Goal: Feedback & Contribution: Contribute content

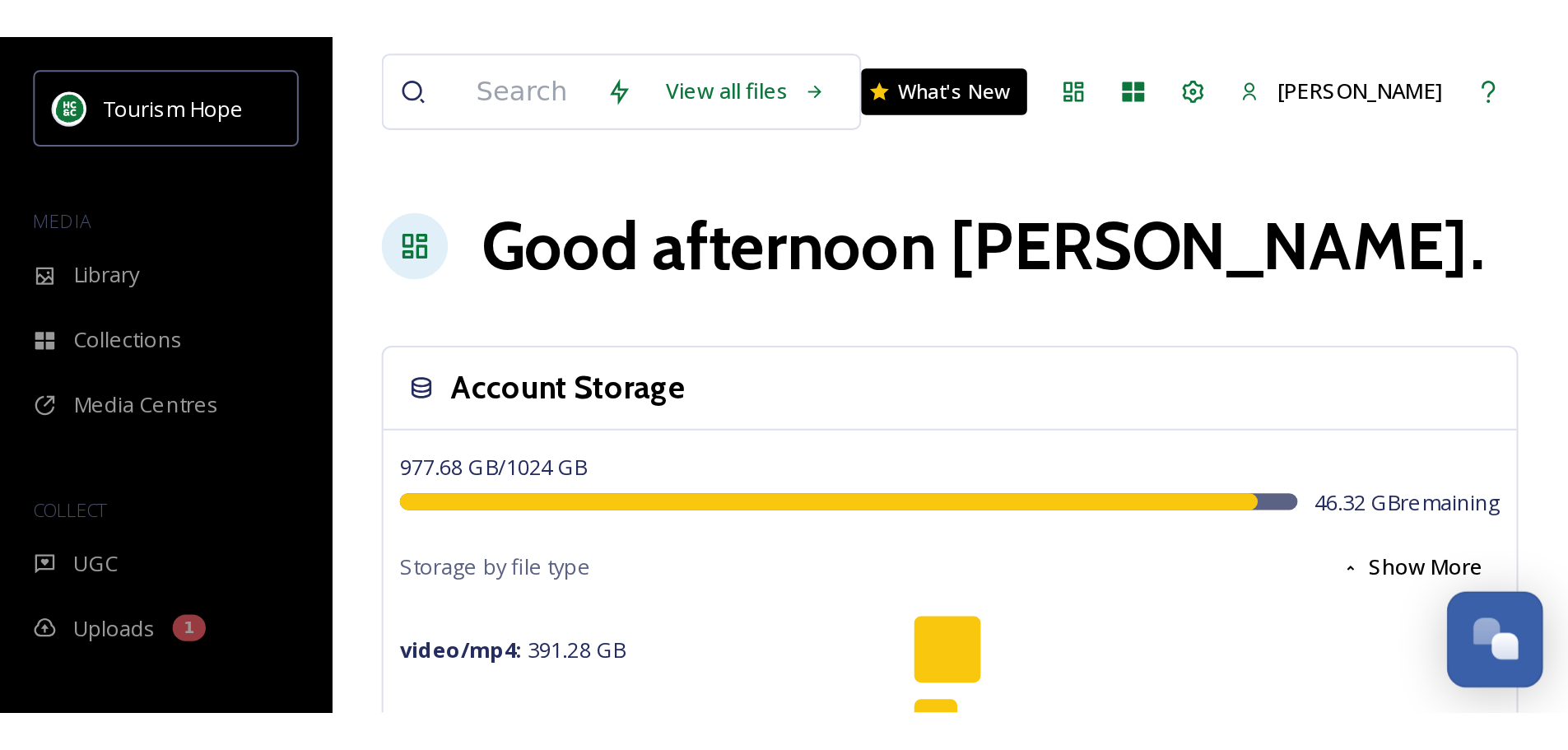
scroll to position [3089, 0]
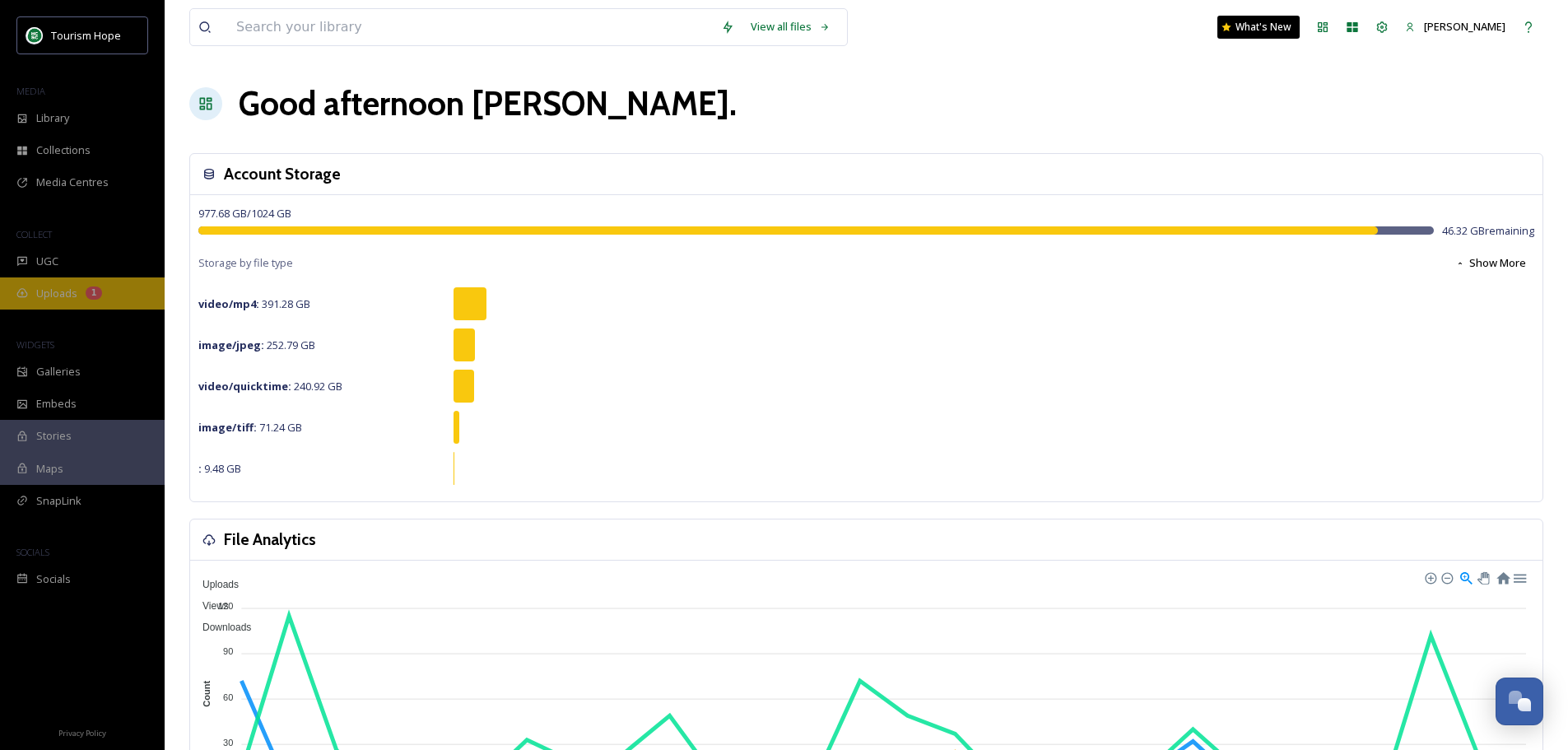
click at [63, 300] on span "Uploads" at bounding box center [57, 293] width 41 height 16
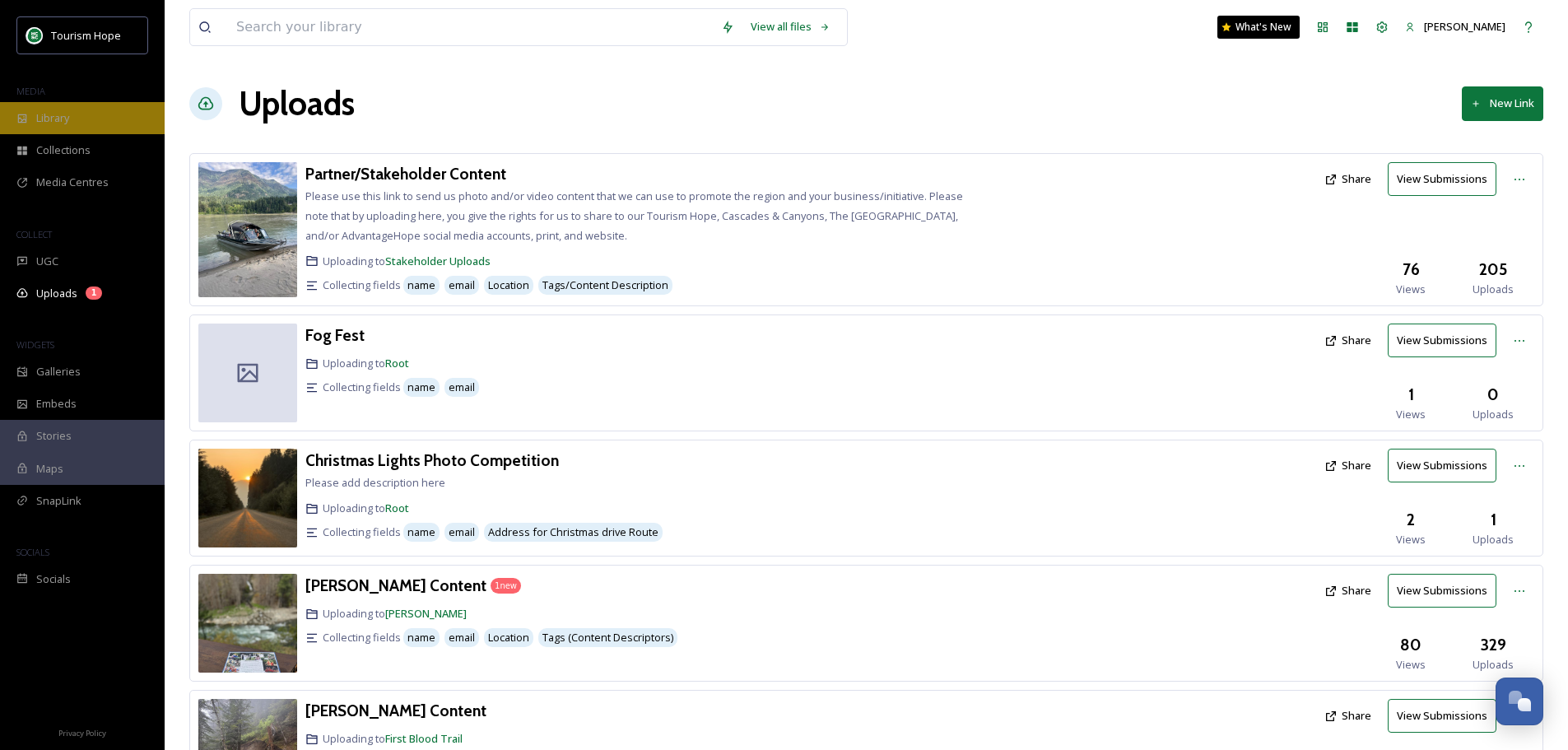
click at [48, 126] on div "Library" at bounding box center [82, 118] width 165 height 32
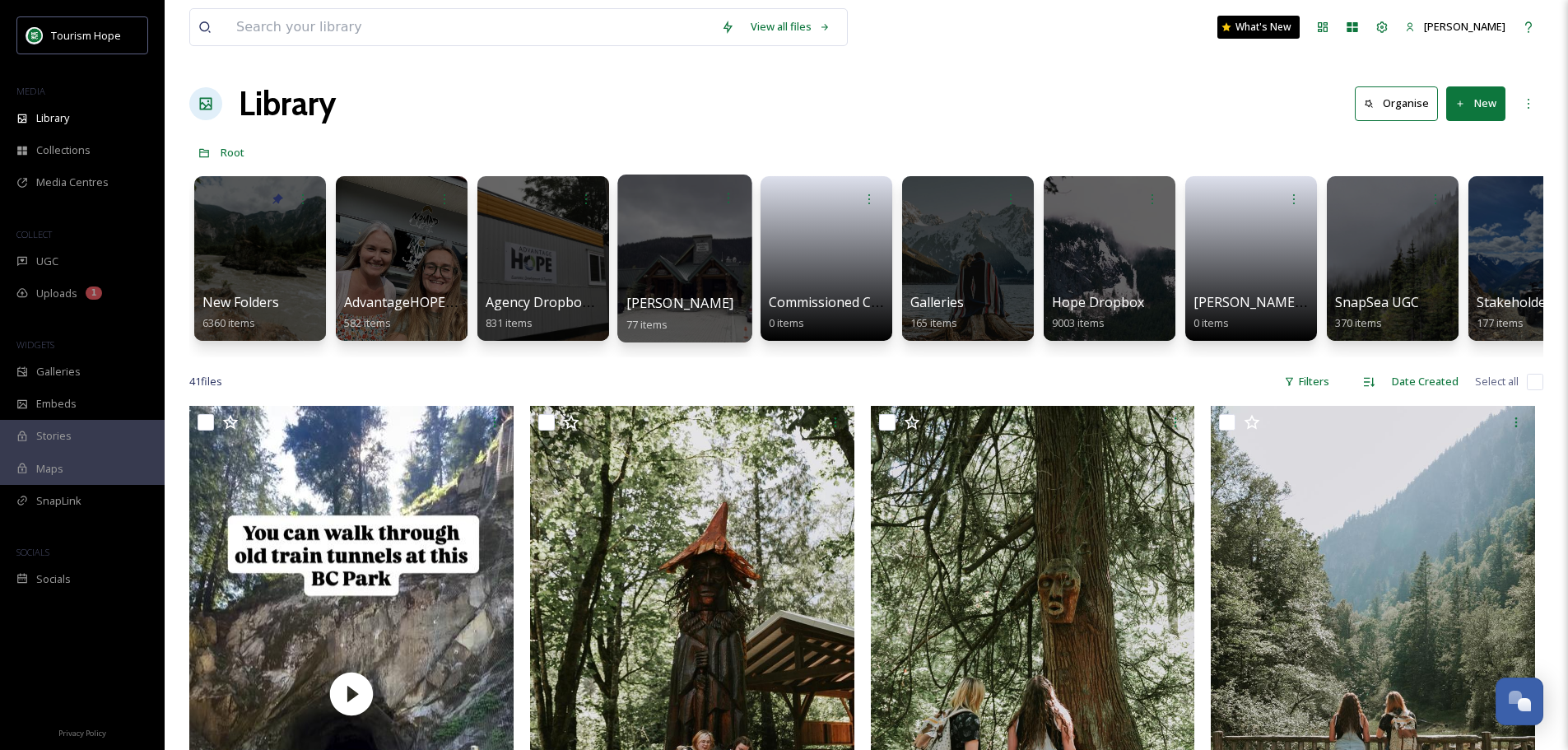
click at [696, 256] on div at bounding box center [683, 257] width 134 height 168
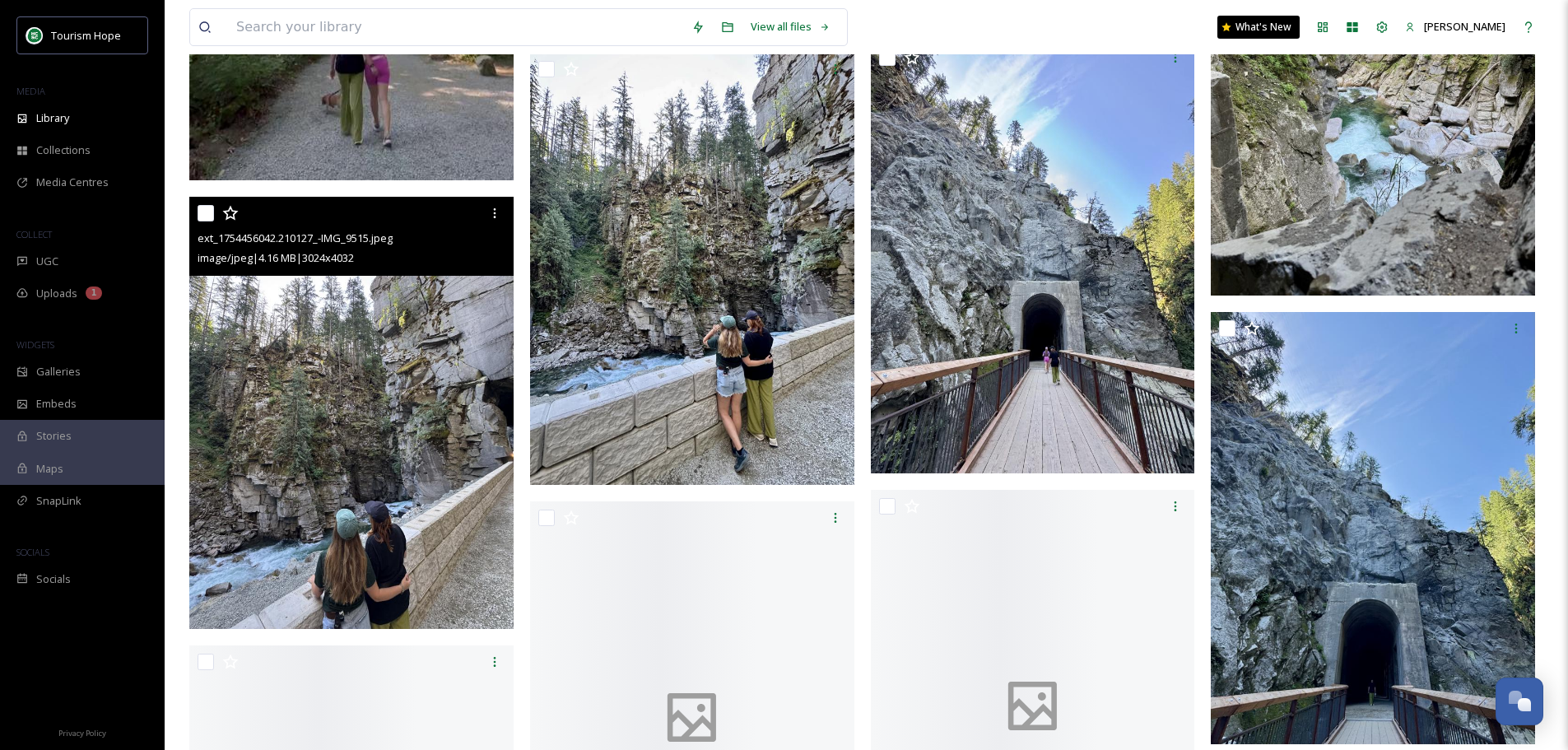
scroll to position [658, 0]
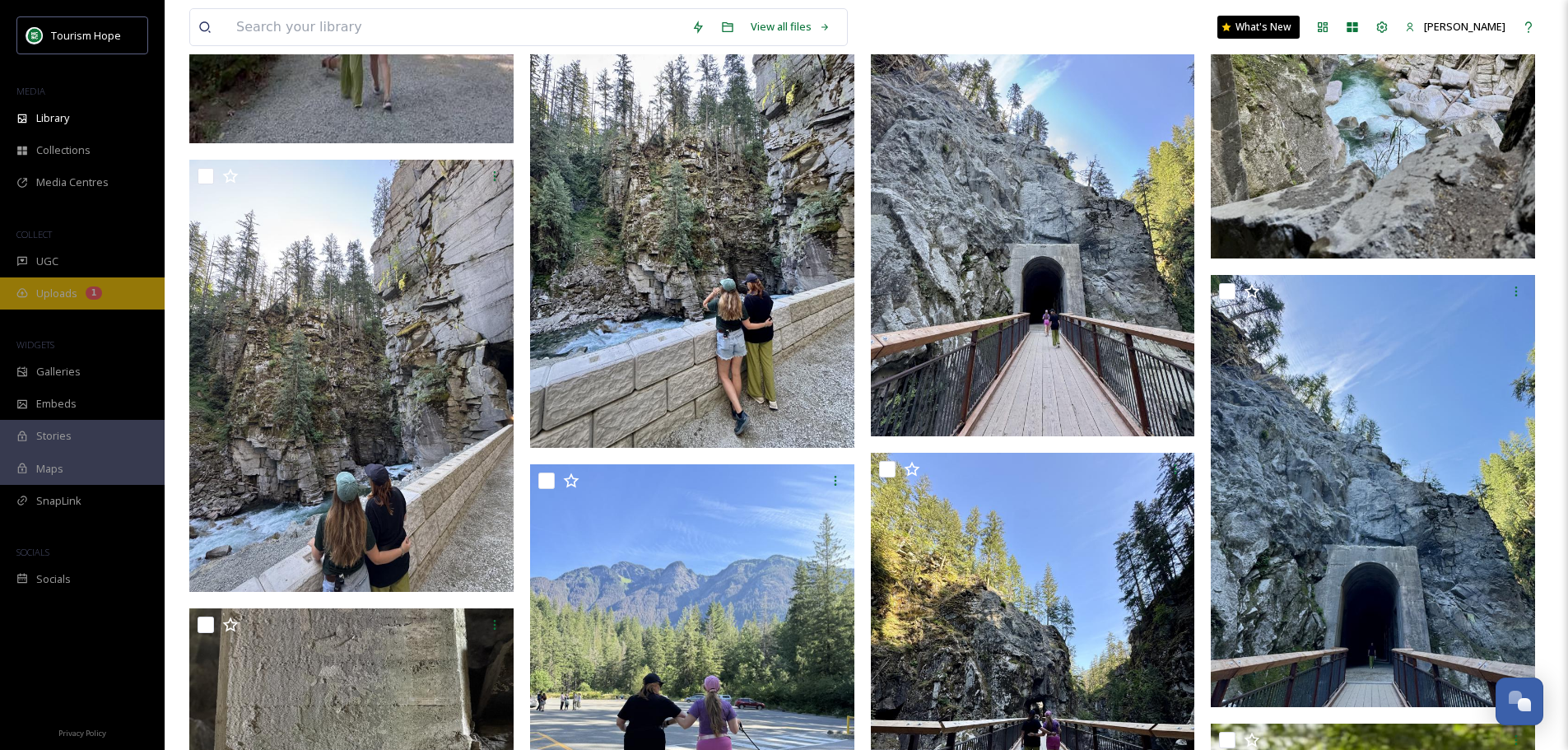
click at [67, 292] on span "Uploads" at bounding box center [57, 293] width 41 height 16
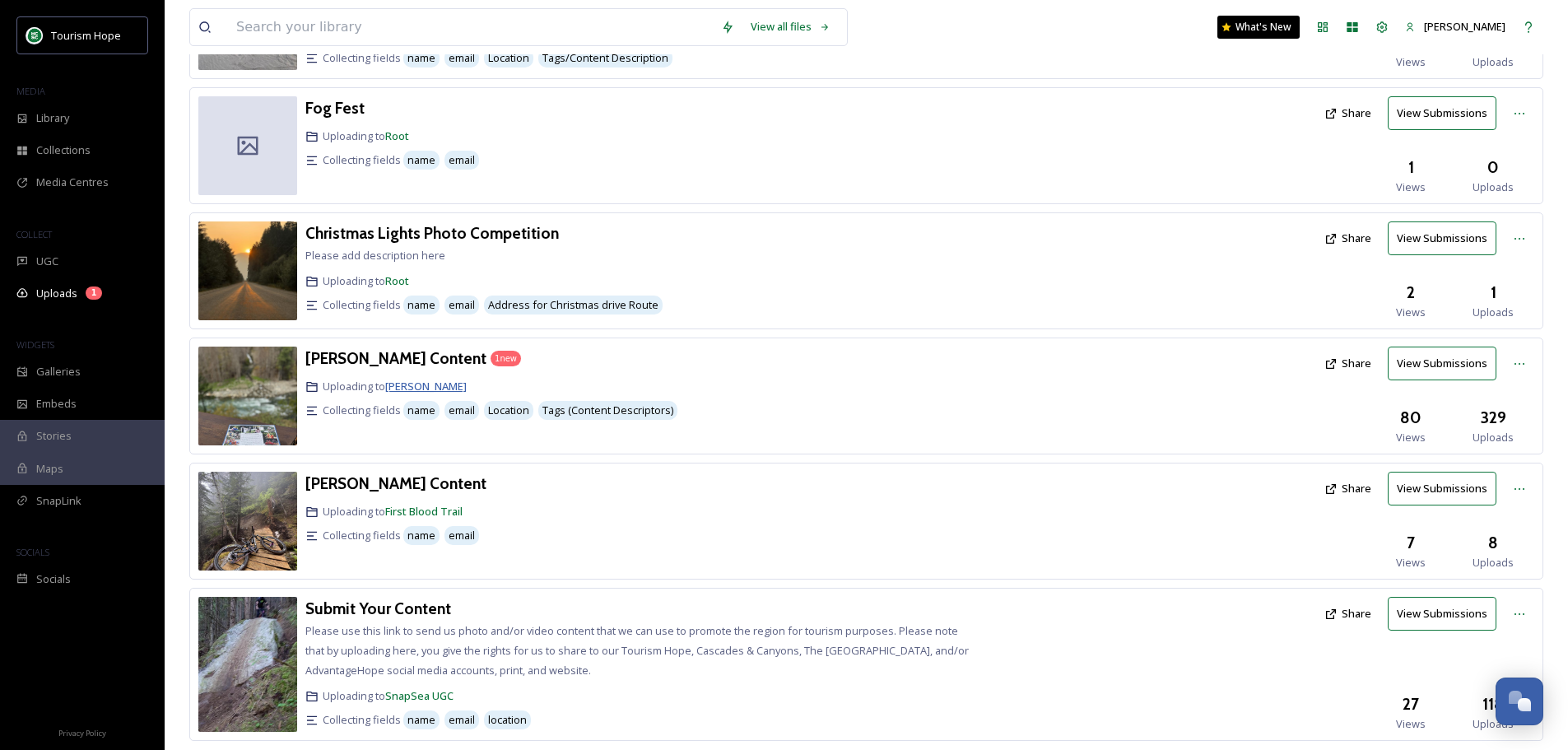
scroll to position [247, 0]
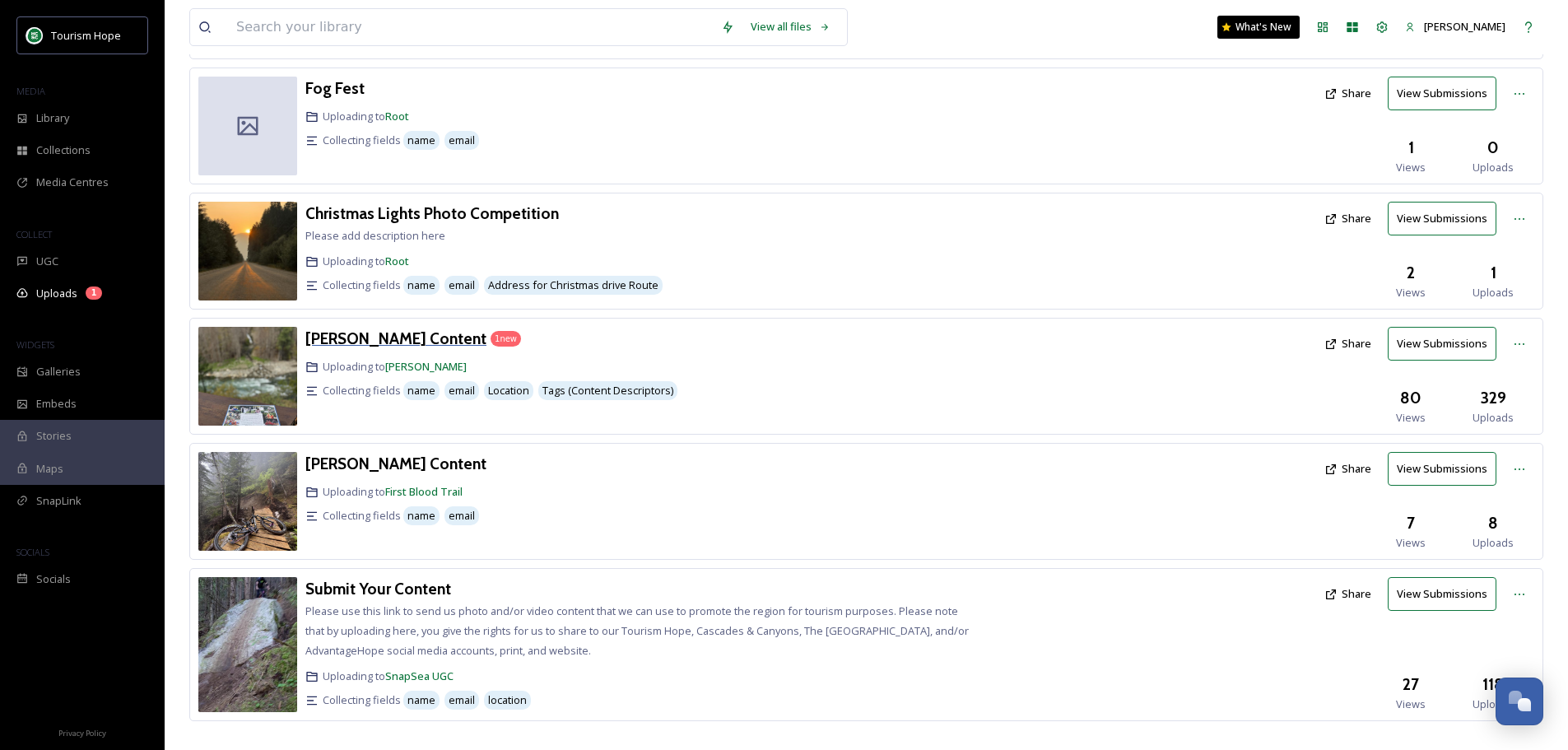
click at [369, 335] on h3 "Amanda Figlarska Content" at bounding box center [395, 338] width 181 height 20
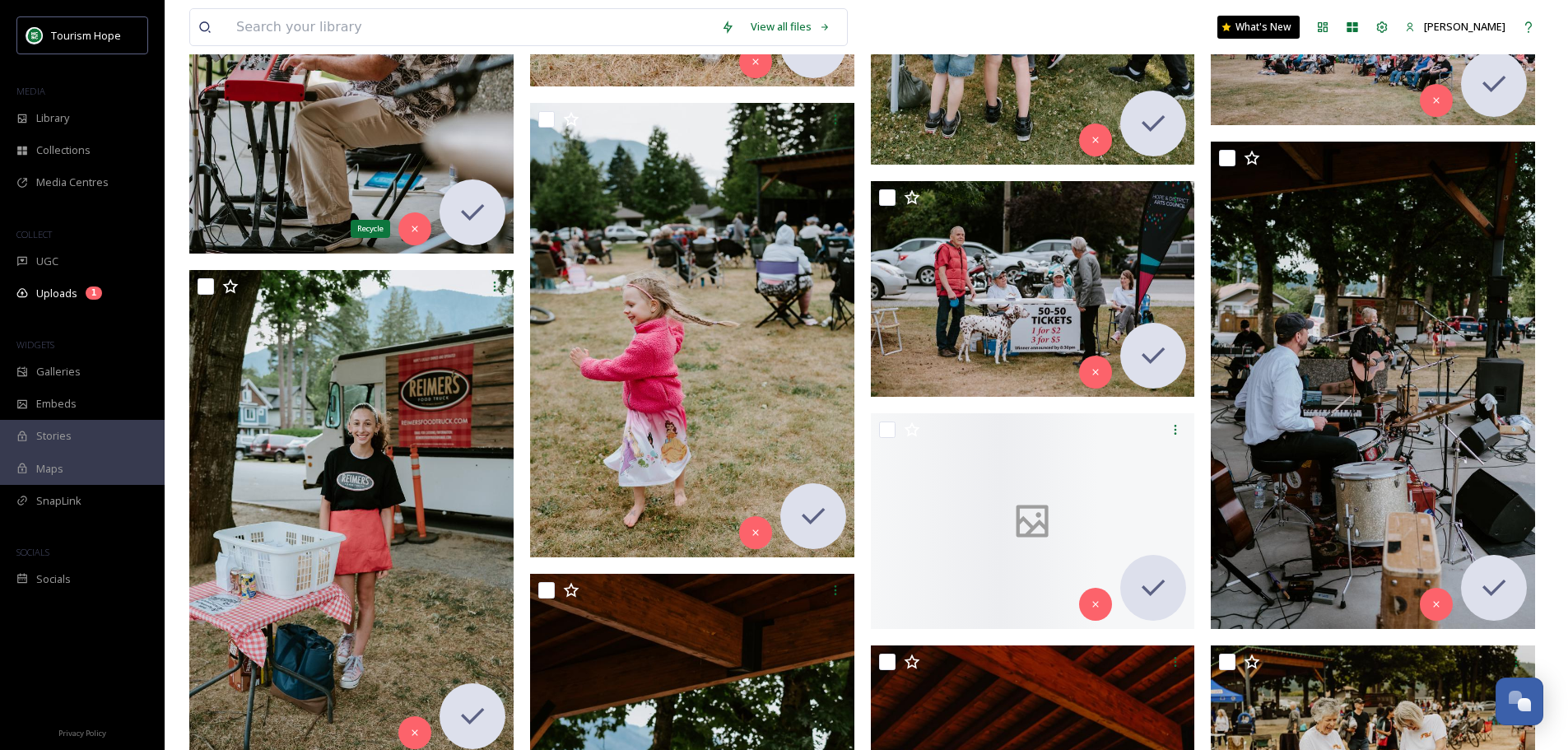
scroll to position [2881, 0]
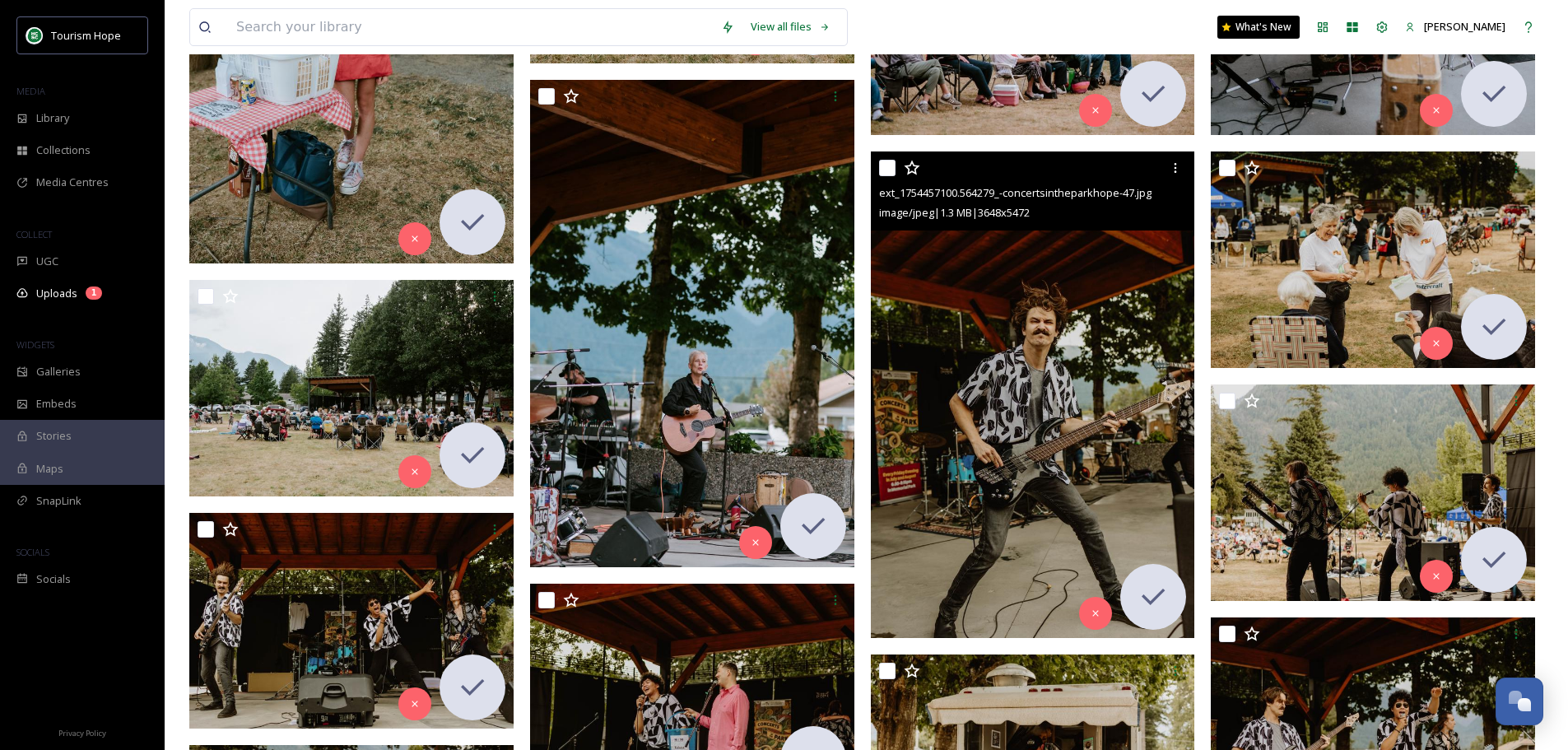
click at [1034, 305] on img at bounding box center [1033, 395] width 324 height 487
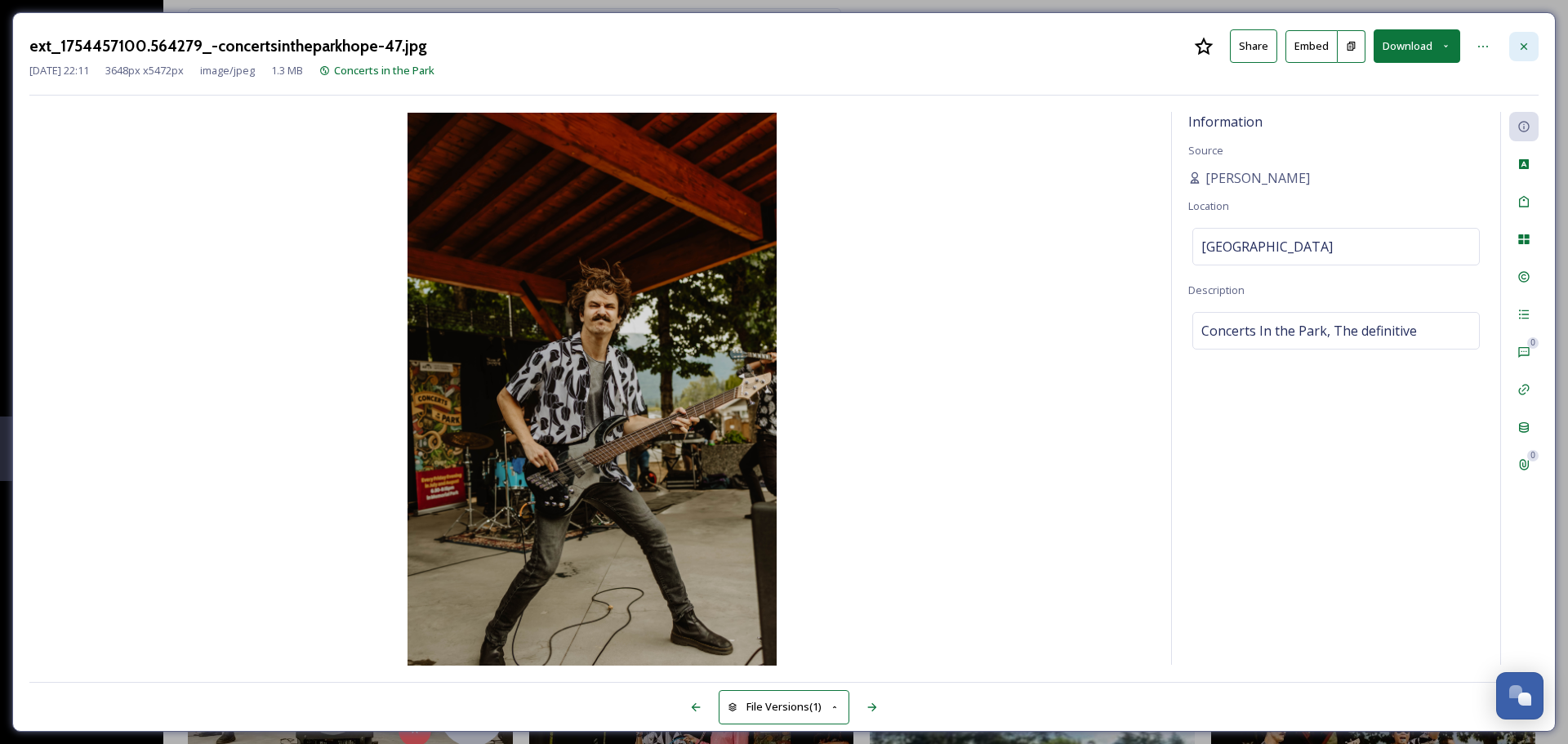
click at [1253, 47] on div at bounding box center [1524, 46] width 30 height 30
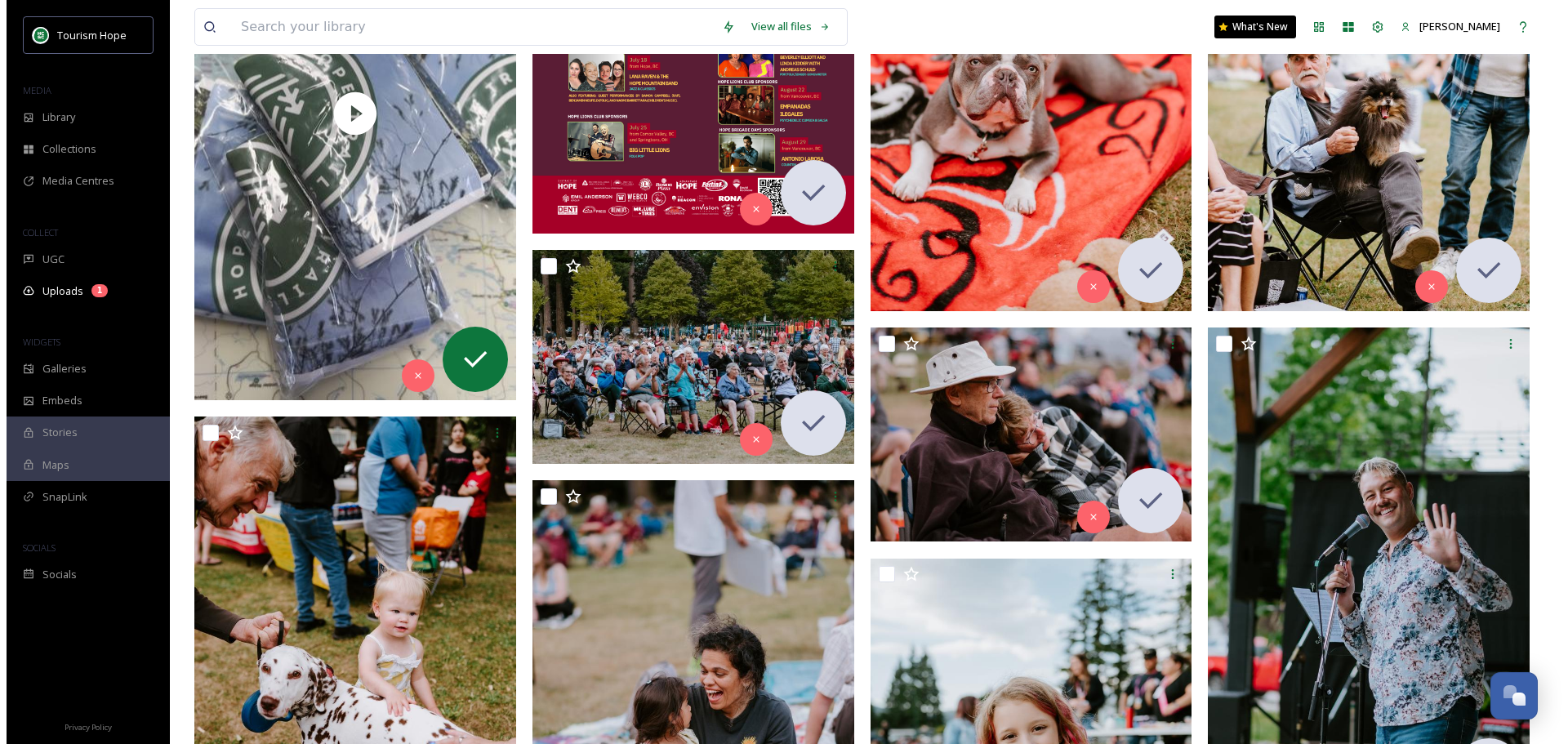
scroll to position [82, 0]
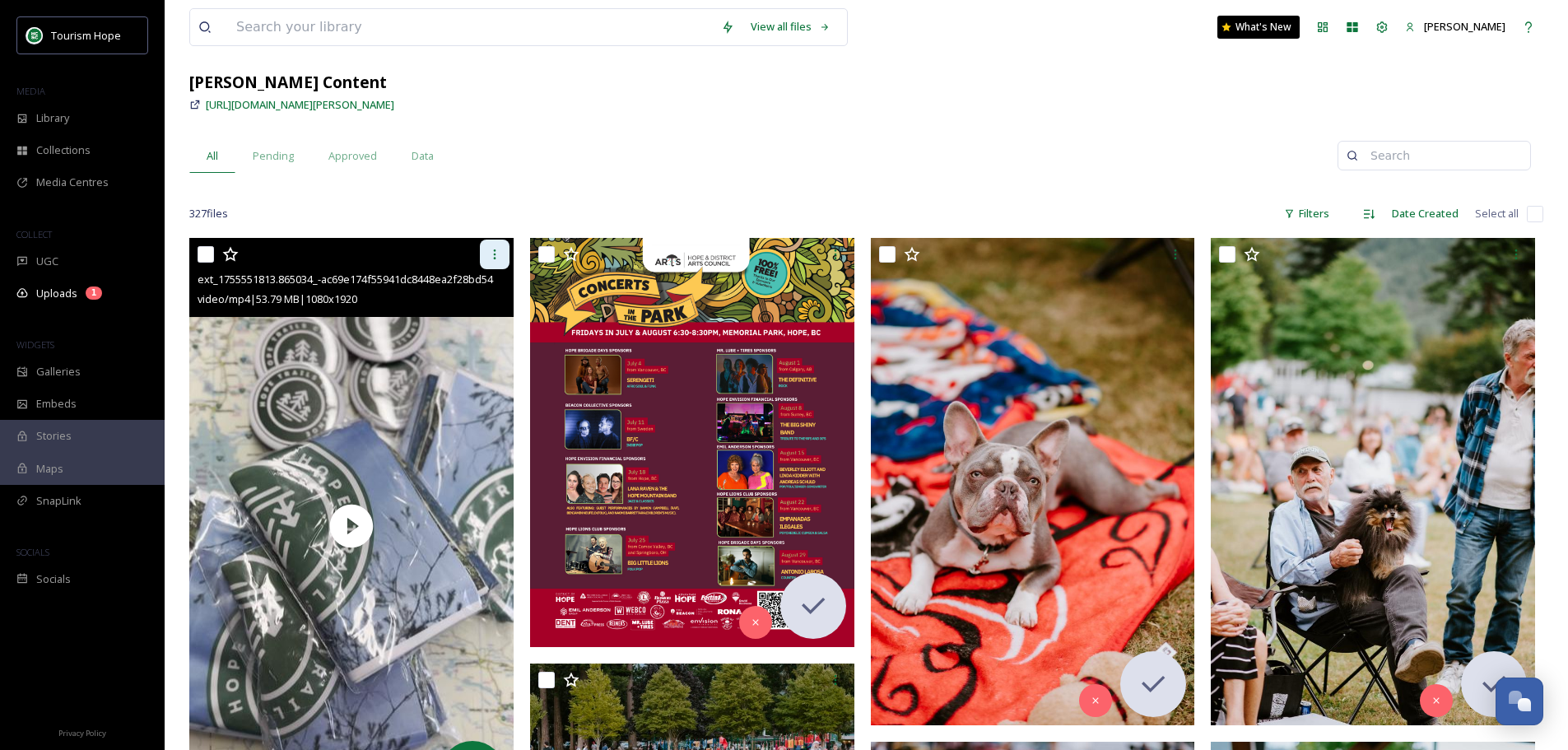
click at [494, 255] on icon at bounding box center [494, 254] width 3 height 10
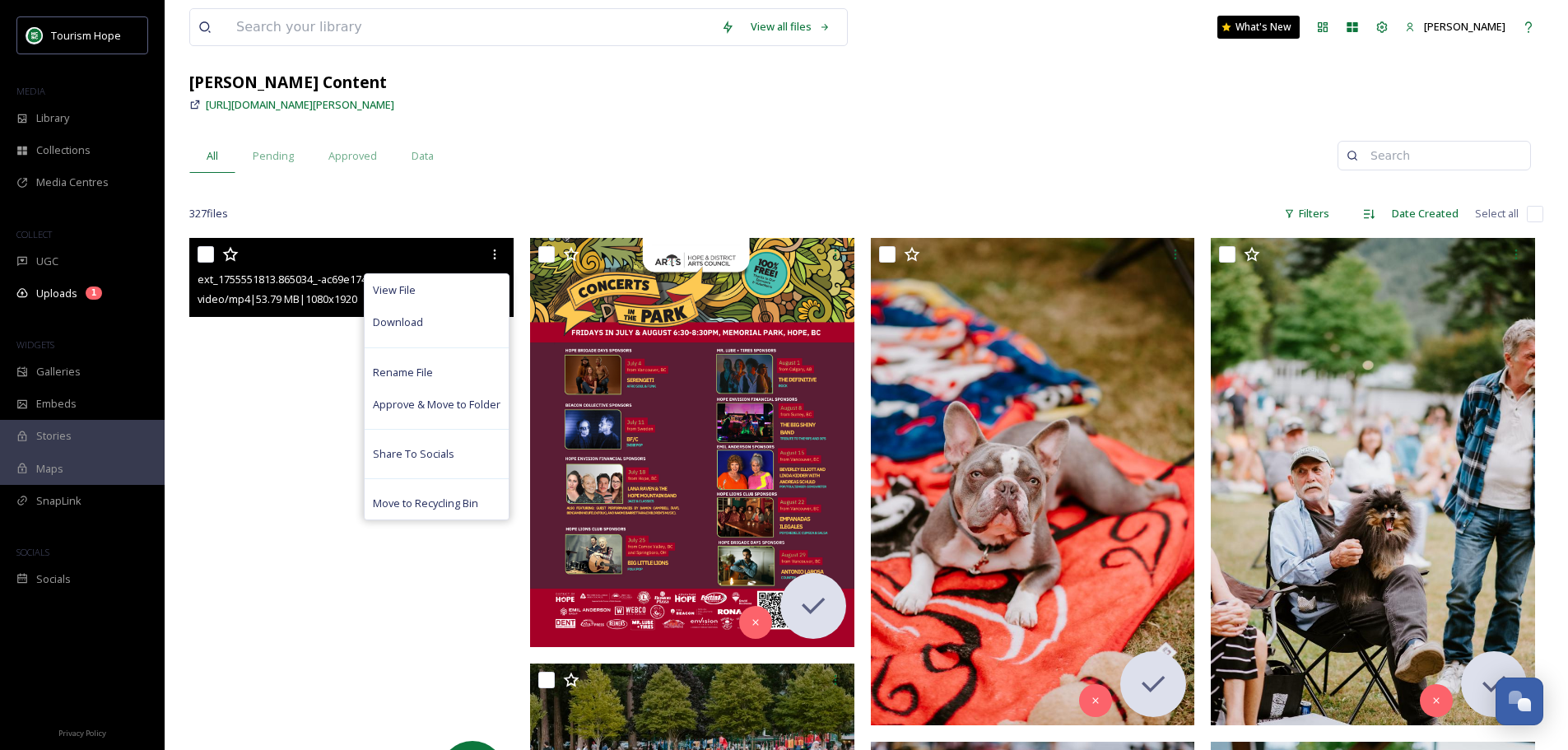
click at [310, 397] on video "ext_1755551813.865034_-ac69e174f55941dc8448ea2f28bd5453.mp4" at bounding box center [351, 525] width 324 height 576
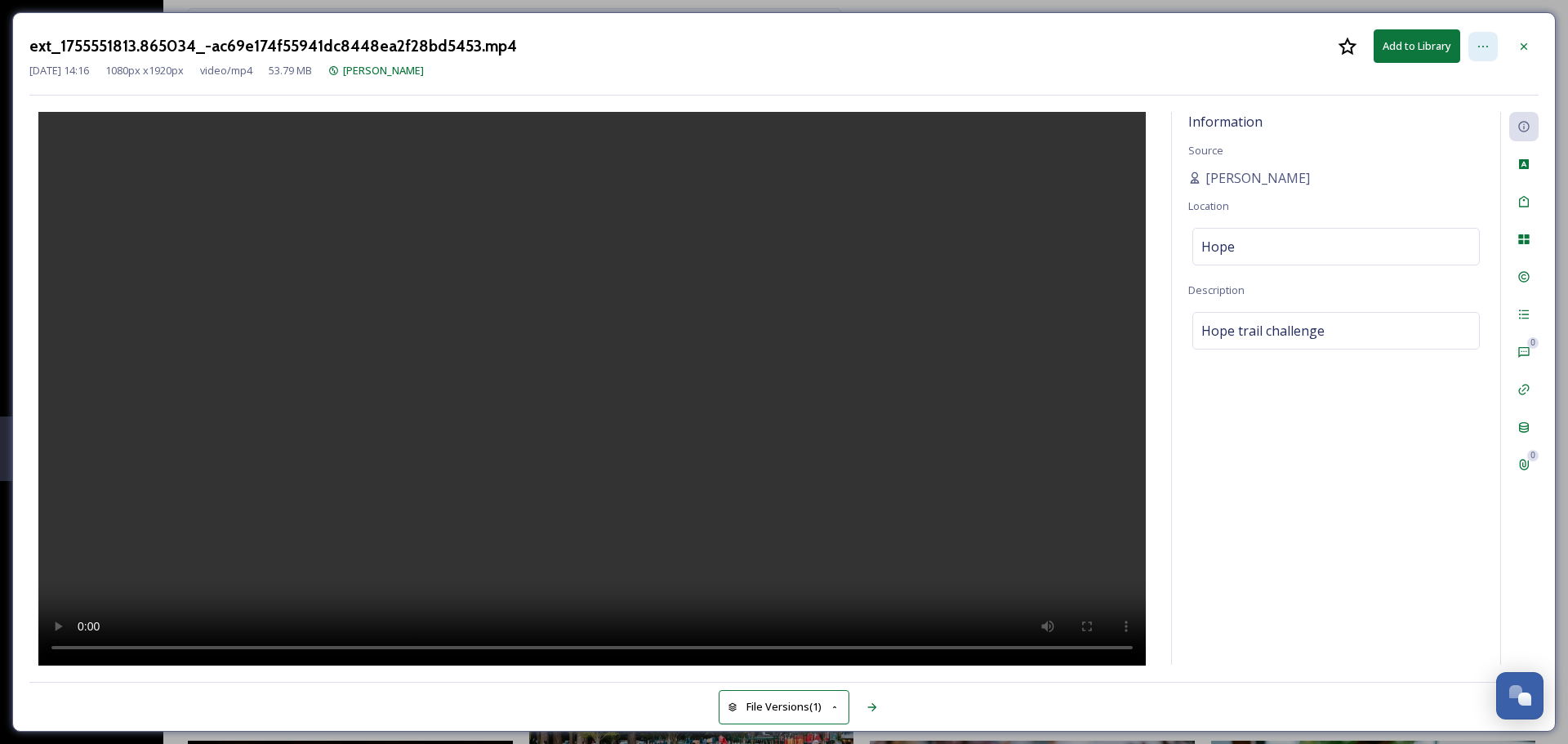
click at [1253, 46] on icon at bounding box center [1483, 46] width 13 height 13
click at [1253, 45] on button "Add to Library" at bounding box center [1417, 46] width 86 height 33
click at [1249, 46] on button "Share" at bounding box center [1253, 46] width 47 height 33
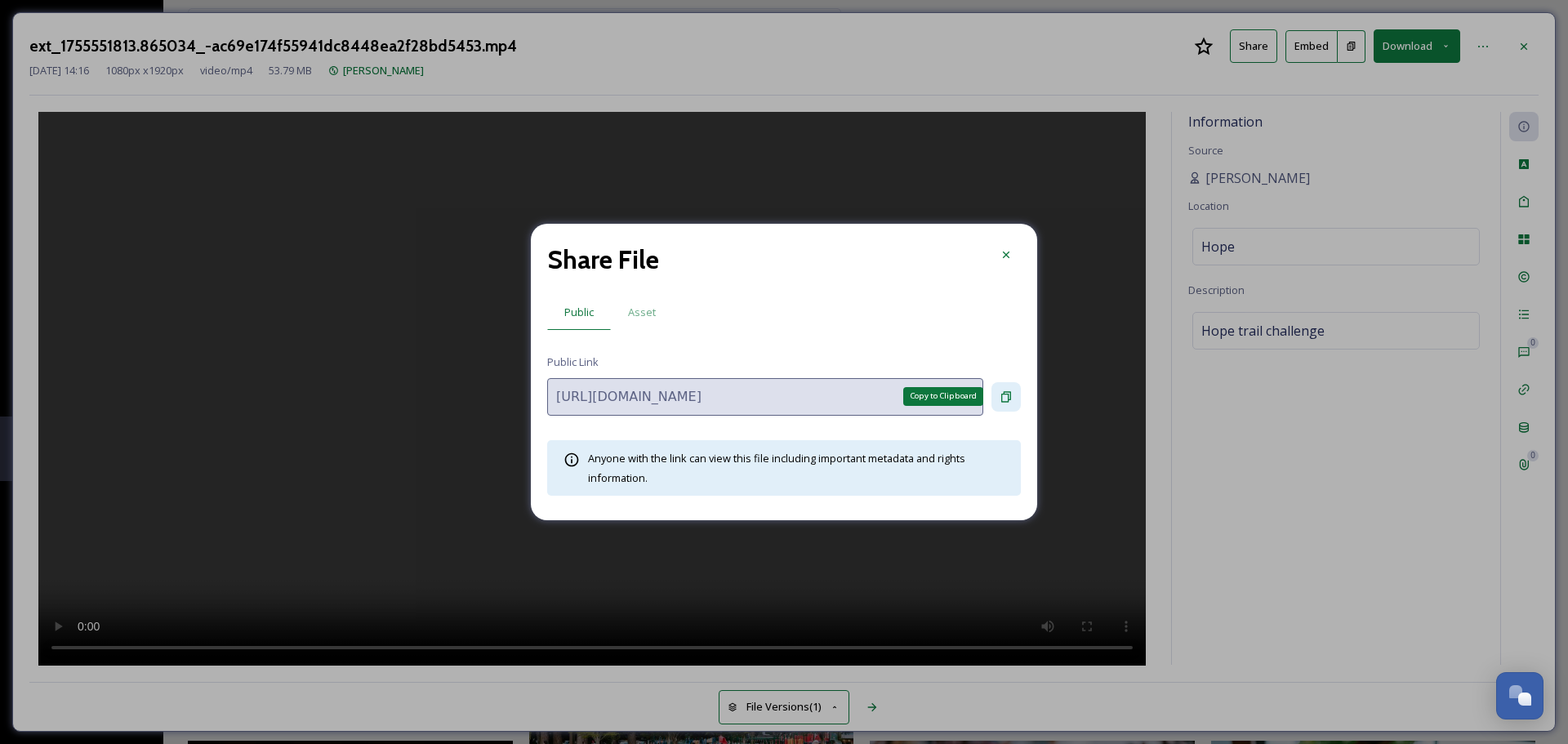
click at [1006, 394] on icon at bounding box center [1006, 396] width 10 height 10
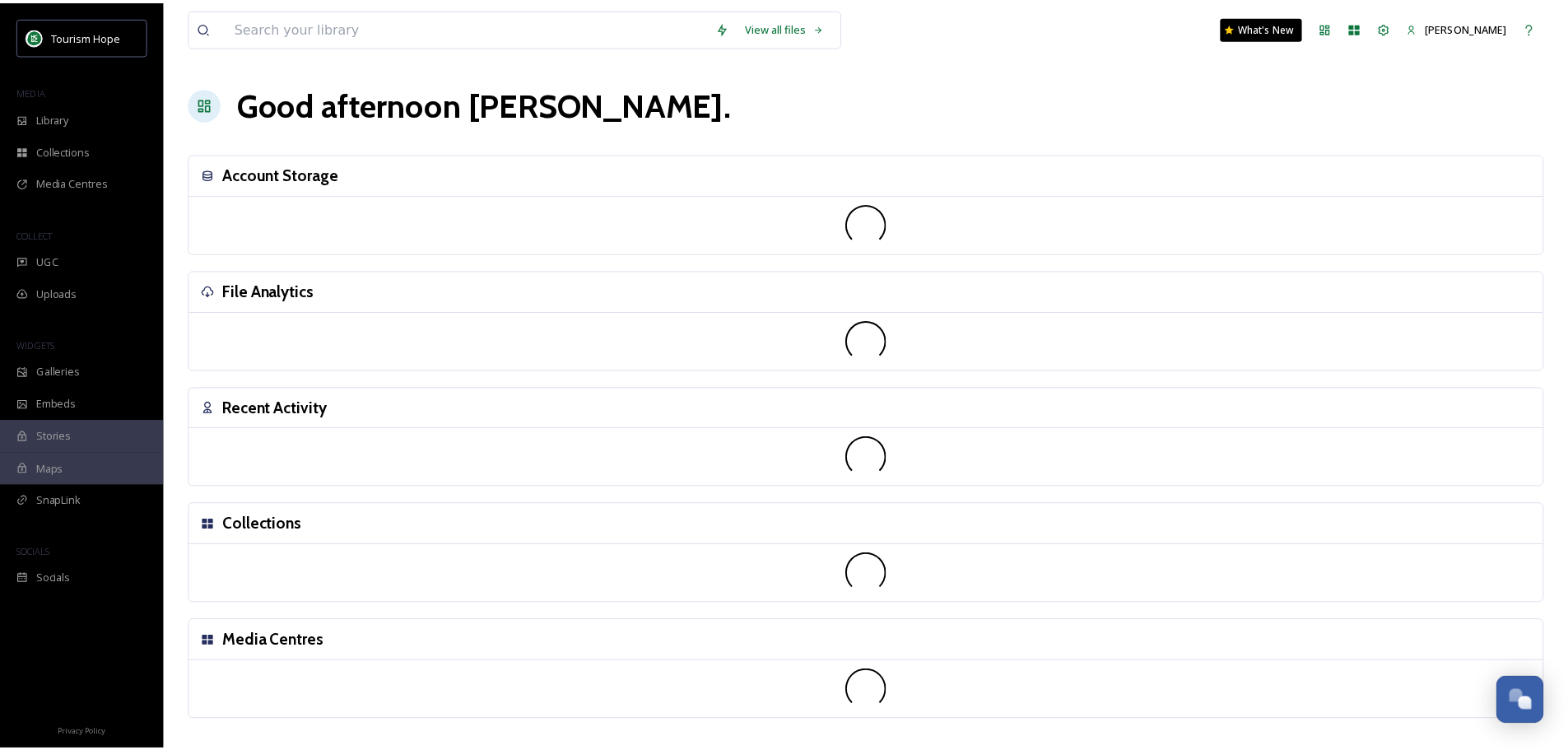
scroll to position [3089, 0]
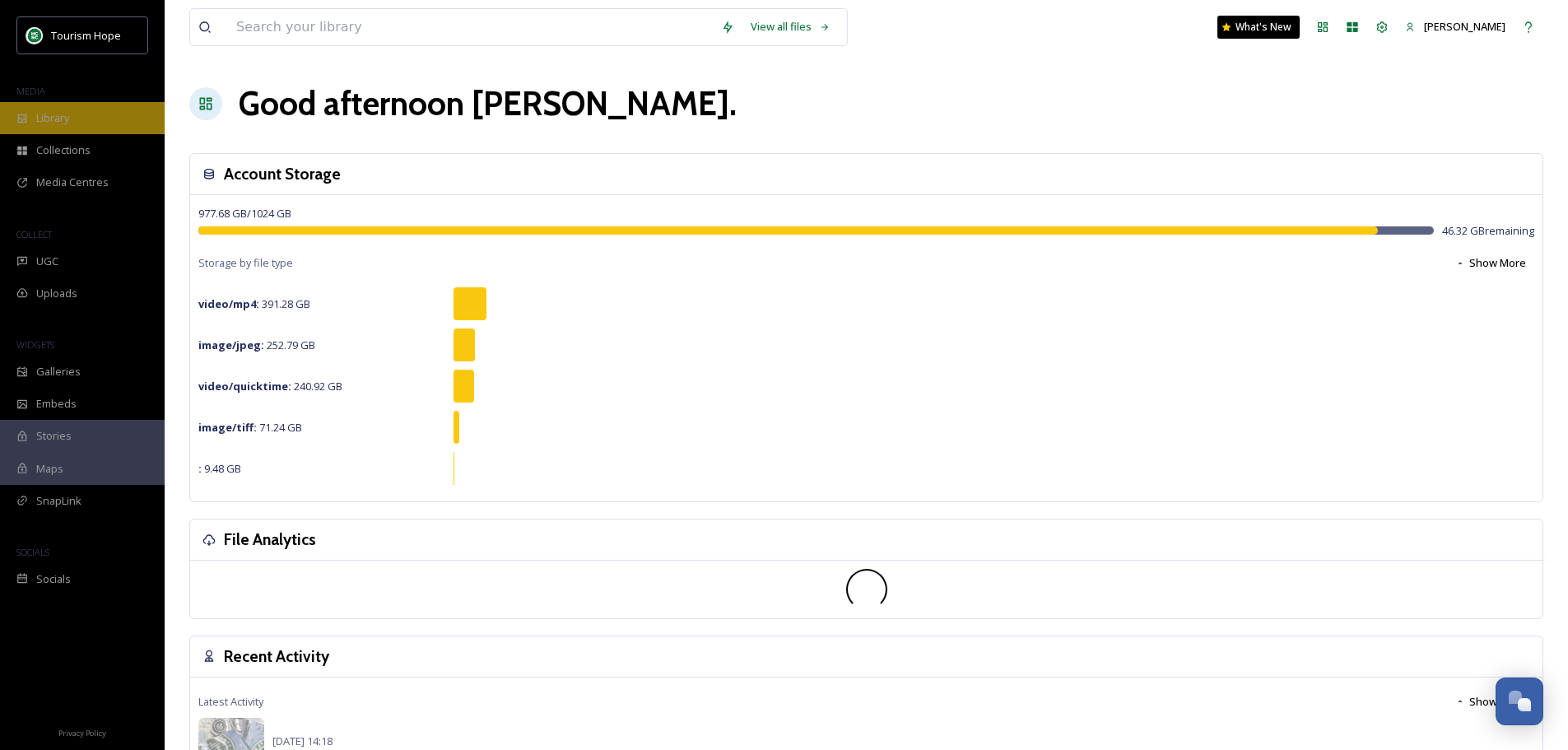
click at [47, 117] on span "Library" at bounding box center [52, 118] width 33 height 16
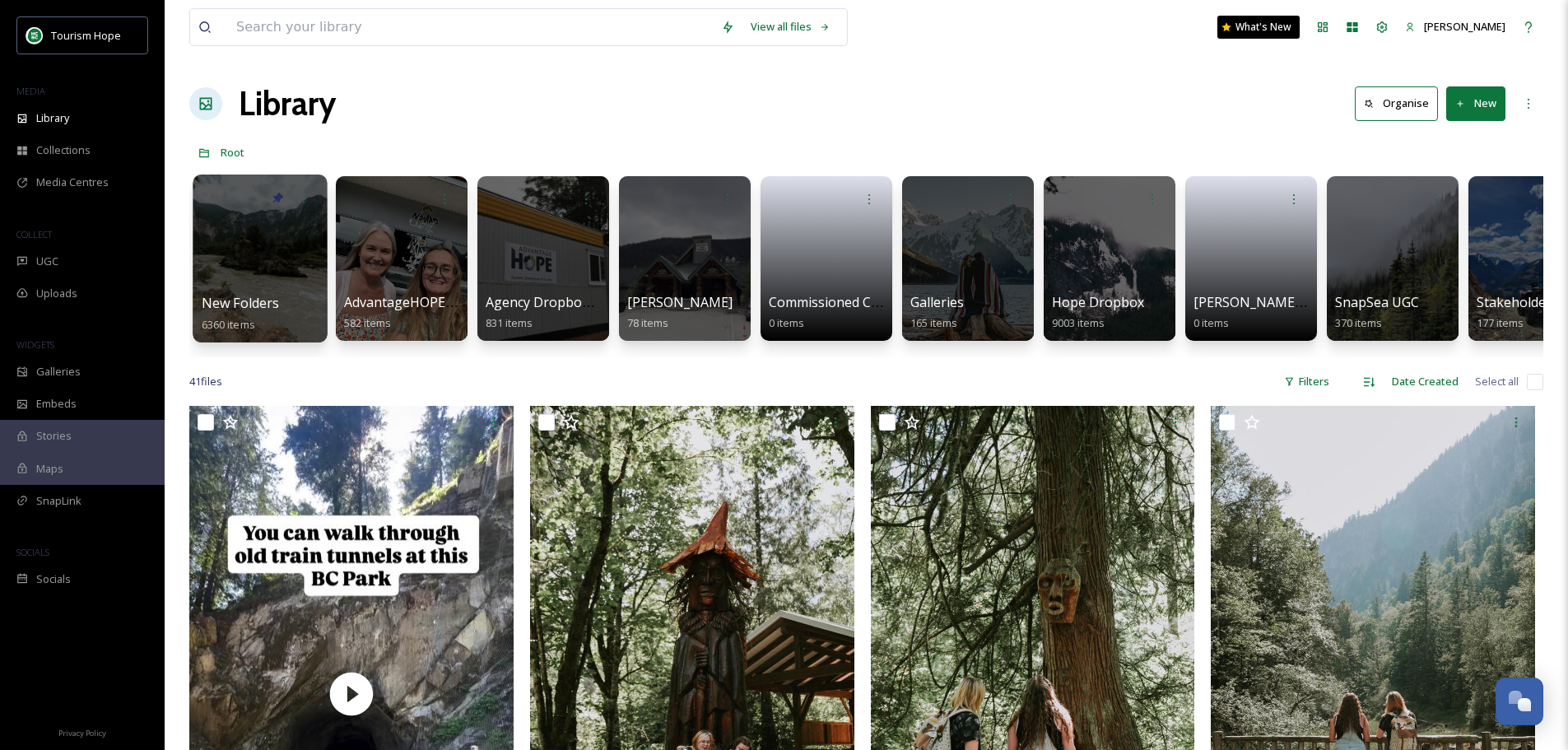
click at [305, 228] on div at bounding box center [259, 257] width 134 height 168
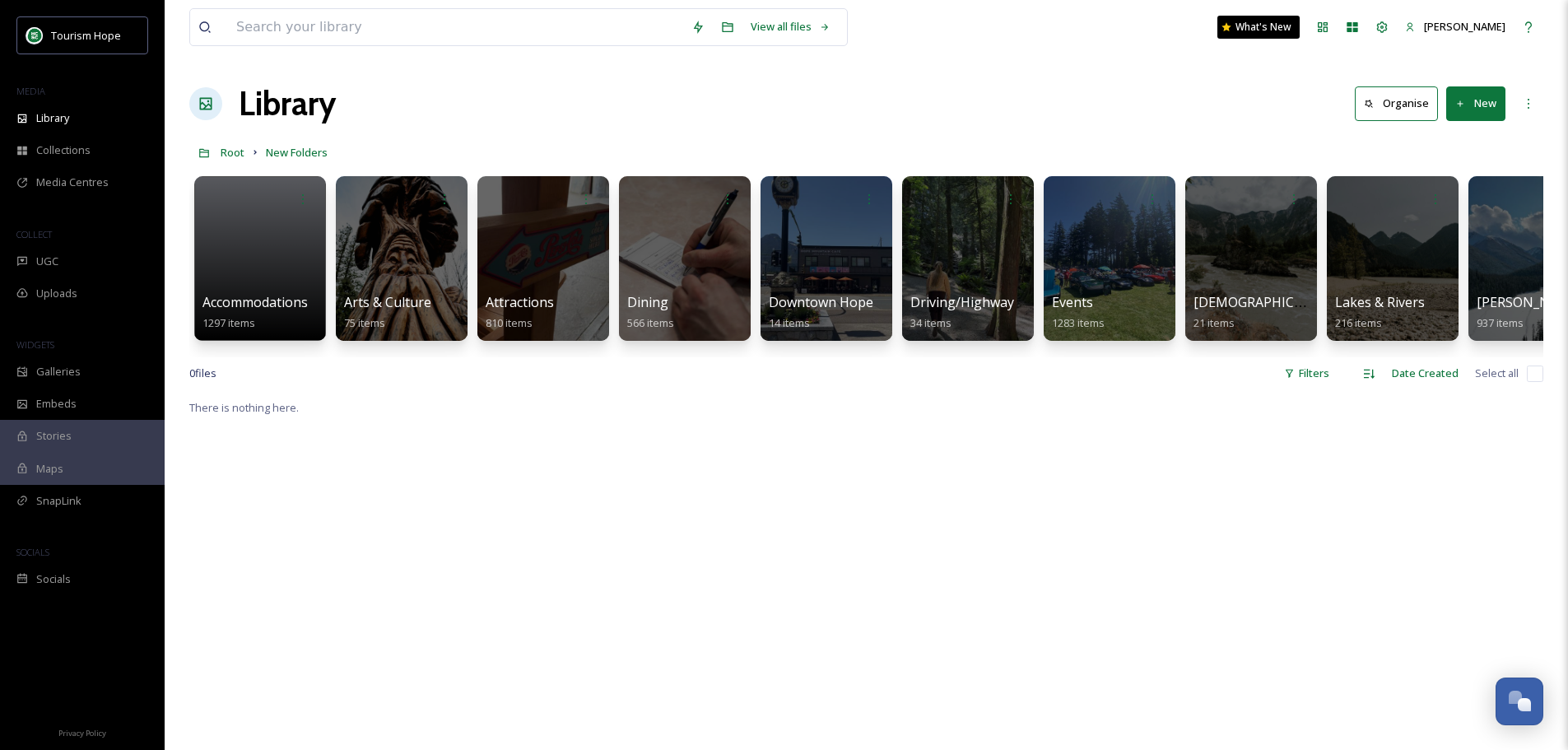
drag, startPoint x: 357, startPoint y: 378, endPoint x: 498, endPoint y: 375, distance: 141.0
click at [498, 375] on div "0 file s Filters Date Created Select all" at bounding box center [866, 374] width 1354 height 32
click at [1092, 243] on div at bounding box center [1108, 257] width 134 height 168
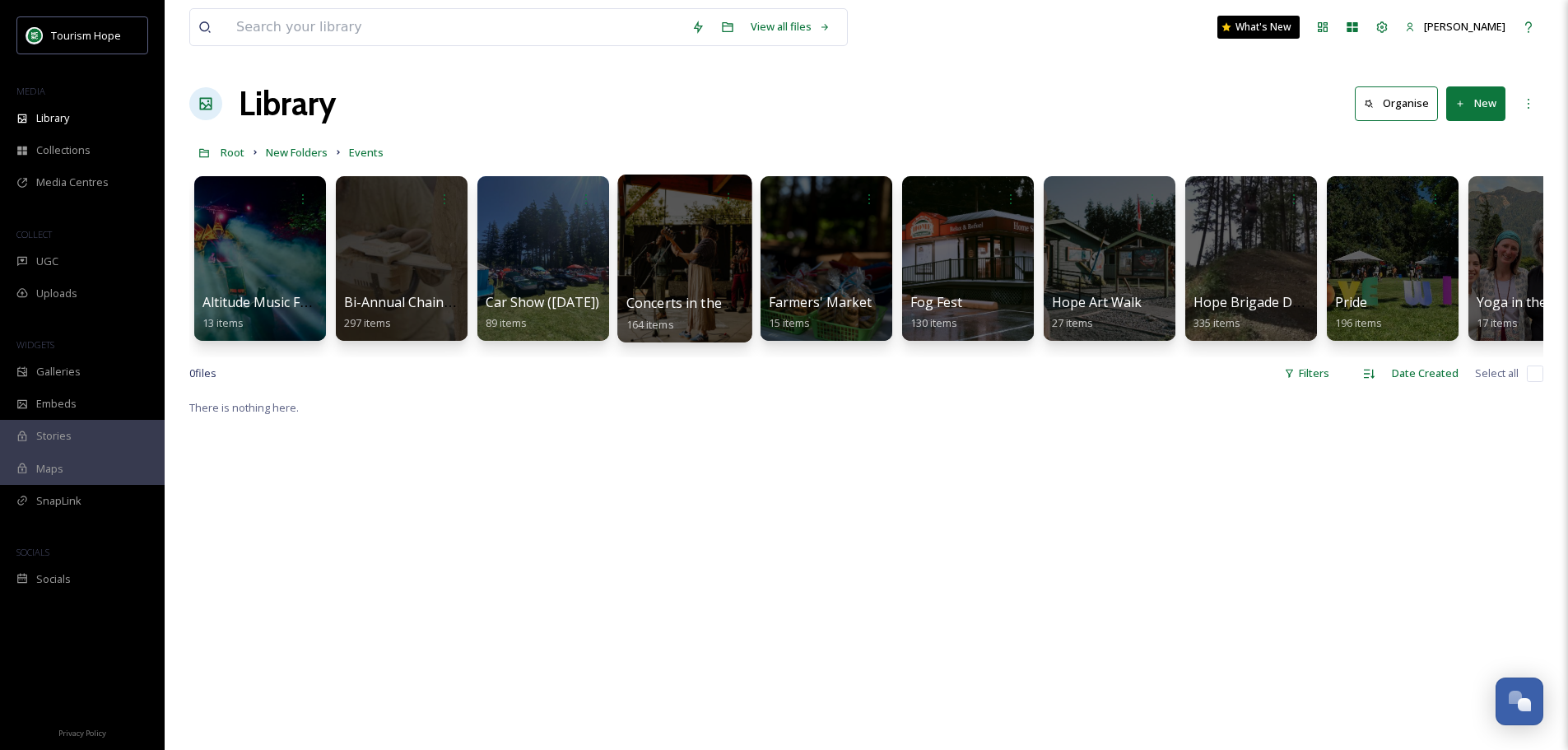
click at [674, 224] on div at bounding box center [683, 257] width 134 height 168
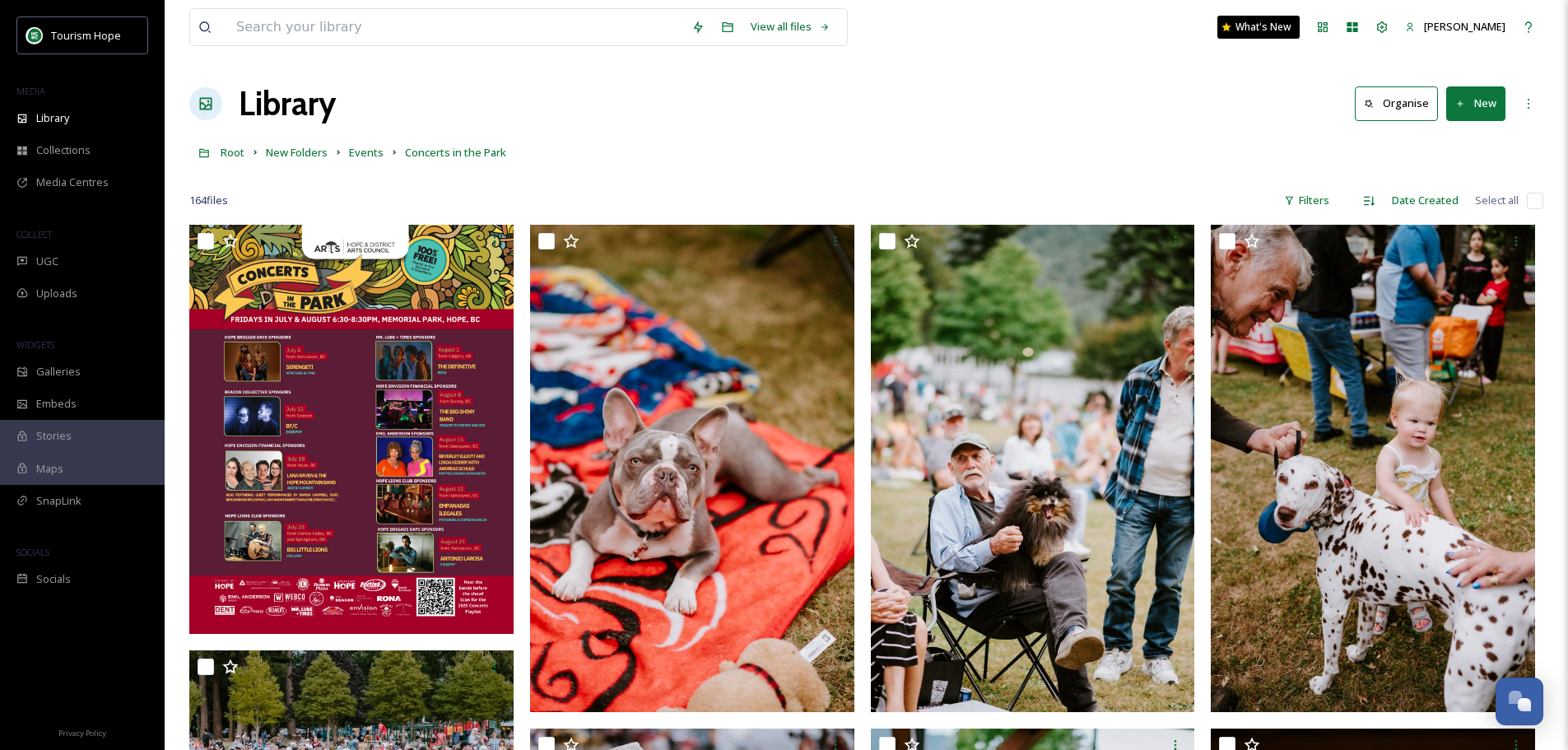
click at [1485, 104] on button "New" at bounding box center [1475, 103] width 59 height 34
click at [1491, 134] on span "File Upload" at bounding box center [1468, 141] width 54 height 16
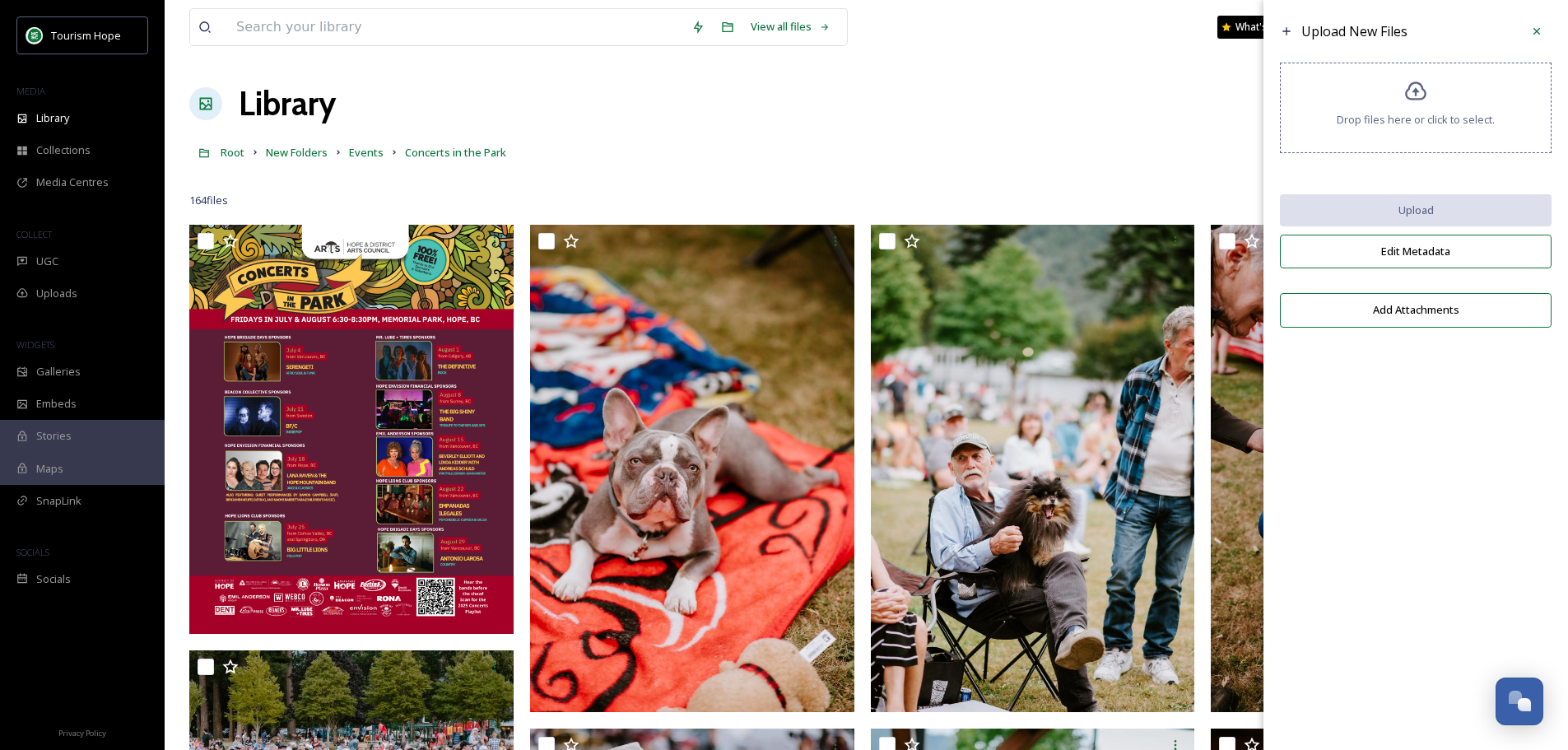
click at [1418, 103] on icon at bounding box center [1415, 91] width 23 height 23
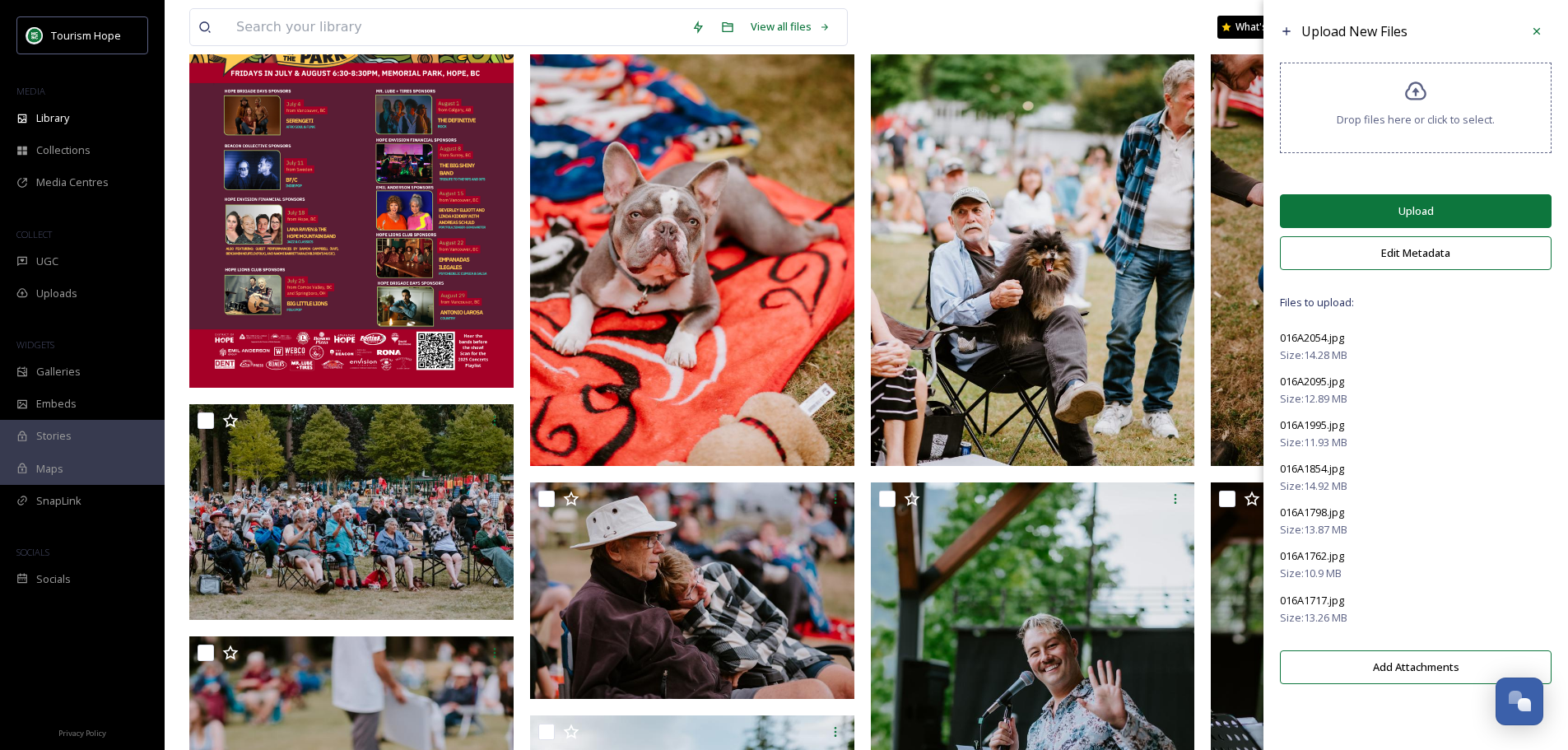
scroll to position [247, 0]
click at [1457, 243] on button "Edit Metadata" at bounding box center [1415, 253] width 271 height 34
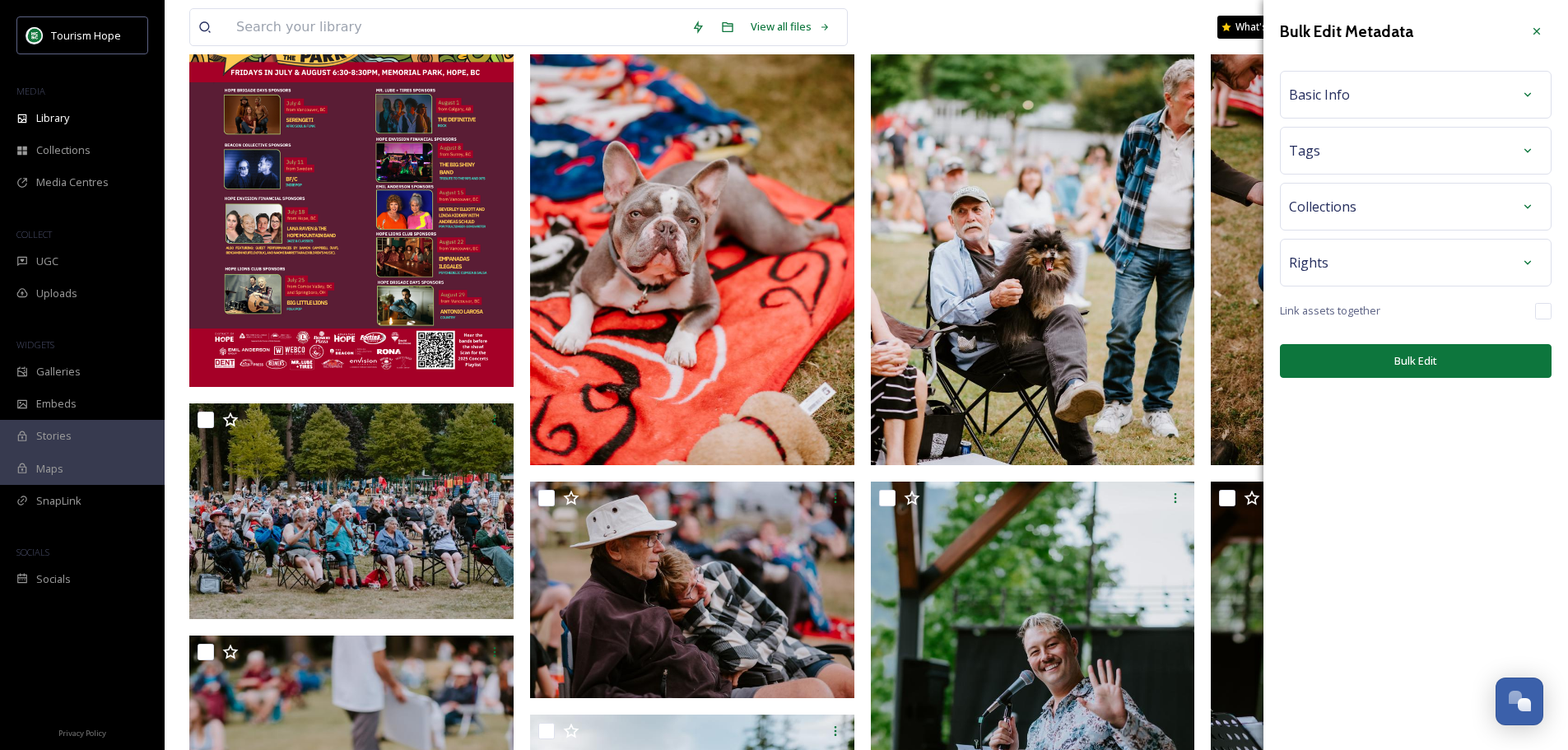
click at [1380, 92] on div "Basic Info" at bounding box center [1415, 95] width 254 height 30
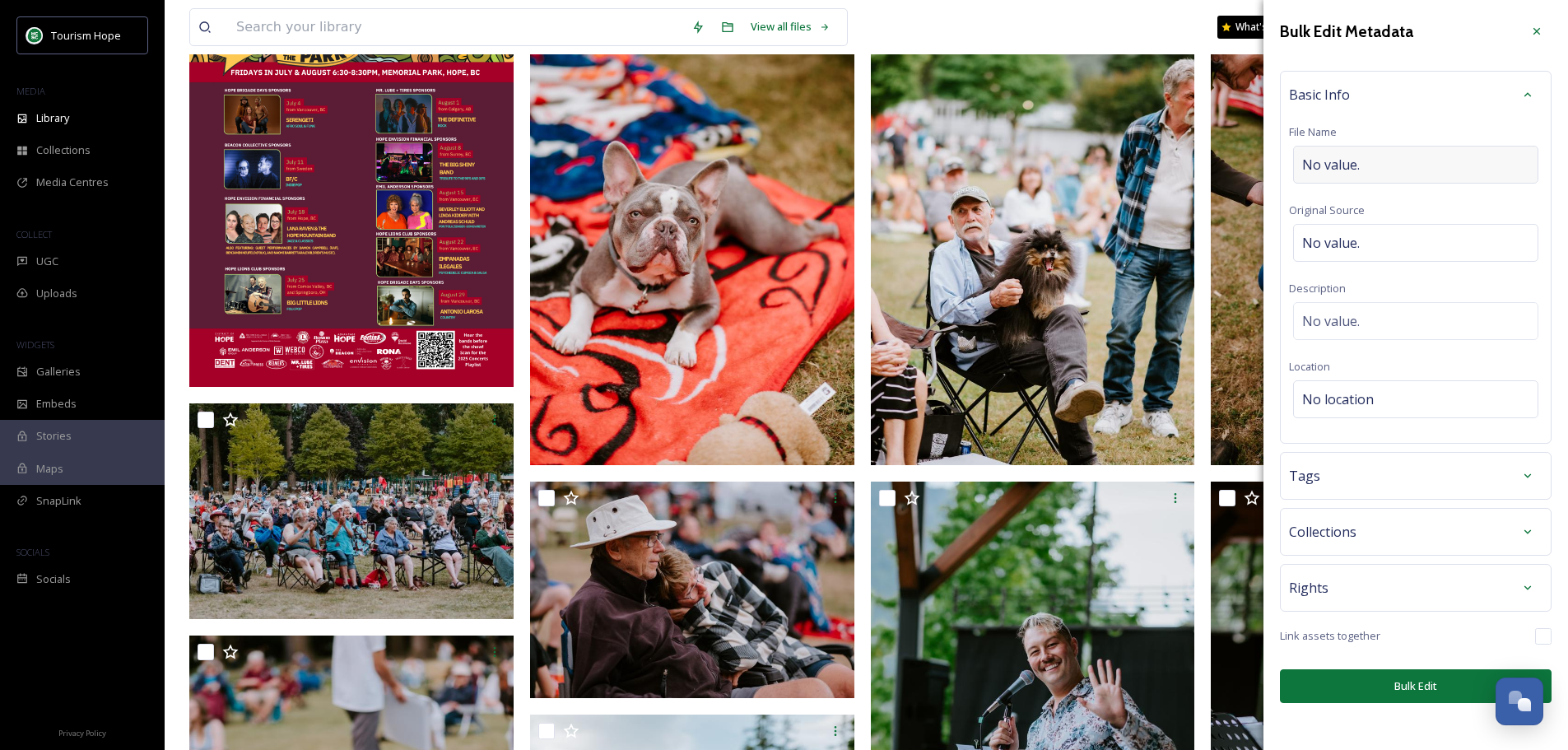
click at [1372, 167] on div "No value." at bounding box center [1415, 165] width 245 height 37
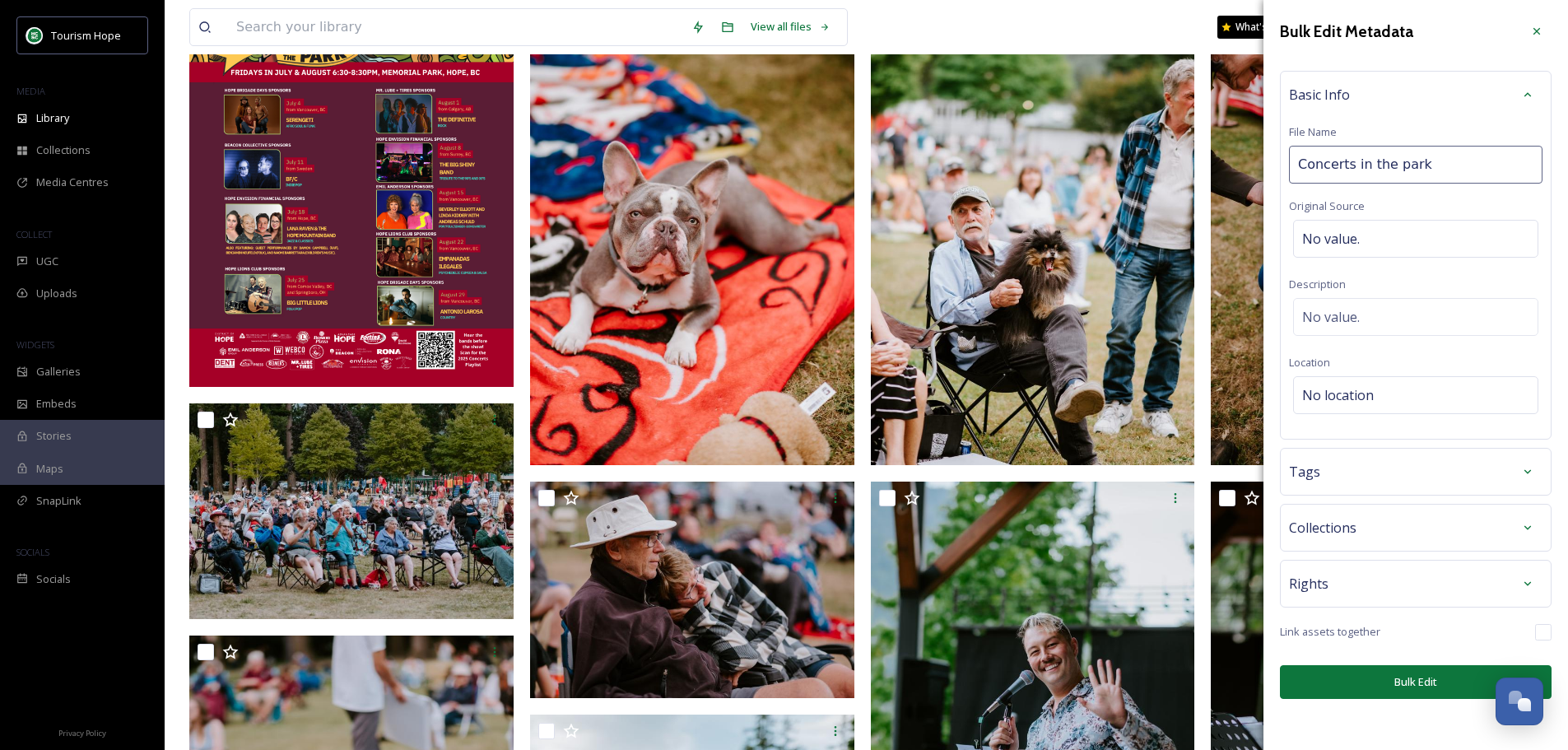
type input "Concerts in the park"
click at [1364, 237] on div "No value." at bounding box center [1415, 239] width 245 height 37
type input "[PERSON_NAME] Photo"
click at [1365, 317] on div "No value." at bounding box center [1415, 316] width 245 height 37
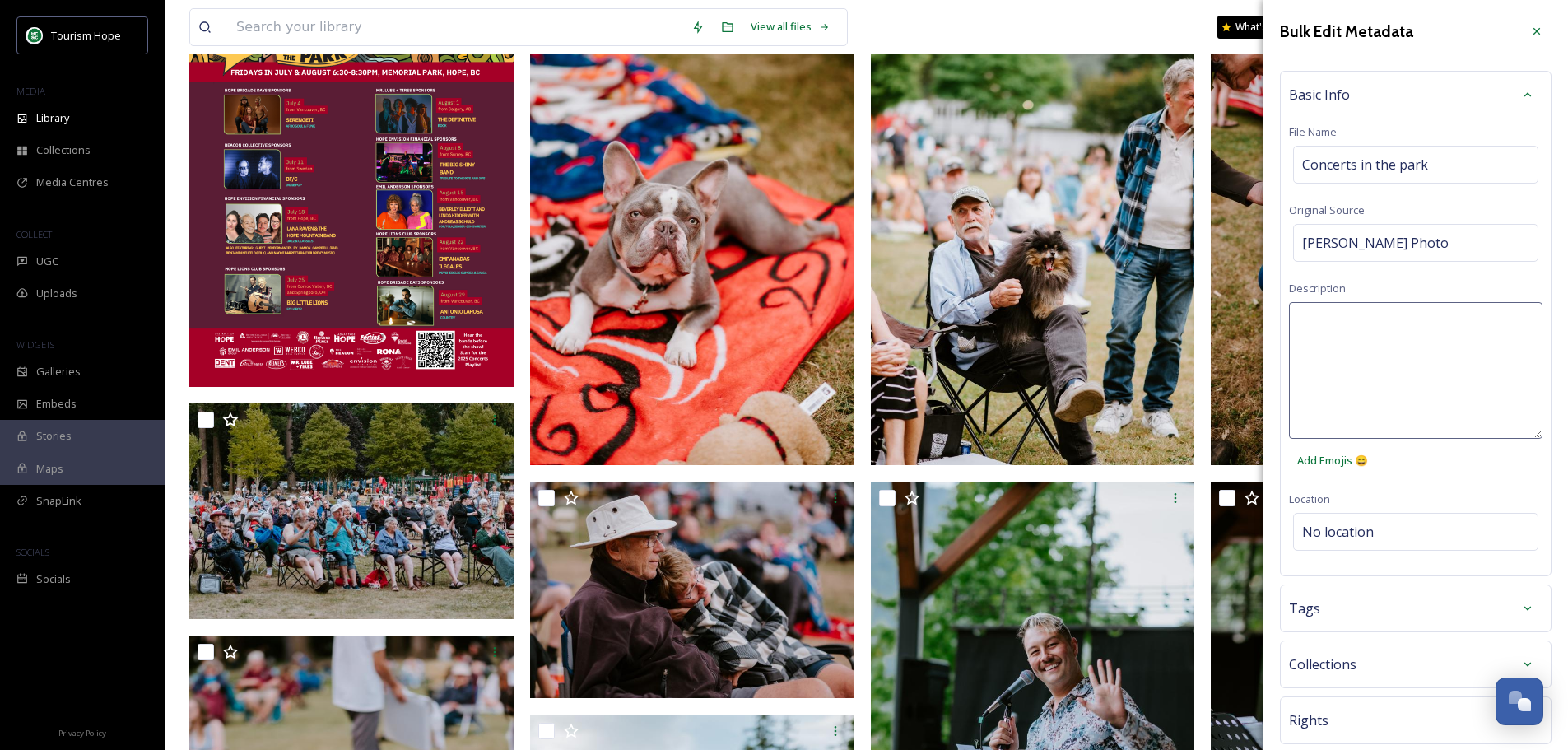
click at [1358, 352] on textarea at bounding box center [1415, 371] width 254 height 137
click at [1365, 367] on textarea "Concert sponsored by [PERSON_NAME]. Concerts in the park series, but held at Ki…" at bounding box center [1415, 371] width 254 height 137
click at [1453, 367] on textarea "Concert sponsored by [PERSON_NAME]. Concerts in the park series, but held at [G…" at bounding box center [1415, 371] width 254 height 137
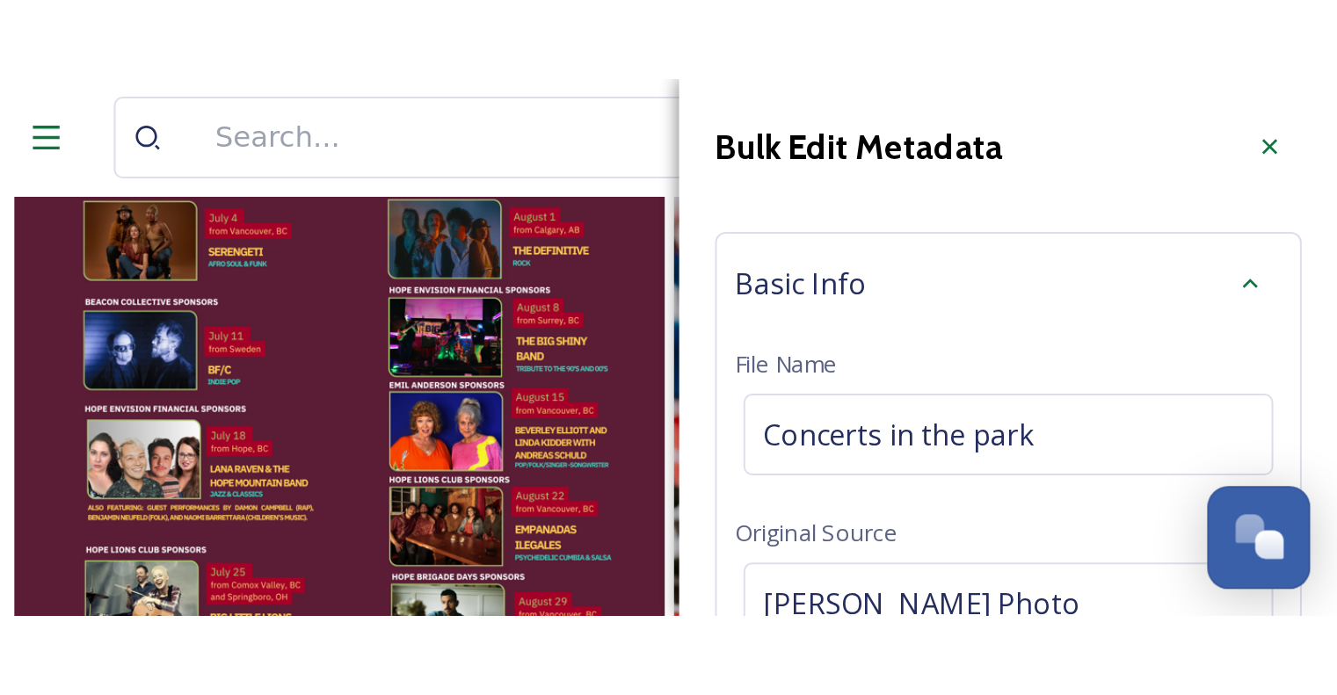
scroll to position [3316, 0]
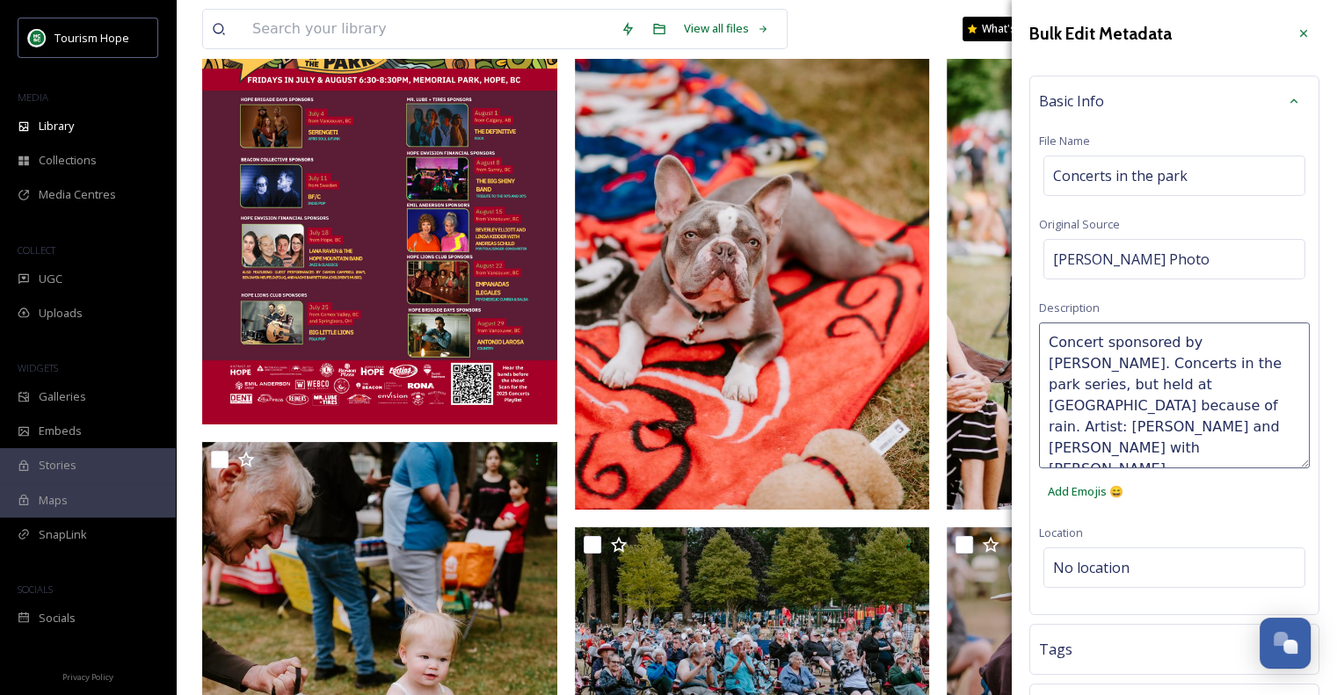
type textarea "Concert sponsored by [PERSON_NAME]. Concerts in the park series, but held at [G…"
click at [1217, 563] on div "Basic Info File Name Concerts in the park Original Source [PERSON_NAME] Photo D…" at bounding box center [1174, 346] width 290 height 540
click at [1131, 533] on div "No location" at bounding box center [1175, 553] width 262 height 40
click at [1131, 534] on input at bounding box center [1174, 553] width 260 height 39
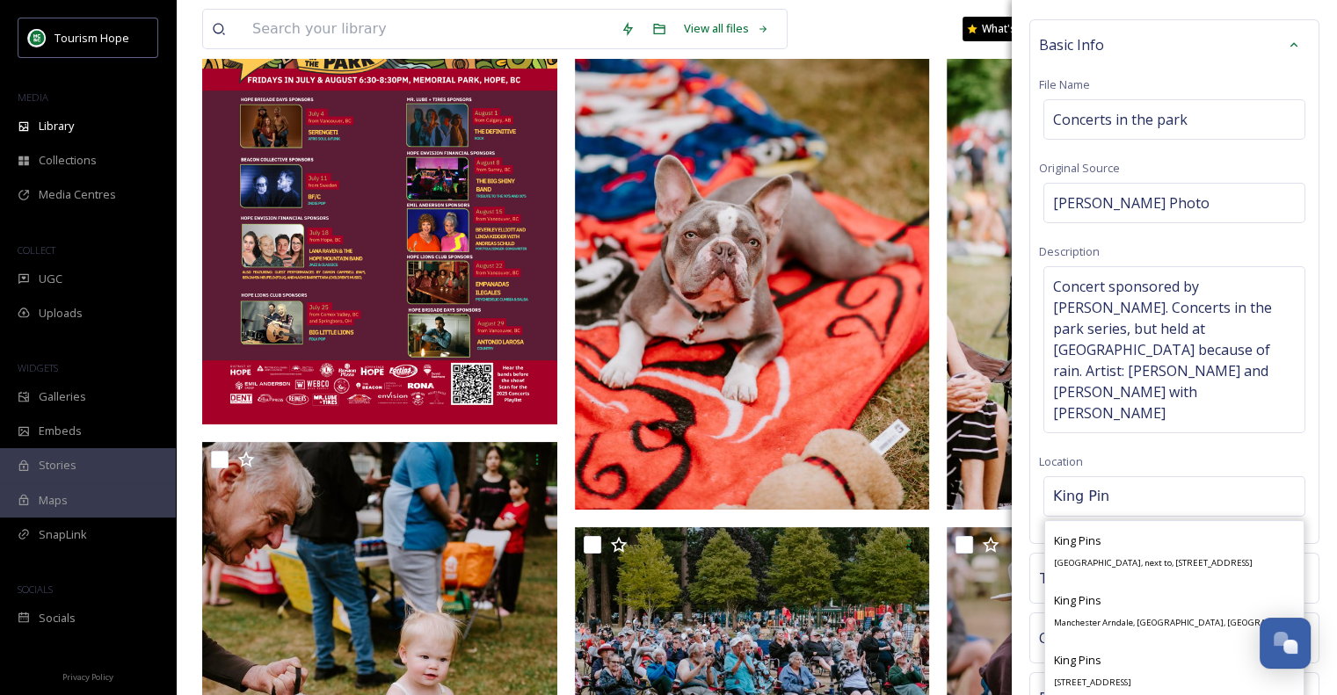
scroll to position [88, 0]
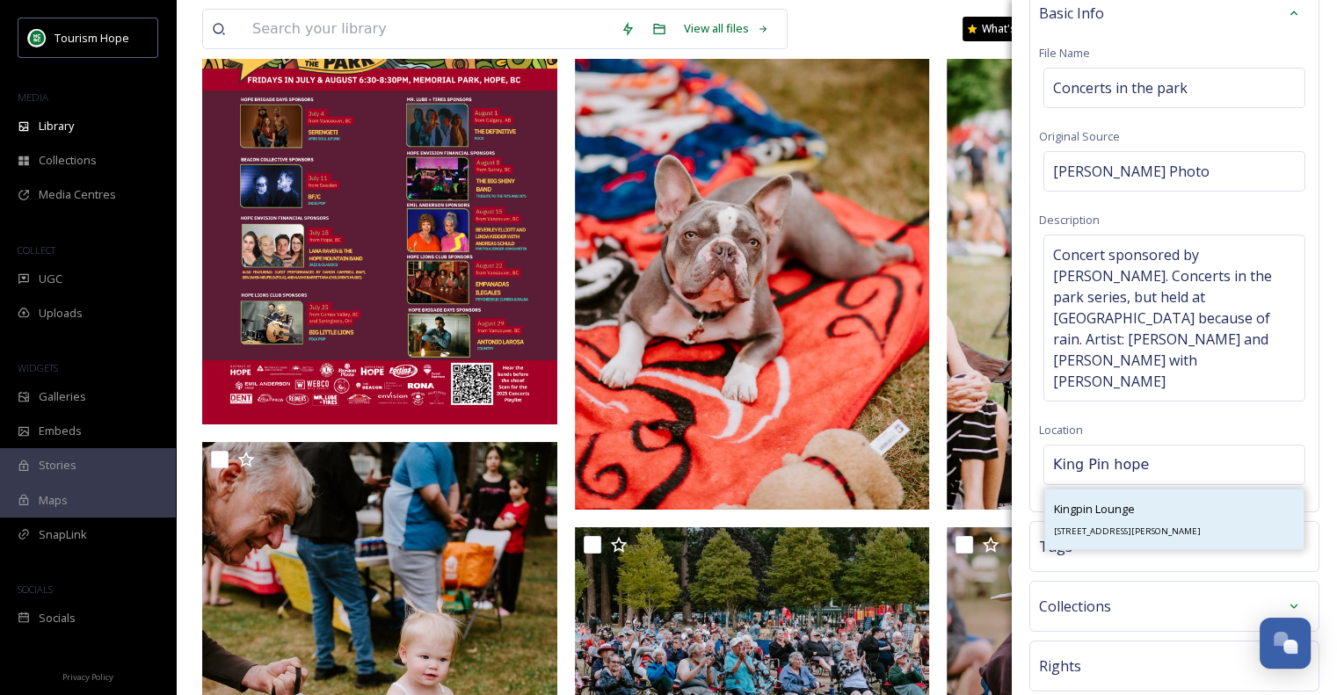
type input "King Pin hope"
click at [1160, 498] on div "Kingpin Lounge [STREET_ADDRESS][PERSON_NAME]" at bounding box center [1127, 519] width 147 height 42
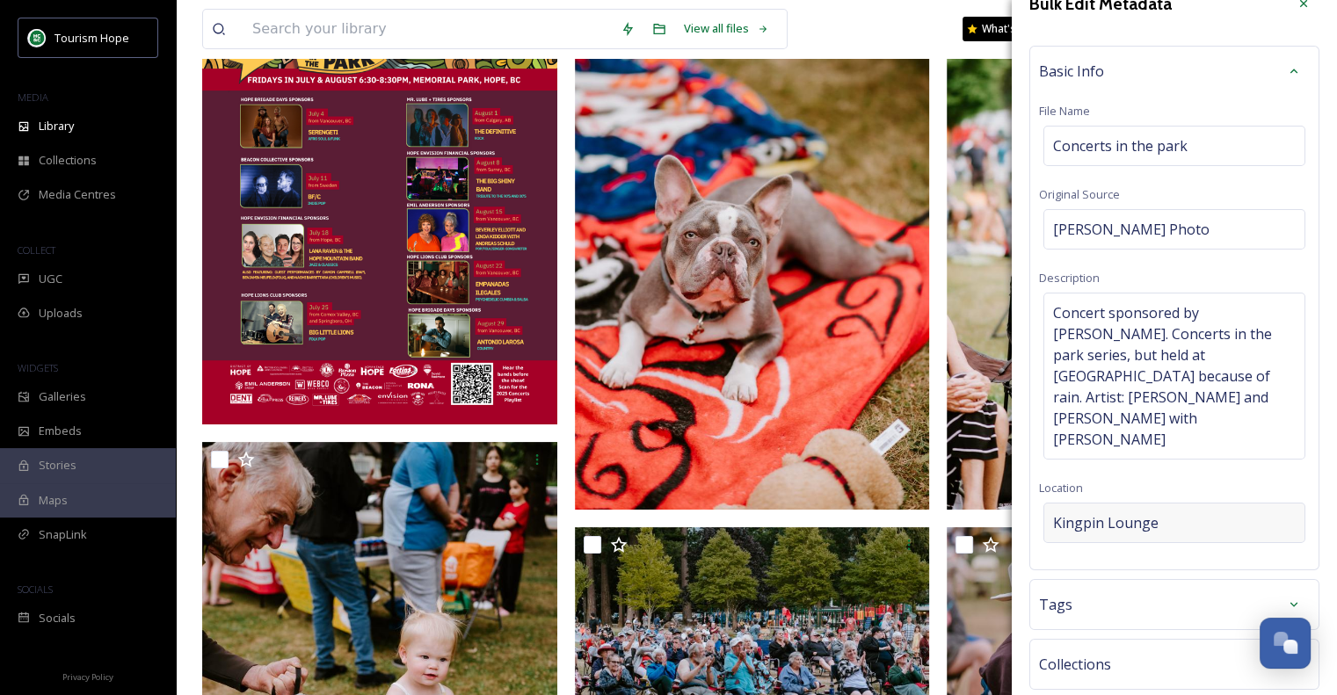
scroll to position [0, 0]
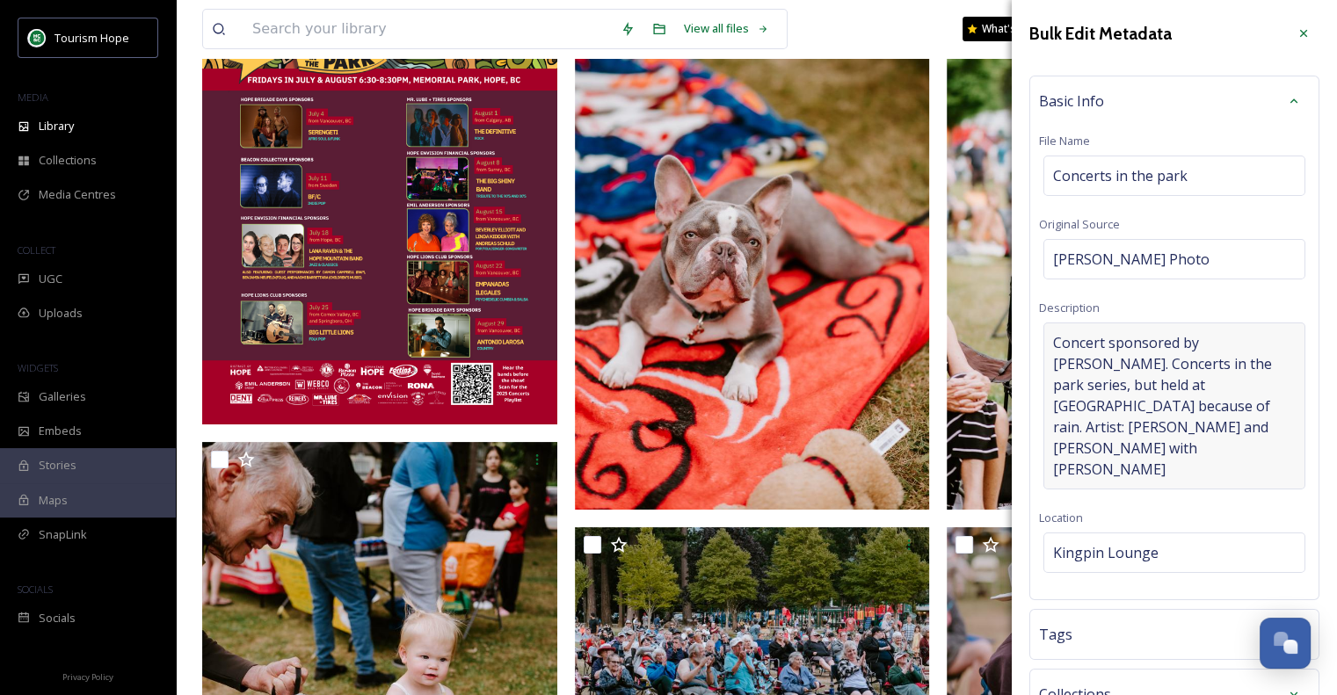
click at [1209, 374] on span "Concert sponsored by [PERSON_NAME]. Concerts in the park series, but held at [G…" at bounding box center [1174, 406] width 243 height 148
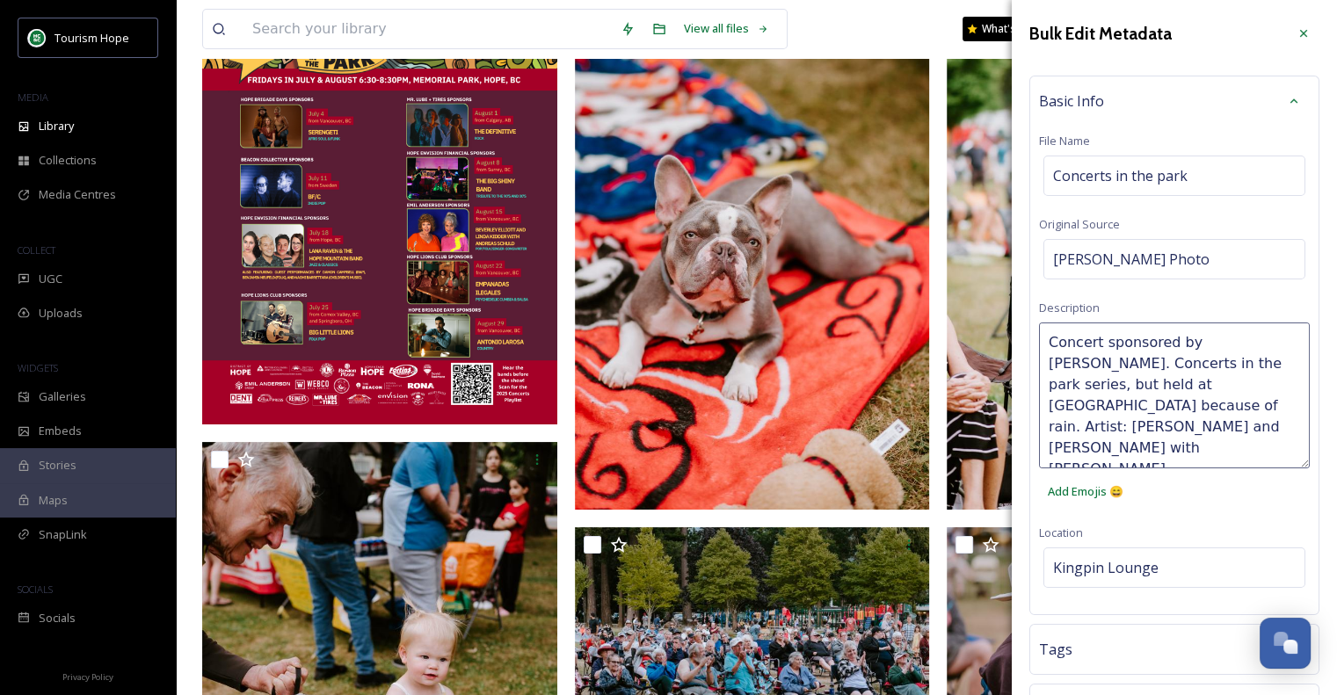
drag, startPoint x: 1085, startPoint y: 382, endPoint x: 1150, endPoint y: 484, distance: 120.2
click at [1085, 383] on textarea "Concert sponsored by [PERSON_NAME]. Concerts in the park series, but held at [G…" at bounding box center [1174, 396] width 271 height 146
type textarea "Concert sponsored by [PERSON_NAME]. Concerts in the park series, but held at [G…"
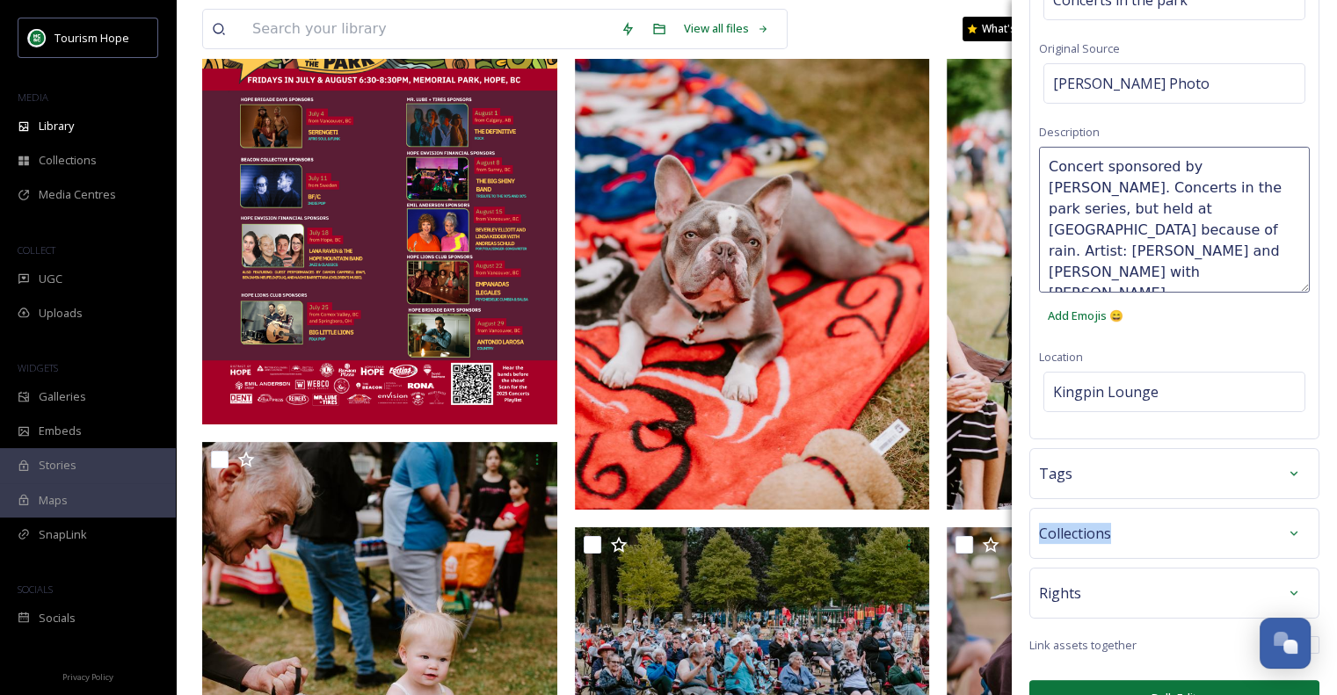
click at [1120, 467] on div "Bulk Edit Metadata Basic Info File Name Concerts in the park Original Source [P…" at bounding box center [1174, 279] width 325 height 910
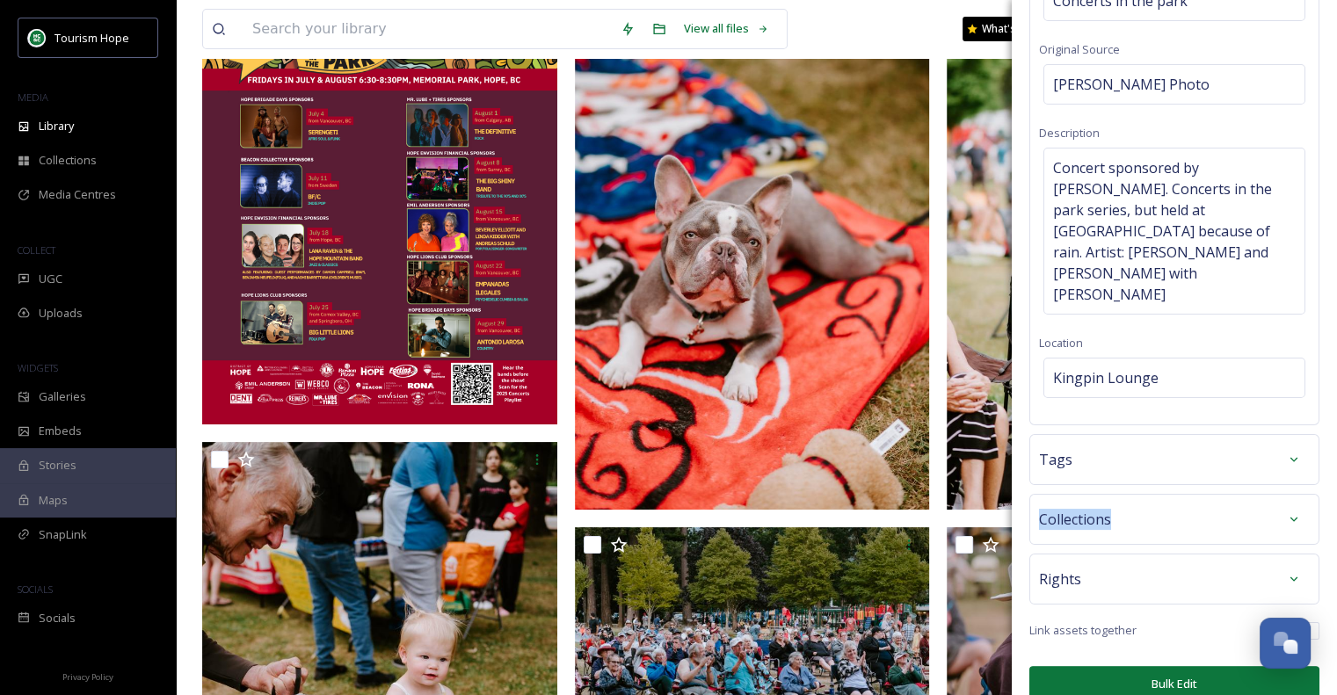
click at [1140, 444] on div "Tags" at bounding box center [1174, 460] width 271 height 32
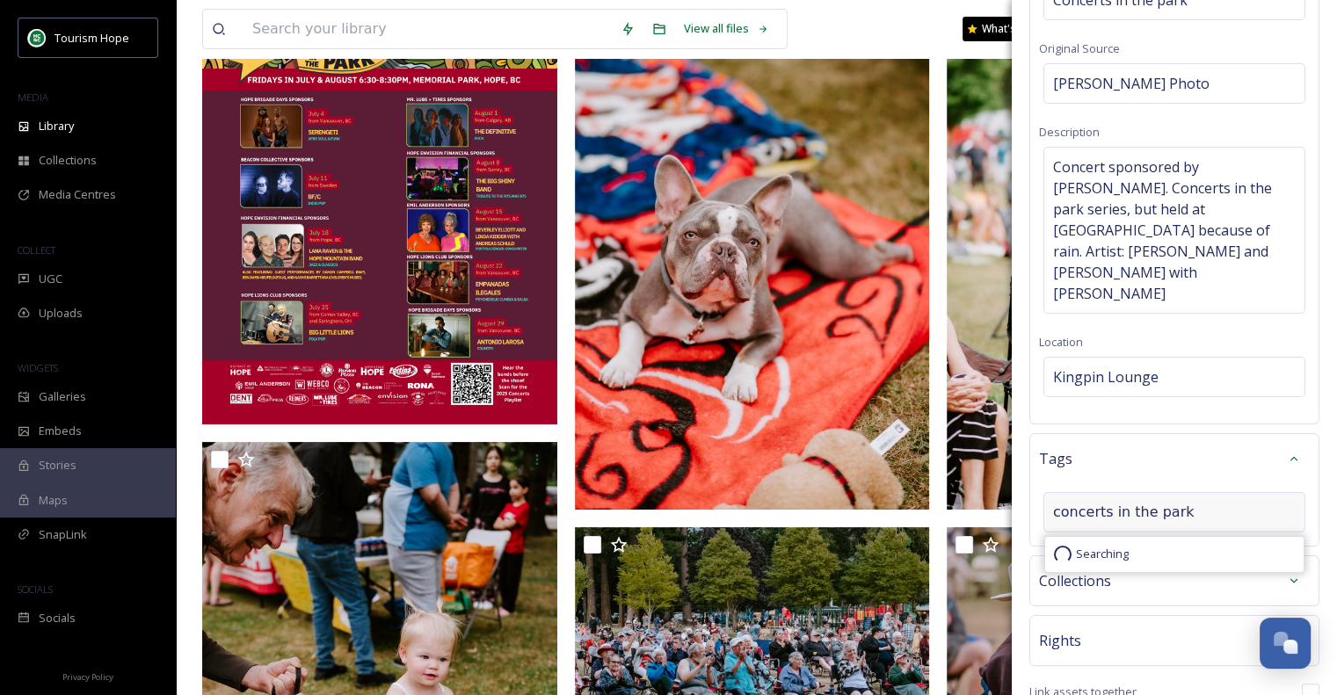
type input "concerts in the park"
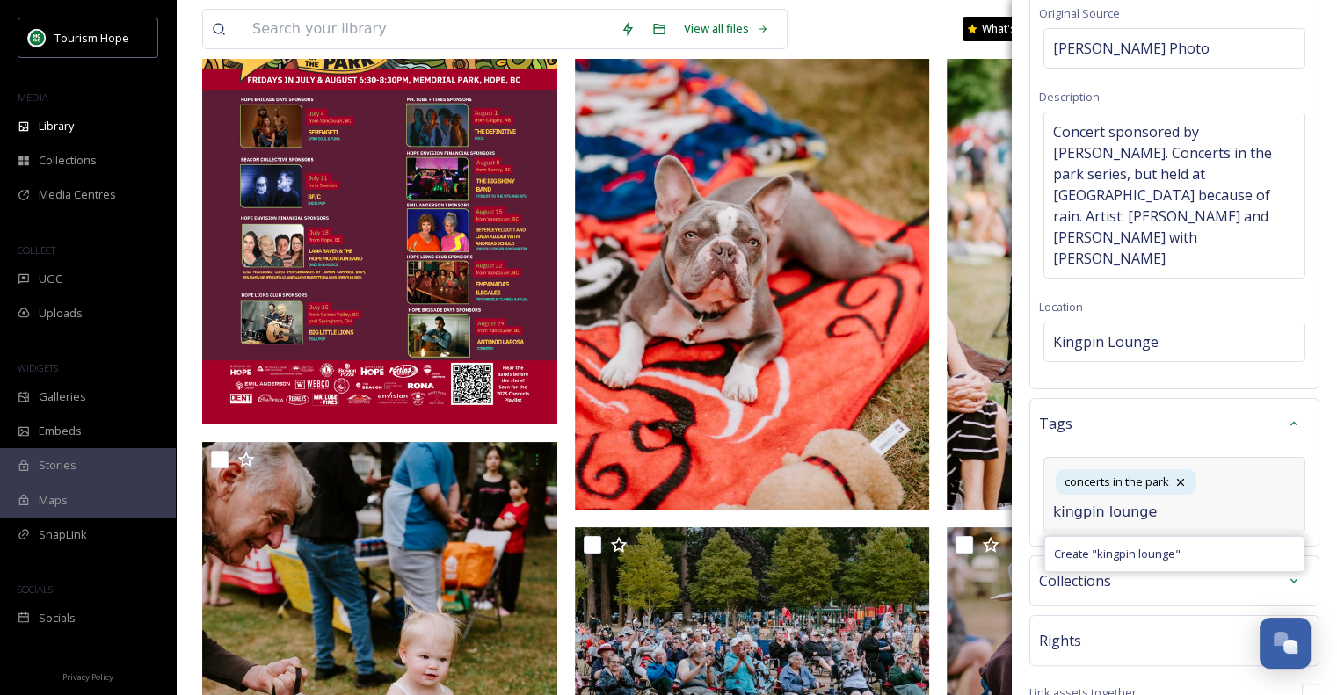
type input "kingpin lounge"
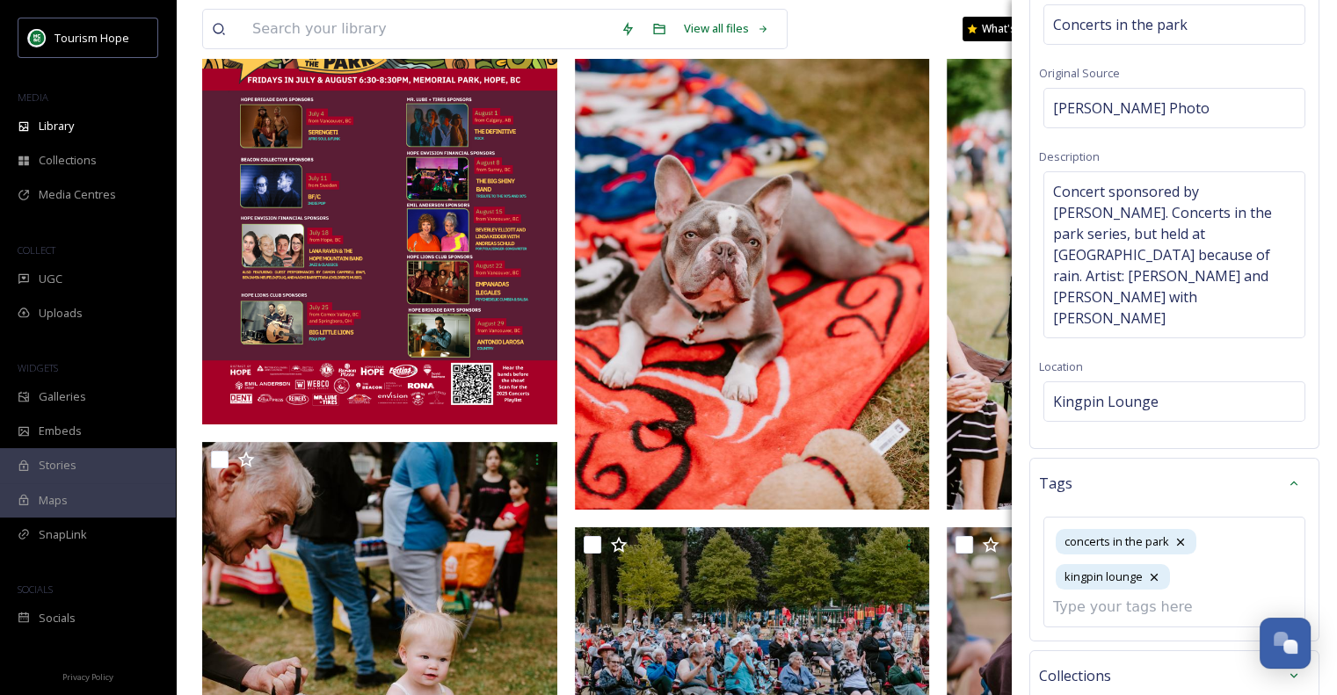
scroll to position [246, 0]
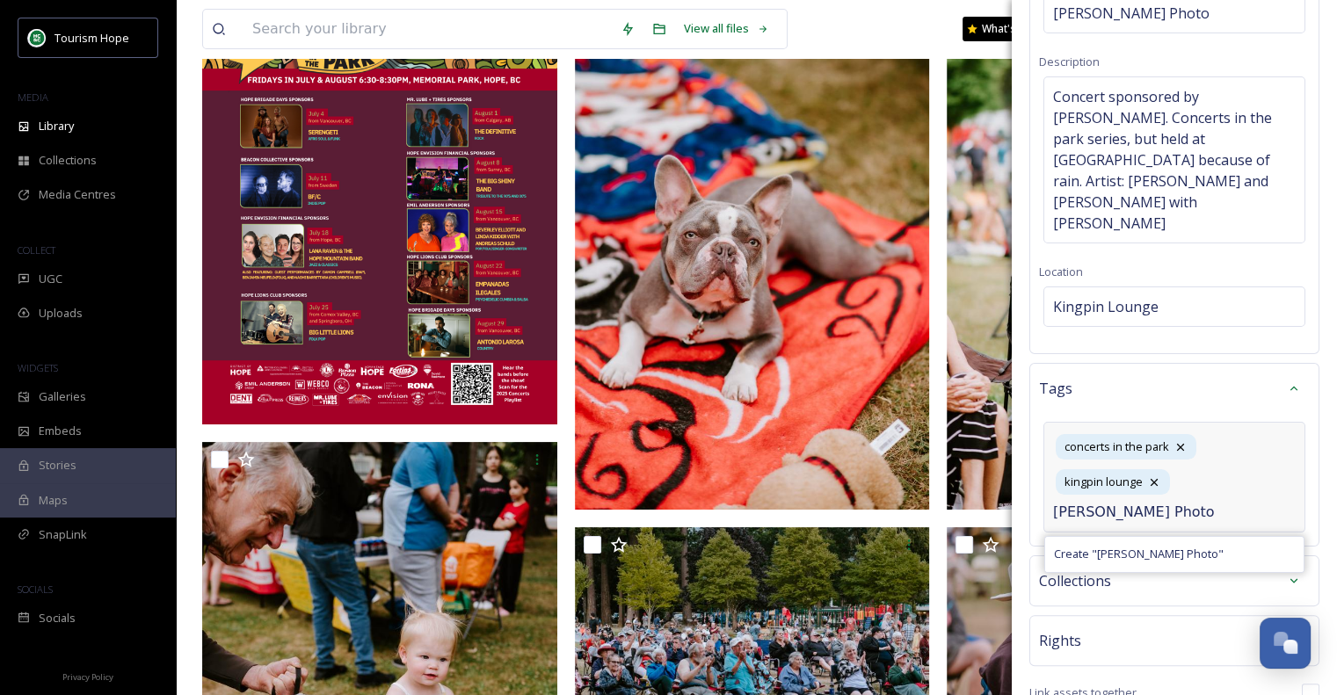
type input "[PERSON_NAME] Photo"
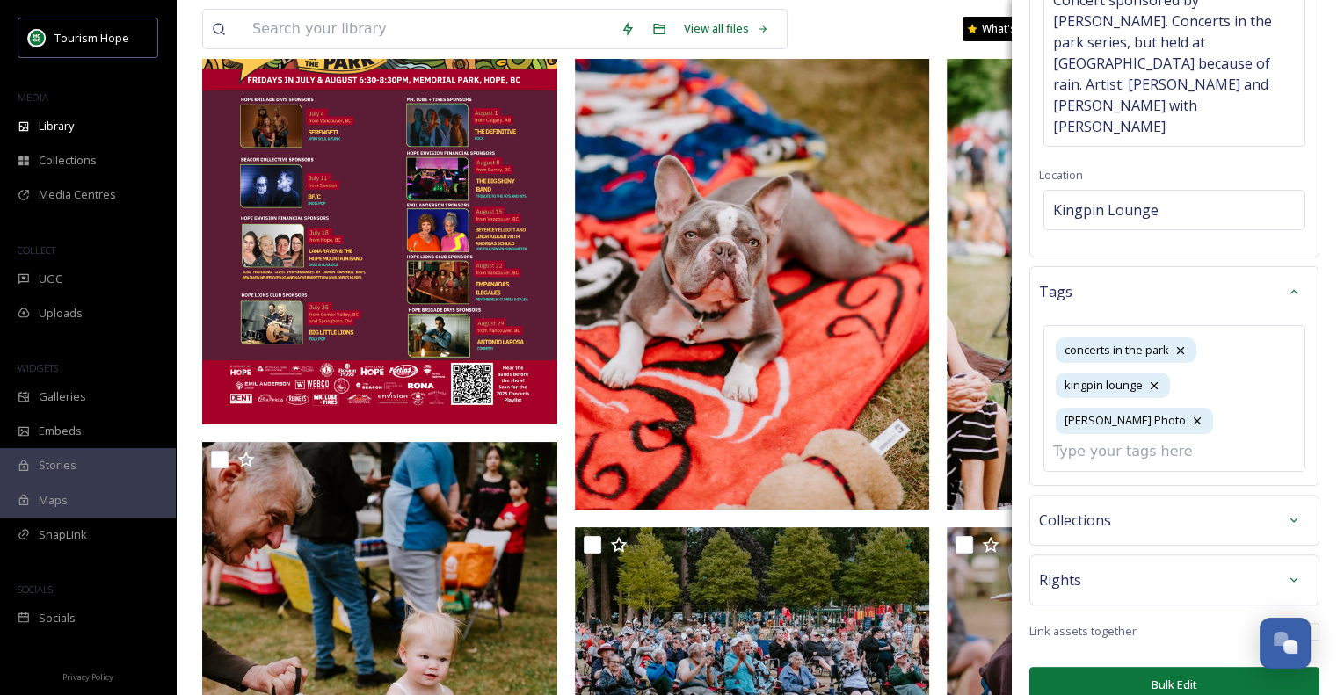
click at [1186, 505] on div "Collections" at bounding box center [1174, 521] width 271 height 32
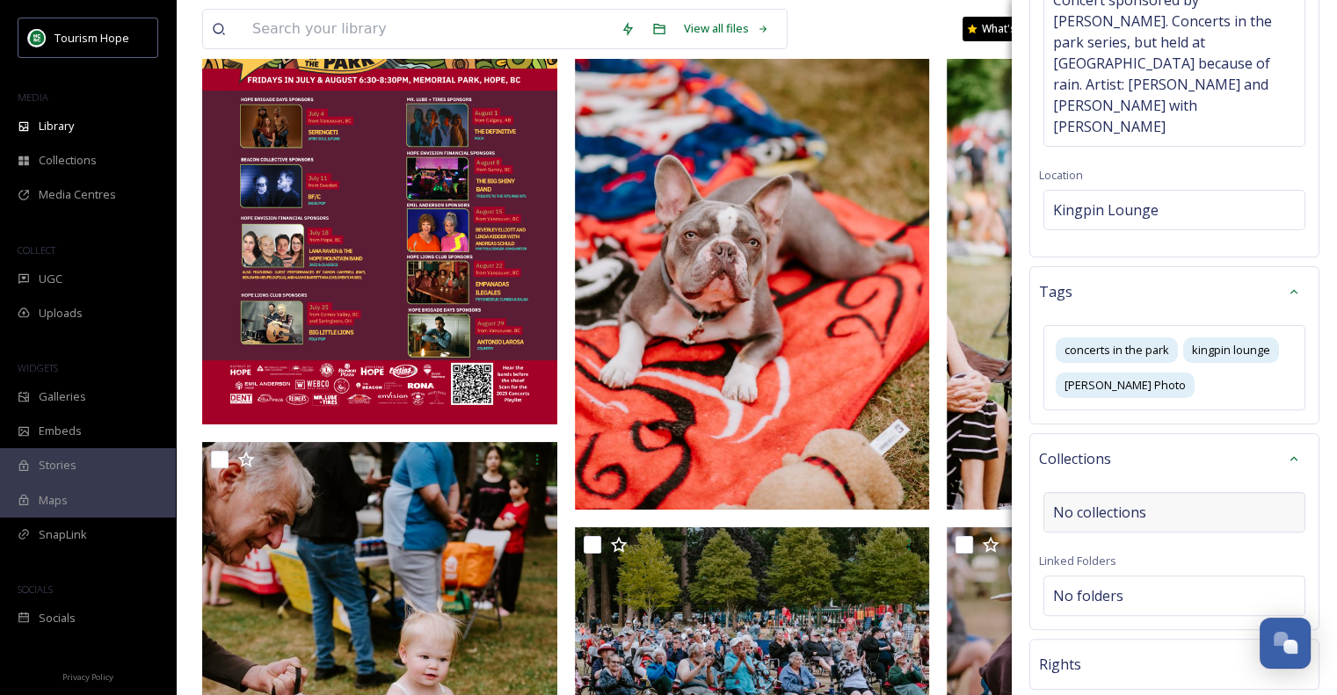
scroll to position [427, 0]
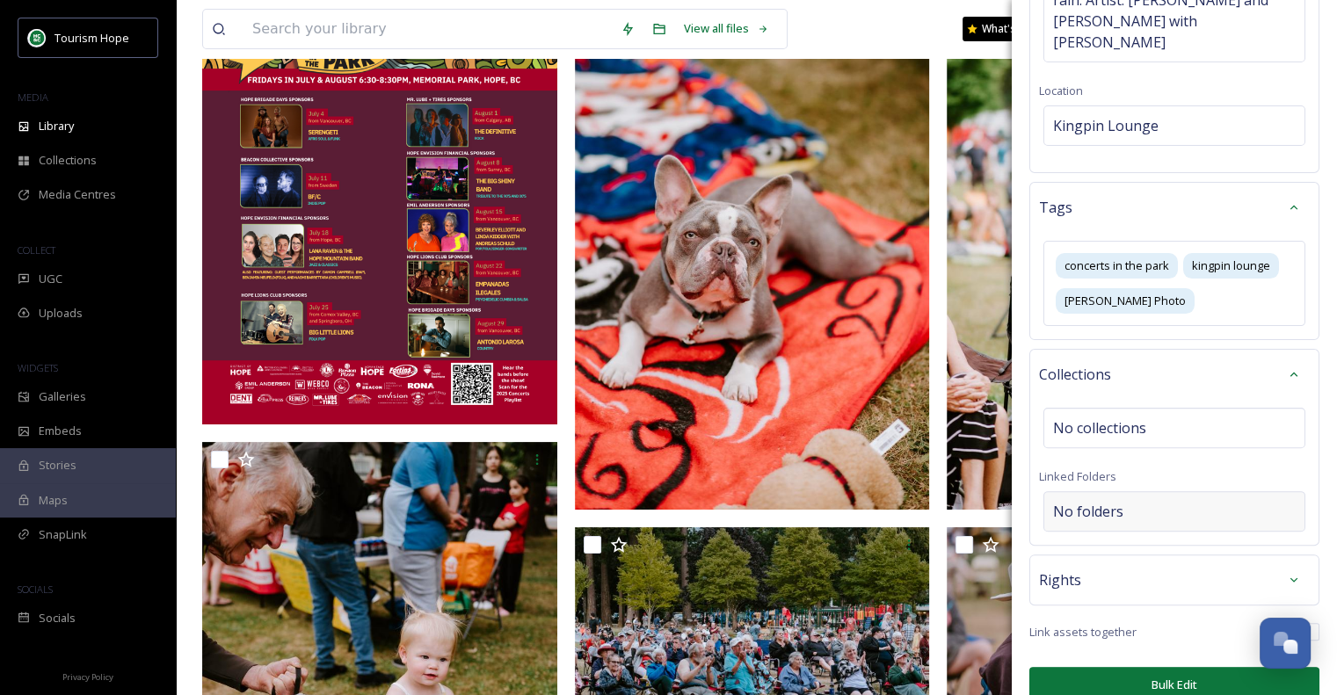
click at [1145, 491] on div "No folders" at bounding box center [1175, 511] width 262 height 40
click at [1145, 492] on input at bounding box center [1178, 511] width 269 height 39
type input "king"
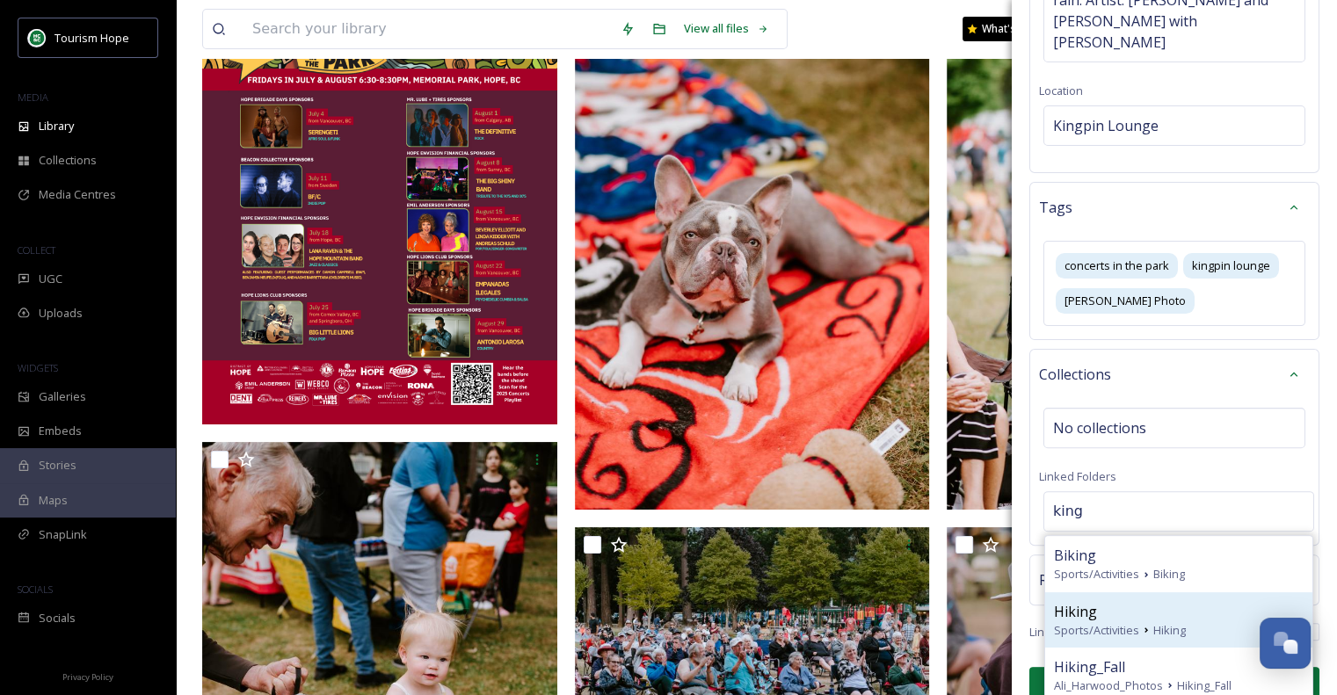
scroll to position [467, 0]
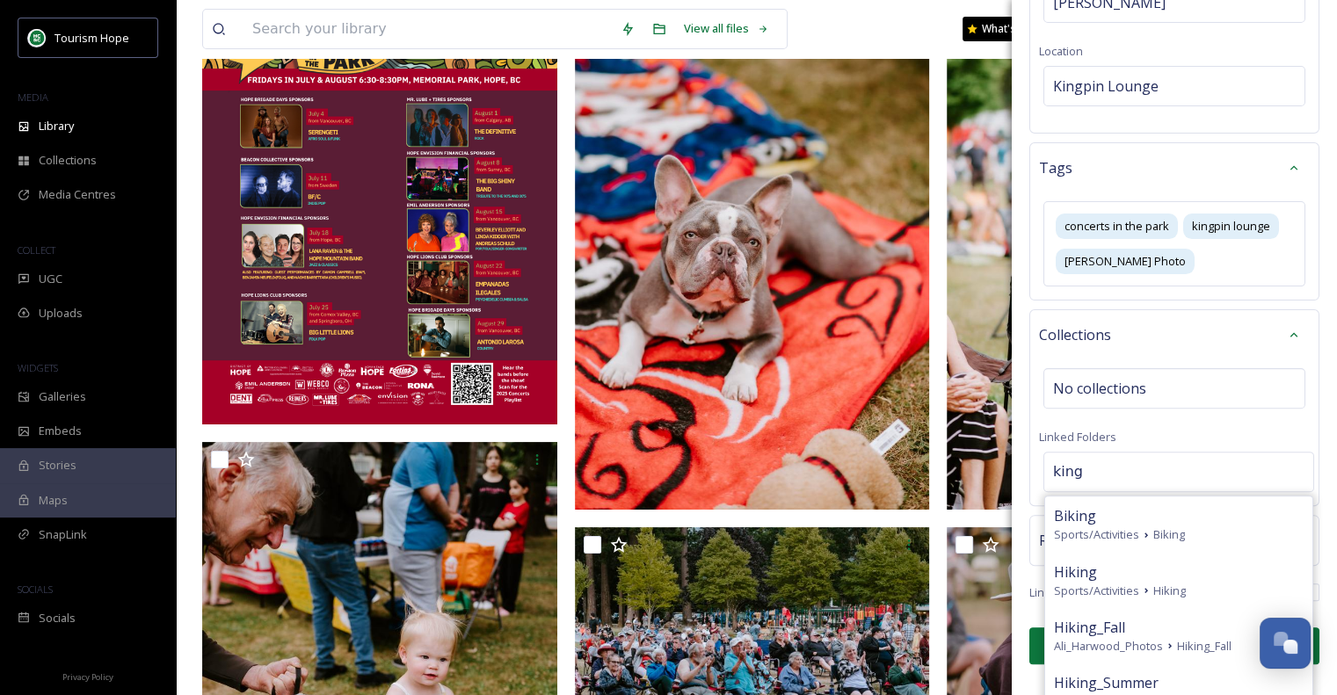
click at [1297, 399] on div "Collections No collections Linked Folders king Biking Sports/Activities Biking …" at bounding box center [1174, 407] width 290 height 197
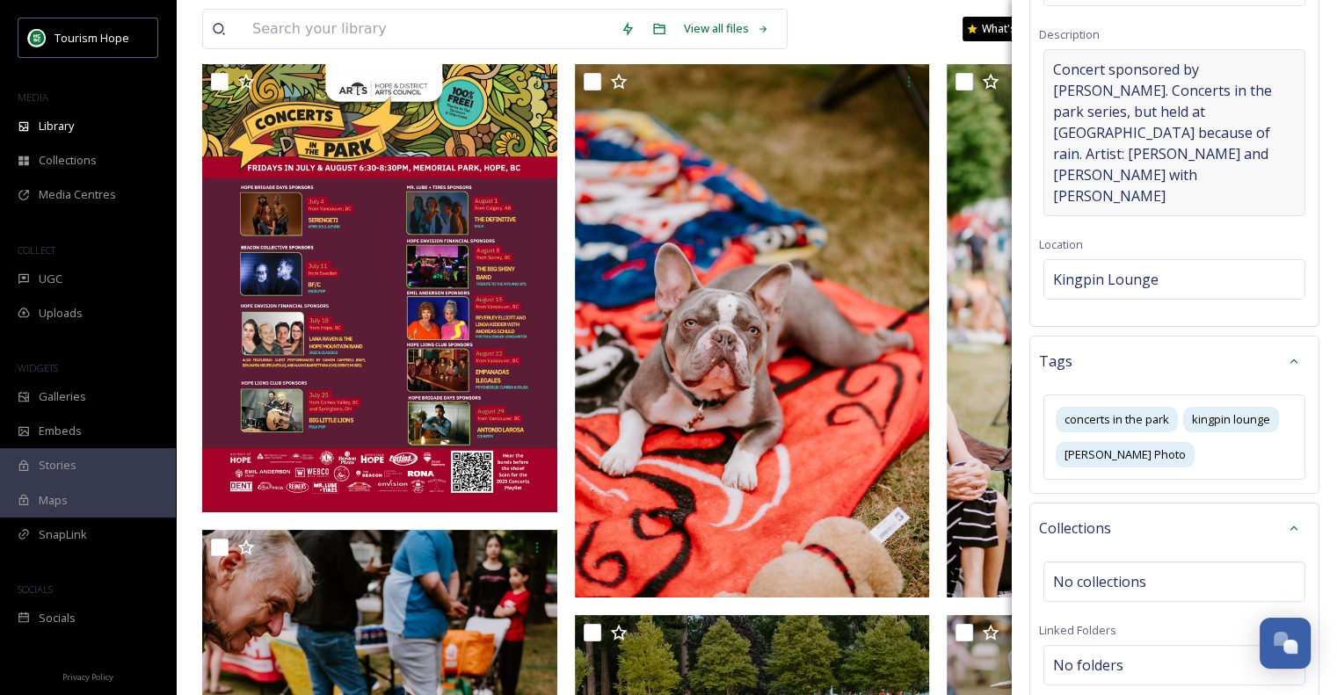
scroll to position [164, 0]
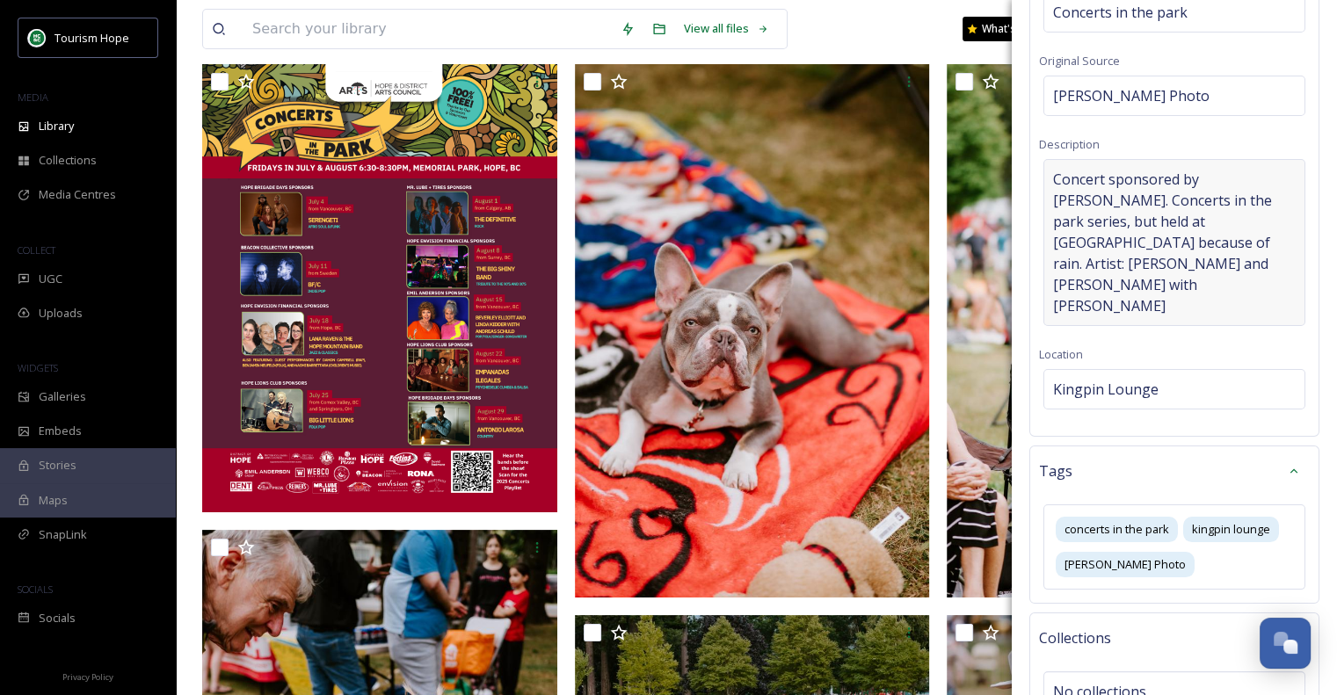
click at [1216, 277] on span "Concert sponsored by [PERSON_NAME]. Concerts in the park series, but held at [G…" at bounding box center [1174, 243] width 243 height 148
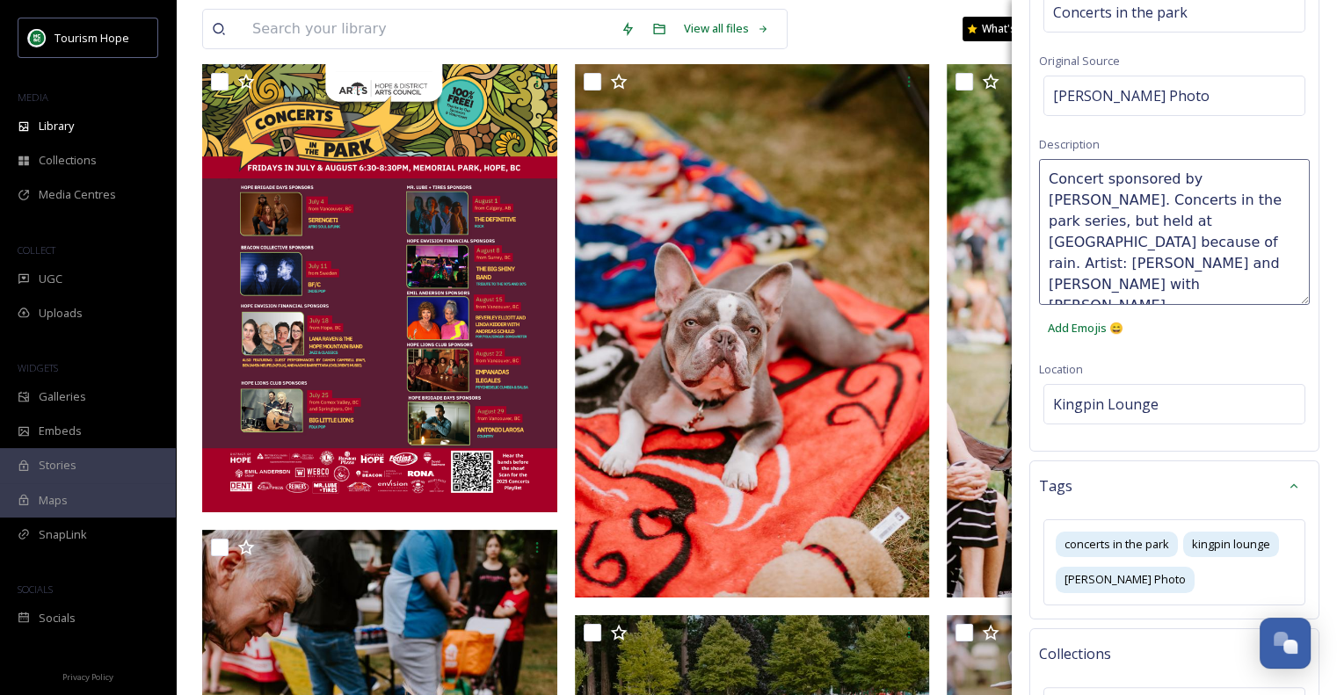
click at [1179, 276] on textarea "Concert sponsored by [PERSON_NAME]. Concerts in the park series, but held at [G…" at bounding box center [1174, 232] width 271 height 146
drag, startPoint x: 1046, startPoint y: 178, endPoint x: 1060, endPoint y: 198, distance: 24.6
click at [1046, 185] on textarea "Concert sponsored by [PERSON_NAME]. Concerts in the park series, but held at [G…" at bounding box center [1174, 232] width 271 height 146
paste textarea "[URL][DOMAIN_NAME]"
type textarea "TAG [URL][DOMAIN_NAME] Concert sponsored by [PERSON_NAME]. Concerts in the park…"
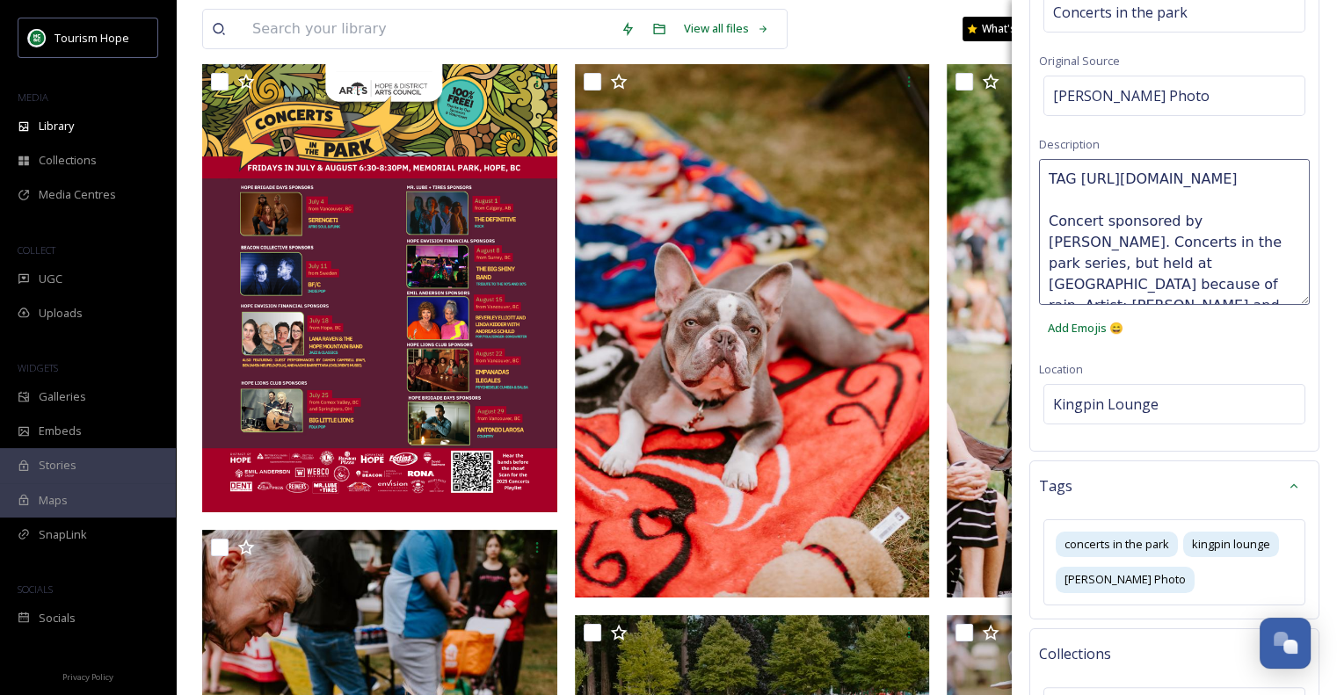
drag, startPoint x: 1223, startPoint y: 202, endPoint x: 1114, endPoint y: 224, distance: 111.2
click at [1114, 224] on textarea "TAG [URL][DOMAIN_NAME] Concert sponsored by [PERSON_NAME]. Concerts in the park…" at bounding box center [1174, 232] width 271 height 146
click at [1234, 90] on div "[PERSON_NAME] Photo" at bounding box center [1175, 96] width 262 height 40
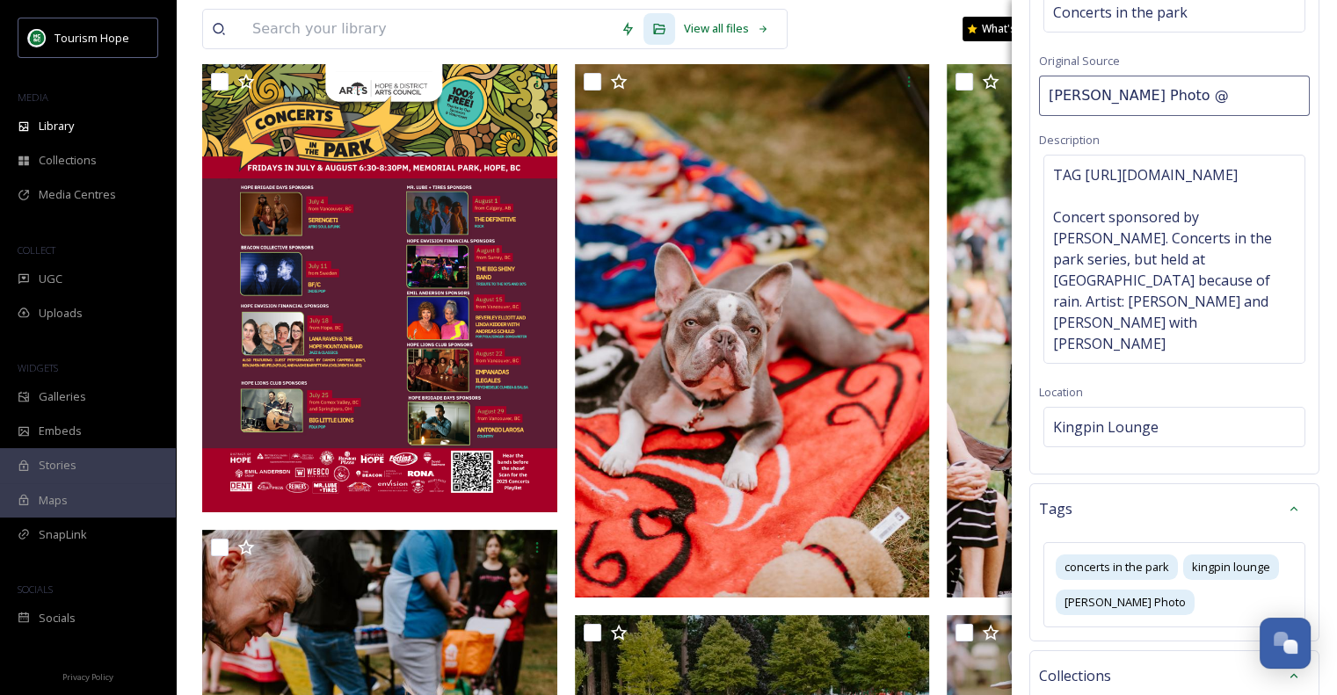
type input "[PERSON_NAME] Photo @jaimiegriffinphoto"
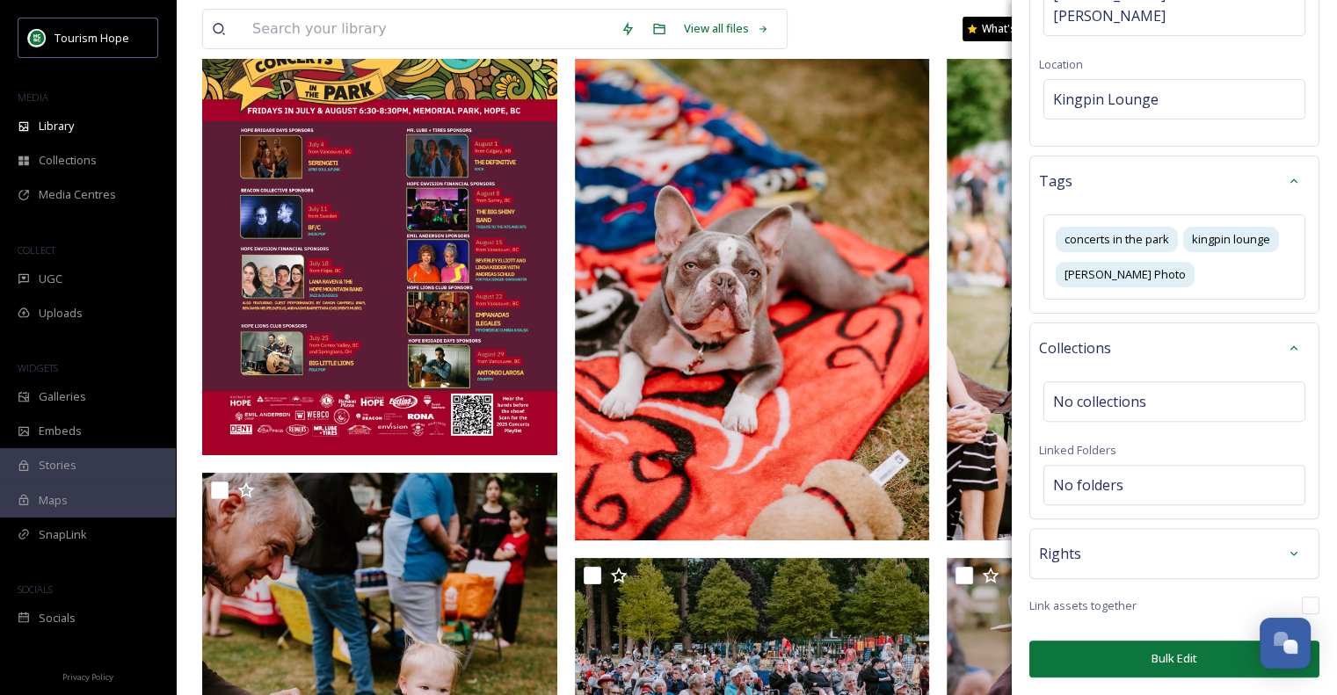
scroll to position [264, 0]
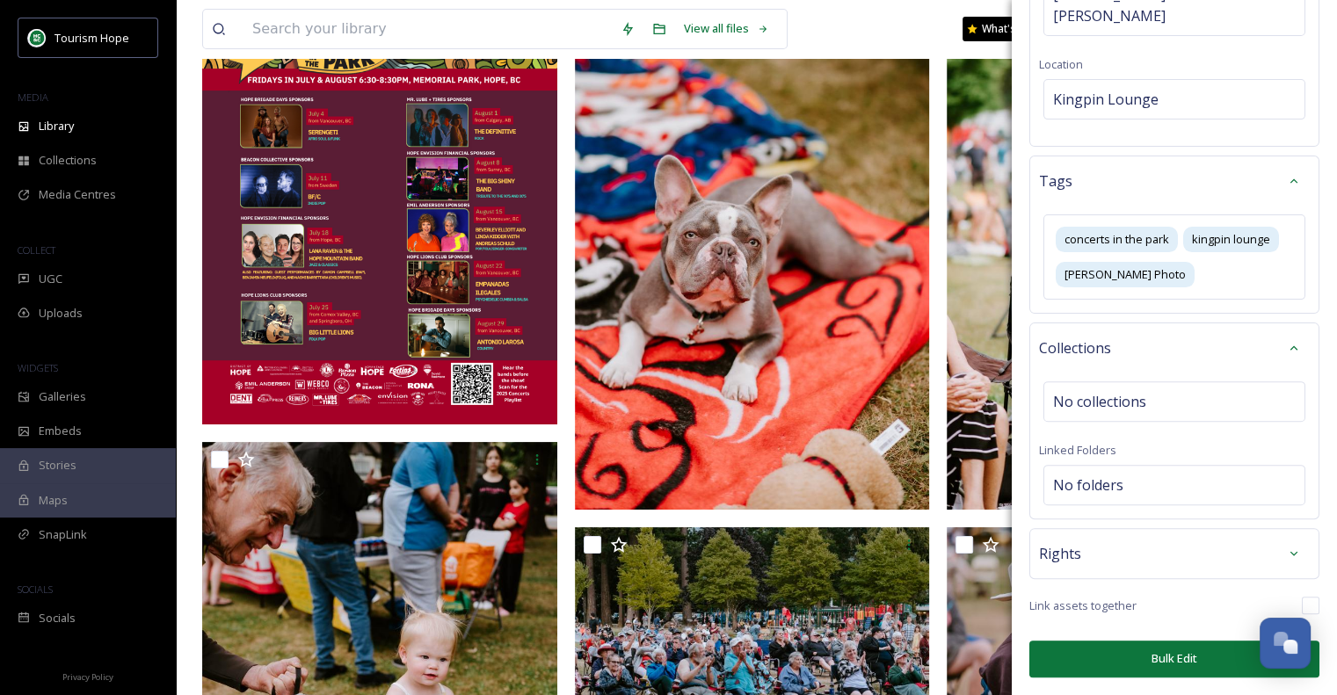
click at [1147, 660] on button "Bulk Edit" at bounding box center [1174, 659] width 290 height 36
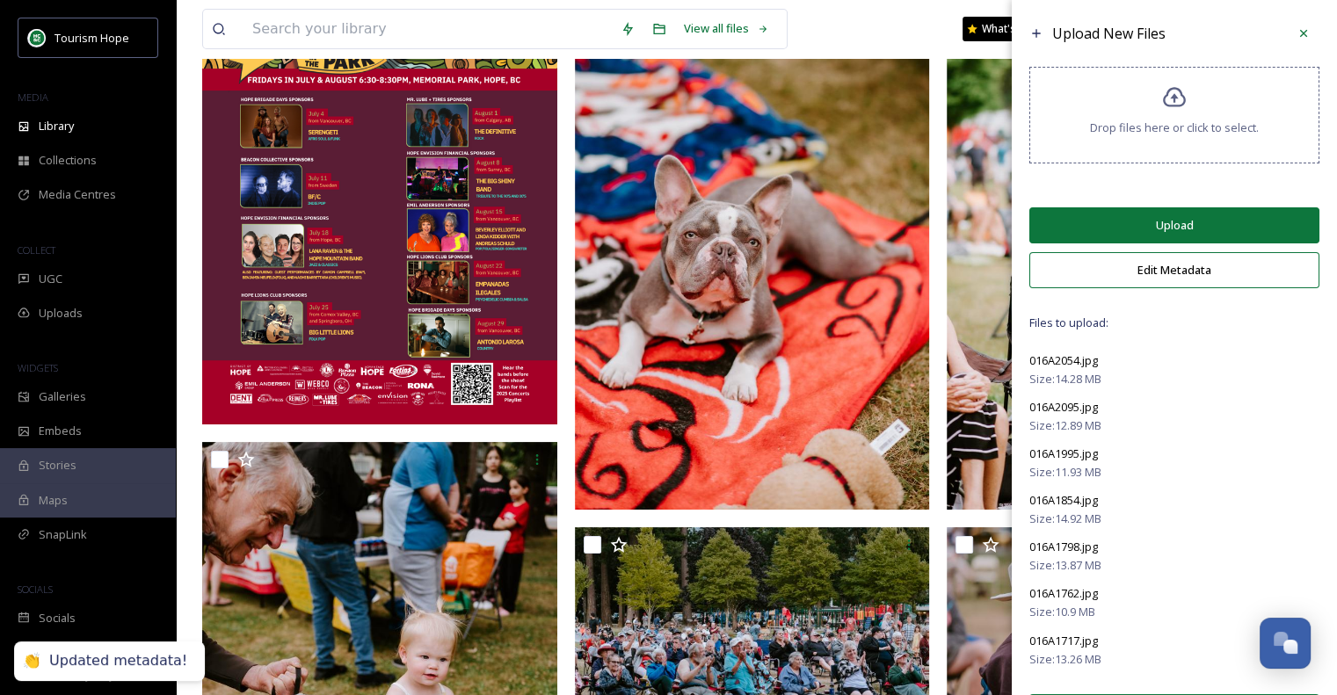
click at [1121, 231] on button "Upload" at bounding box center [1174, 225] width 290 height 36
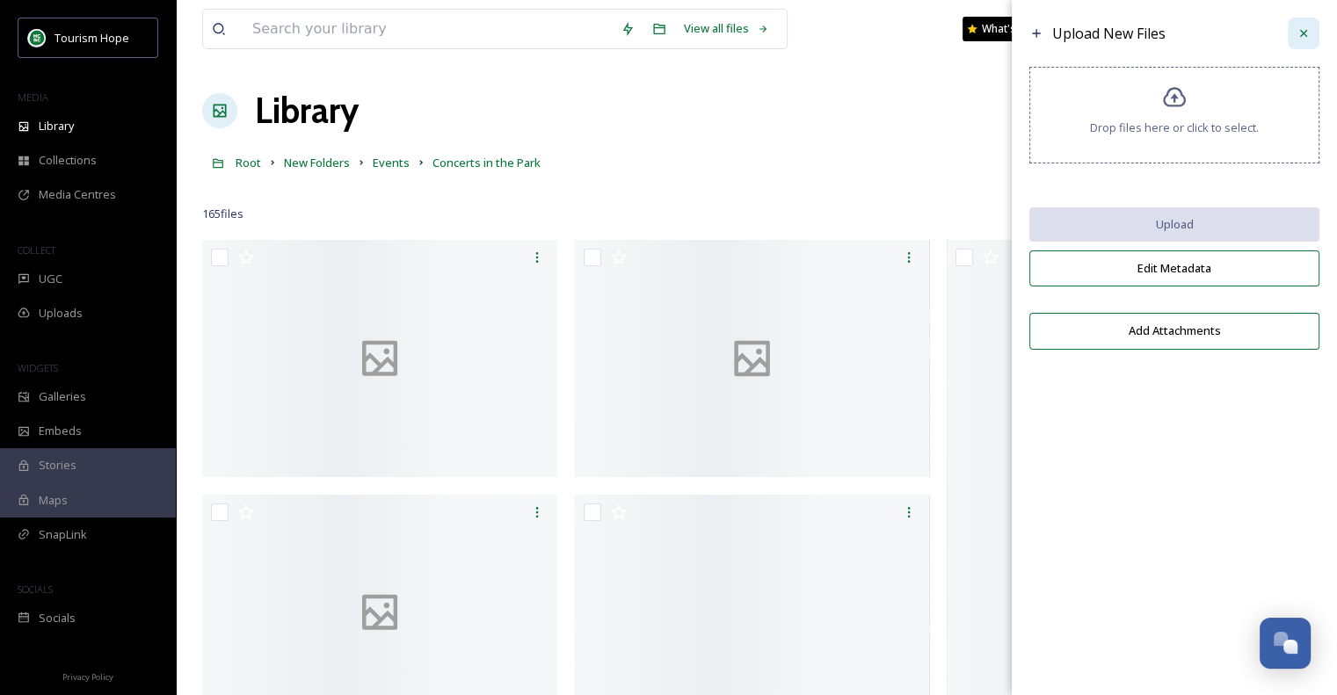
click at [1302, 31] on icon at bounding box center [1304, 33] width 14 height 14
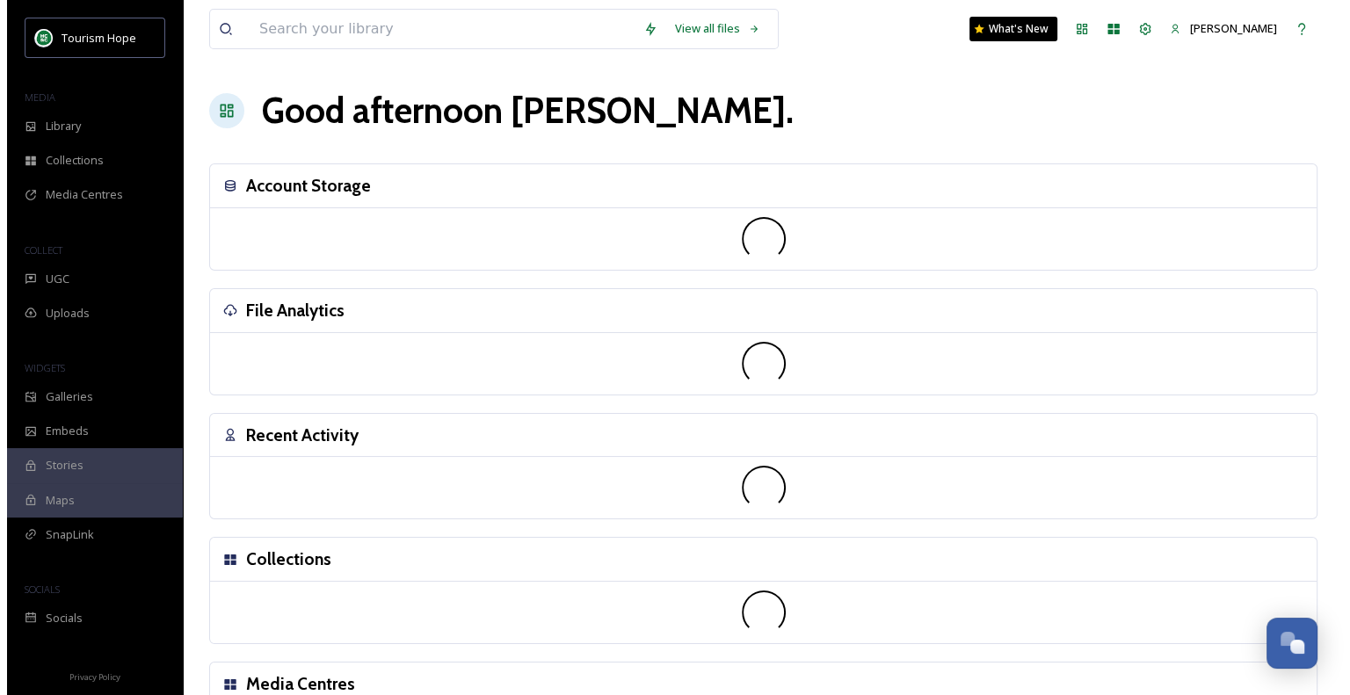
scroll to position [3316, 0]
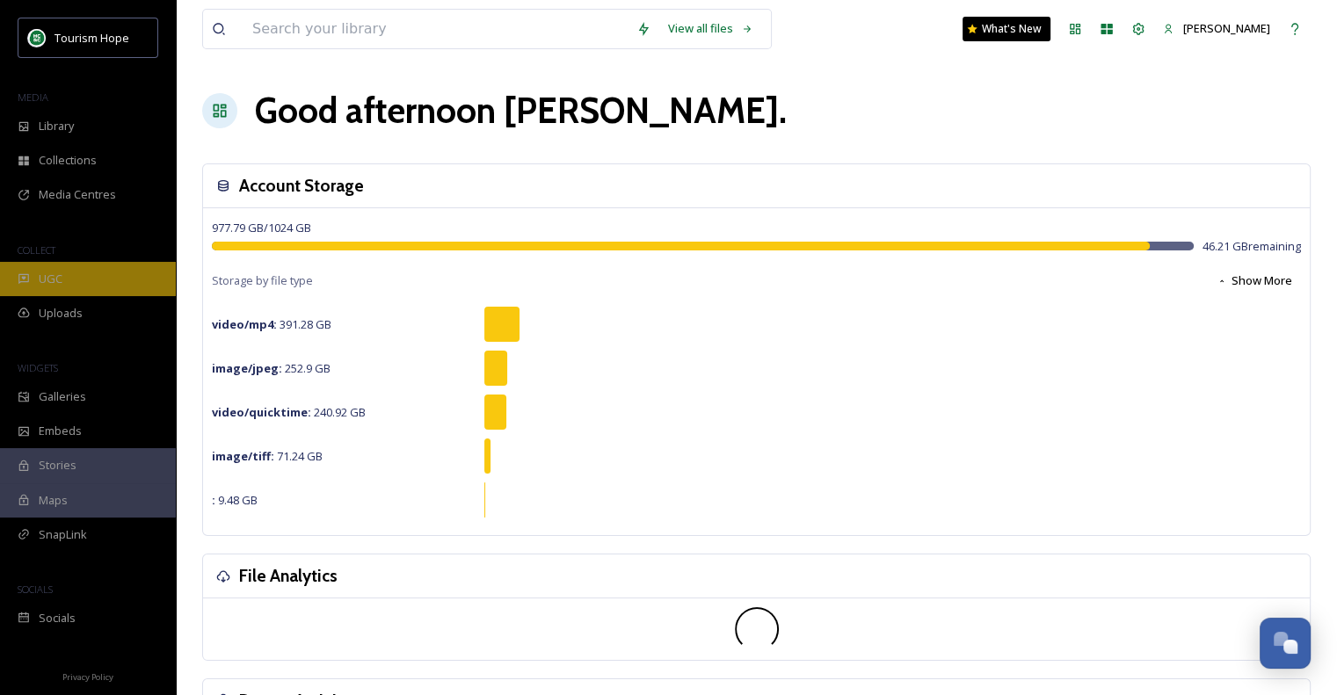
click at [51, 271] on span "UGC" at bounding box center [51, 279] width 24 height 17
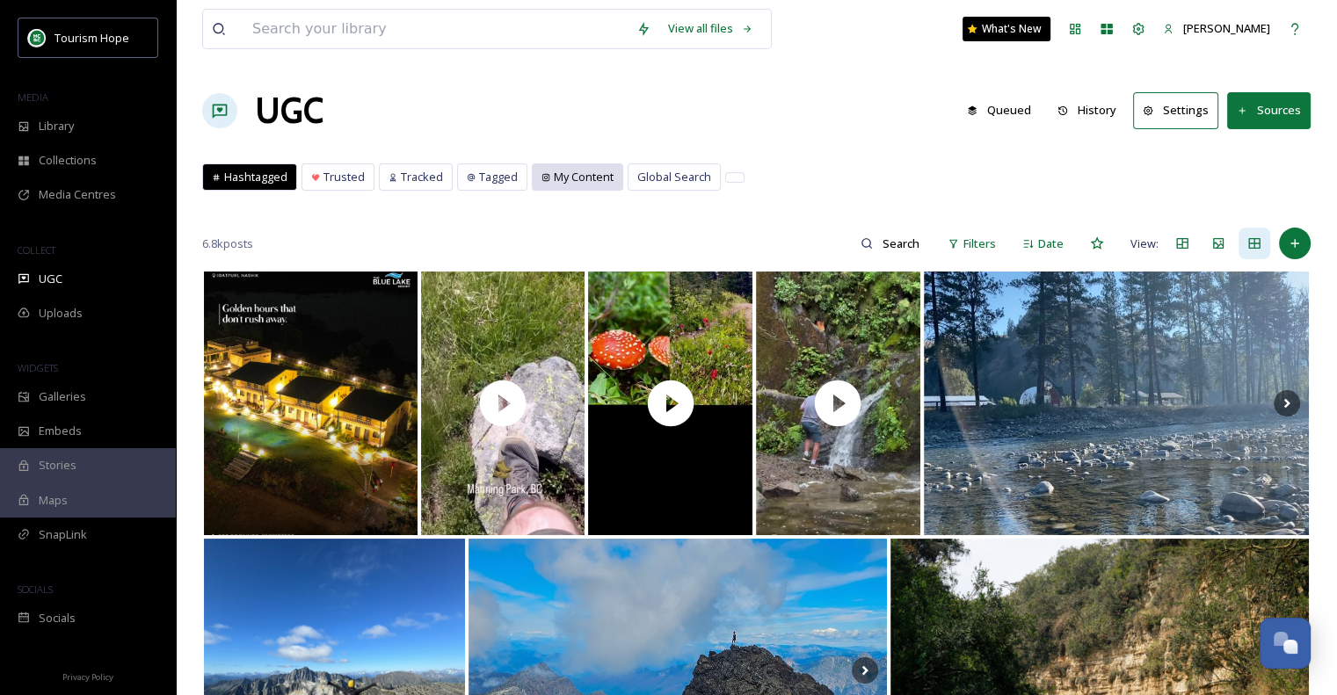
click at [585, 178] on span "My Content" at bounding box center [584, 177] width 60 height 17
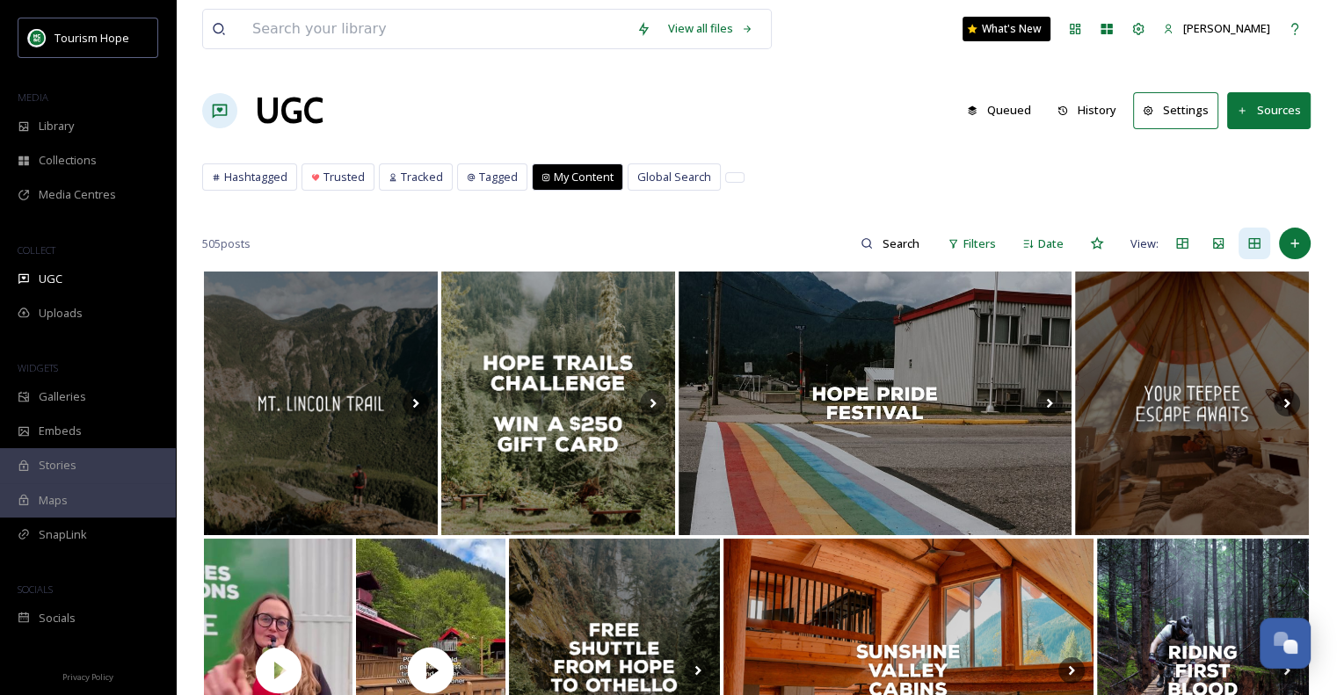
click at [1262, 115] on button "Sources" at bounding box center [1269, 110] width 84 height 36
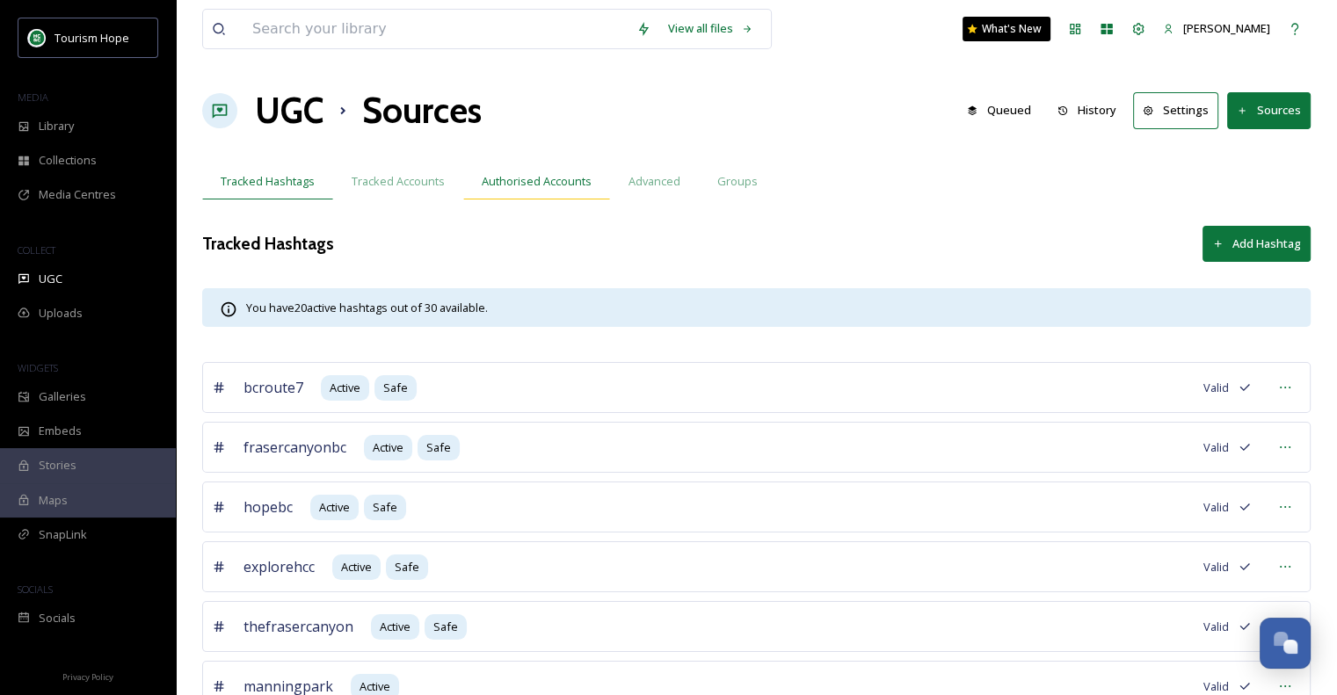
click at [540, 180] on span "Authorised Accounts" at bounding box center [537, 181] width 110 height 17
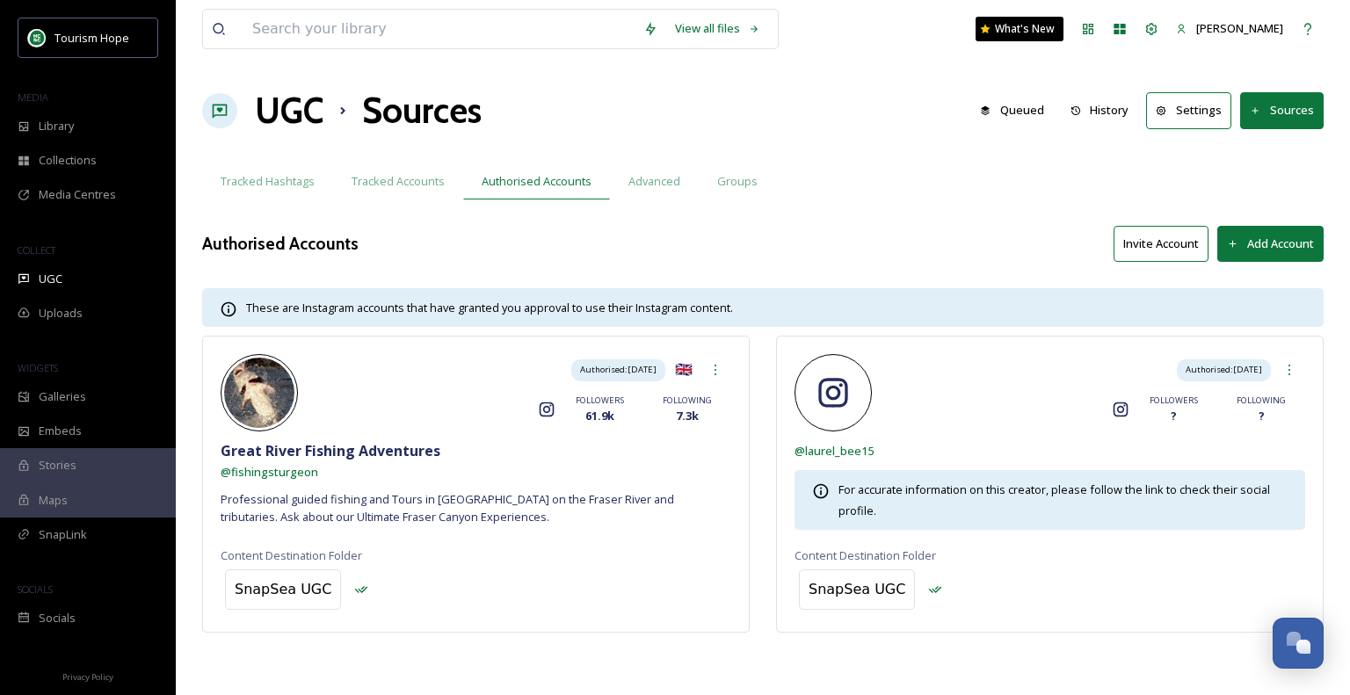
click at [1154, 244] on button "Invite Account" at bounding box center [1161, 244] width 95 height 36
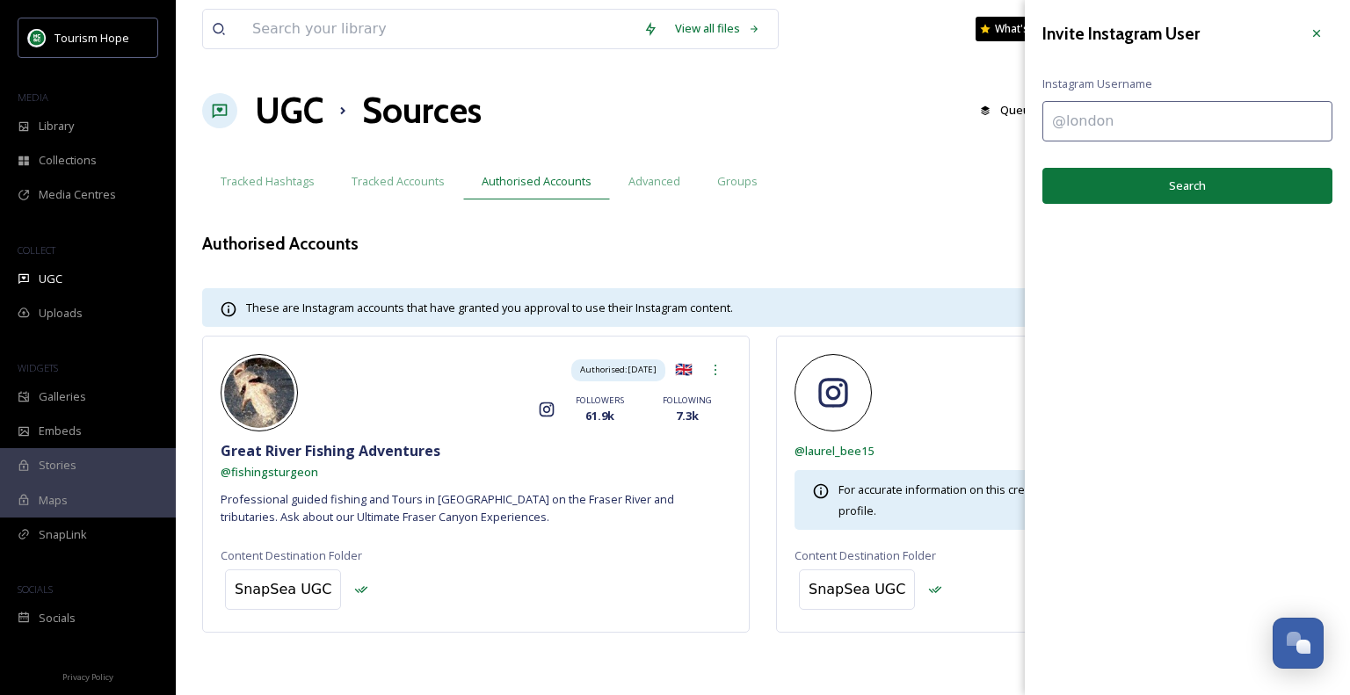
click at [1131, 115] on input at bounding box center [1188, 121] width 290 height 40
type input "bridalfallswaterpark"
click at [1201, 178] on button "Search" at bounding box center [1188, 186] width 290 height 36
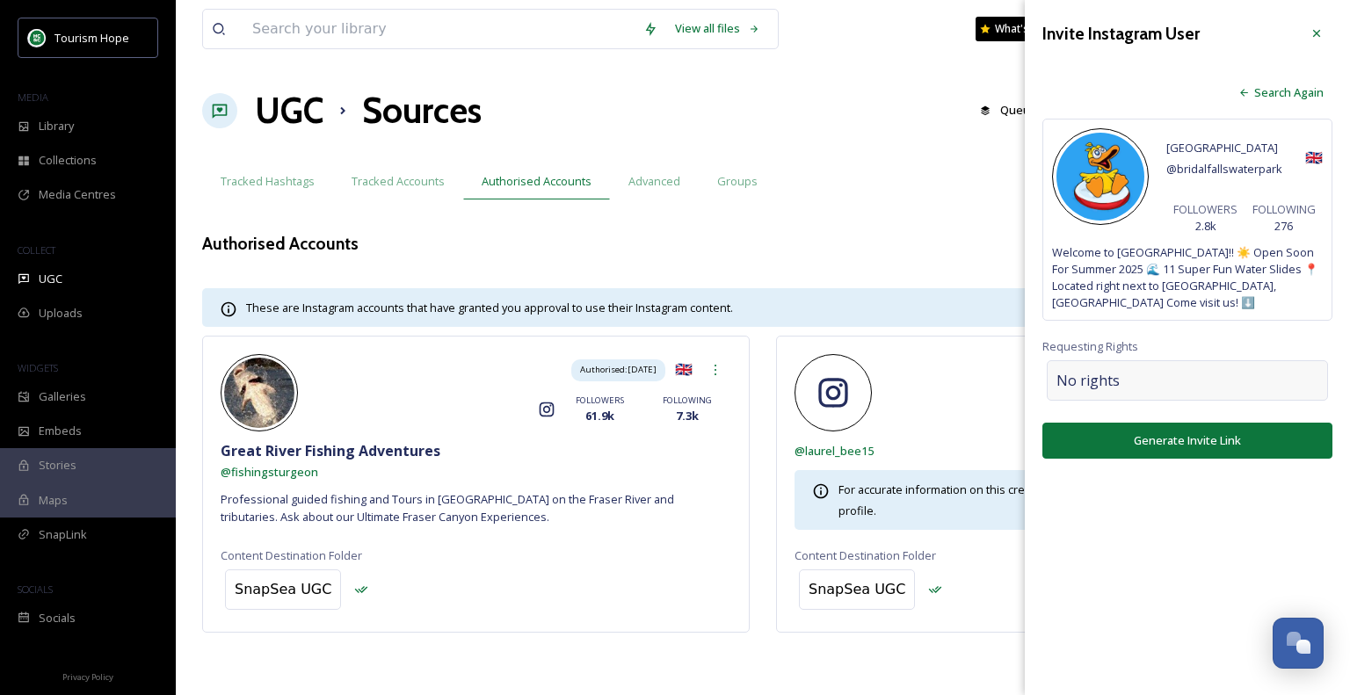
click at [1114, 379] on span "No rights" at bounding box center [1088, 380] width 63 height 21
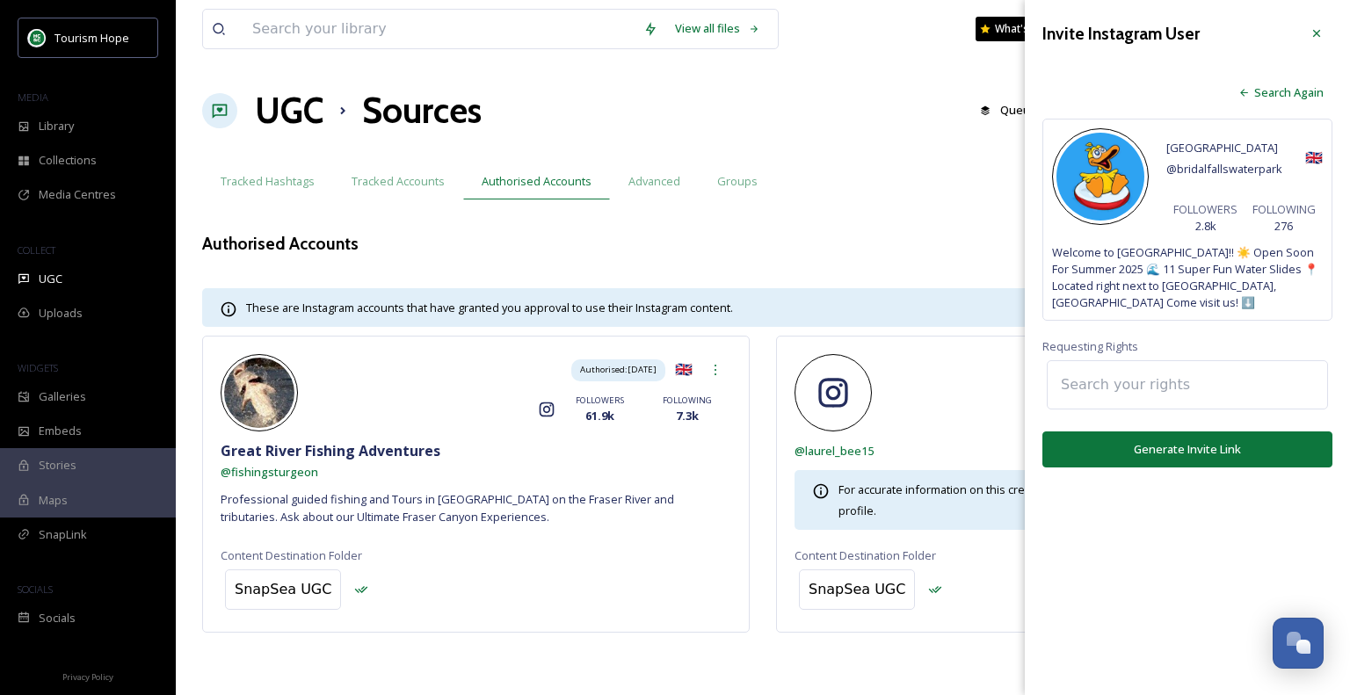
click at [1164, 382] on input at bounding box center [1148, 385] width 193 height 39
click at [1128, 383] on input at bounding box center [1148, 385] width 193 height 39
type input "j"
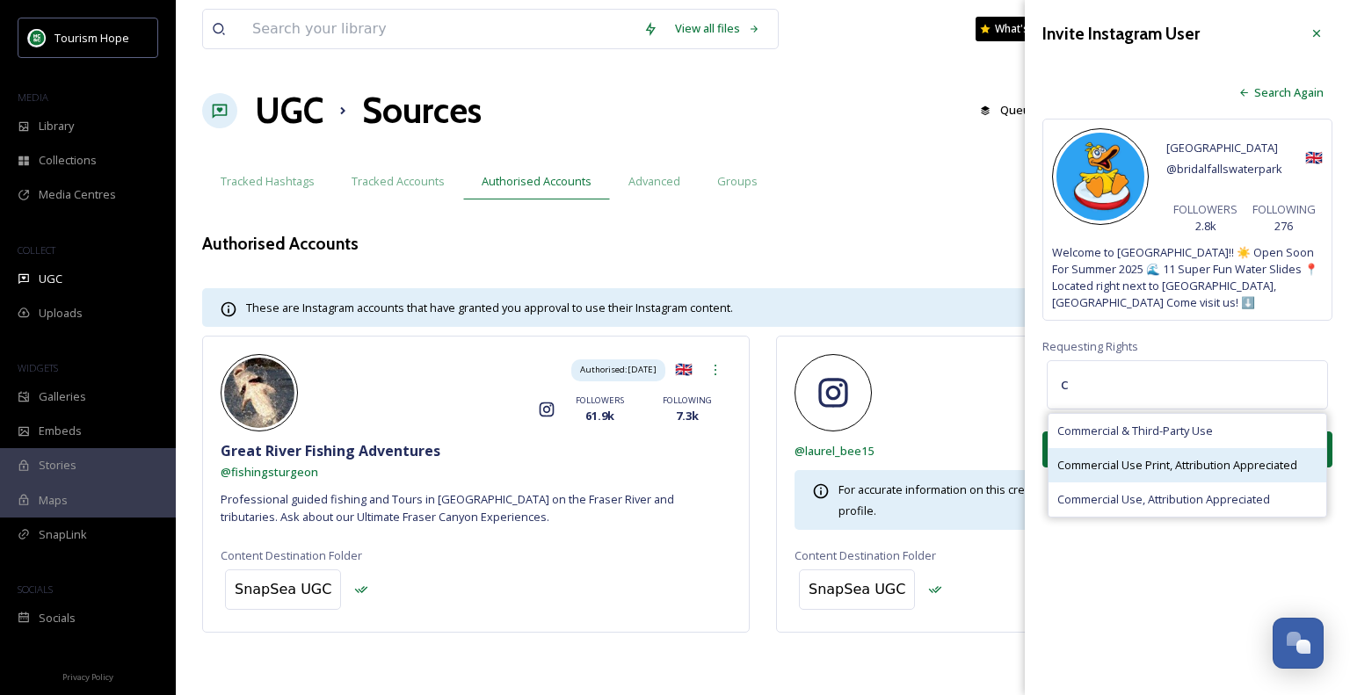
type input "c"
click at [1174, 470] on span "Commercial Use Print, Attribution Appreciated" at bounding box center [1178, 465] width 240 height 17
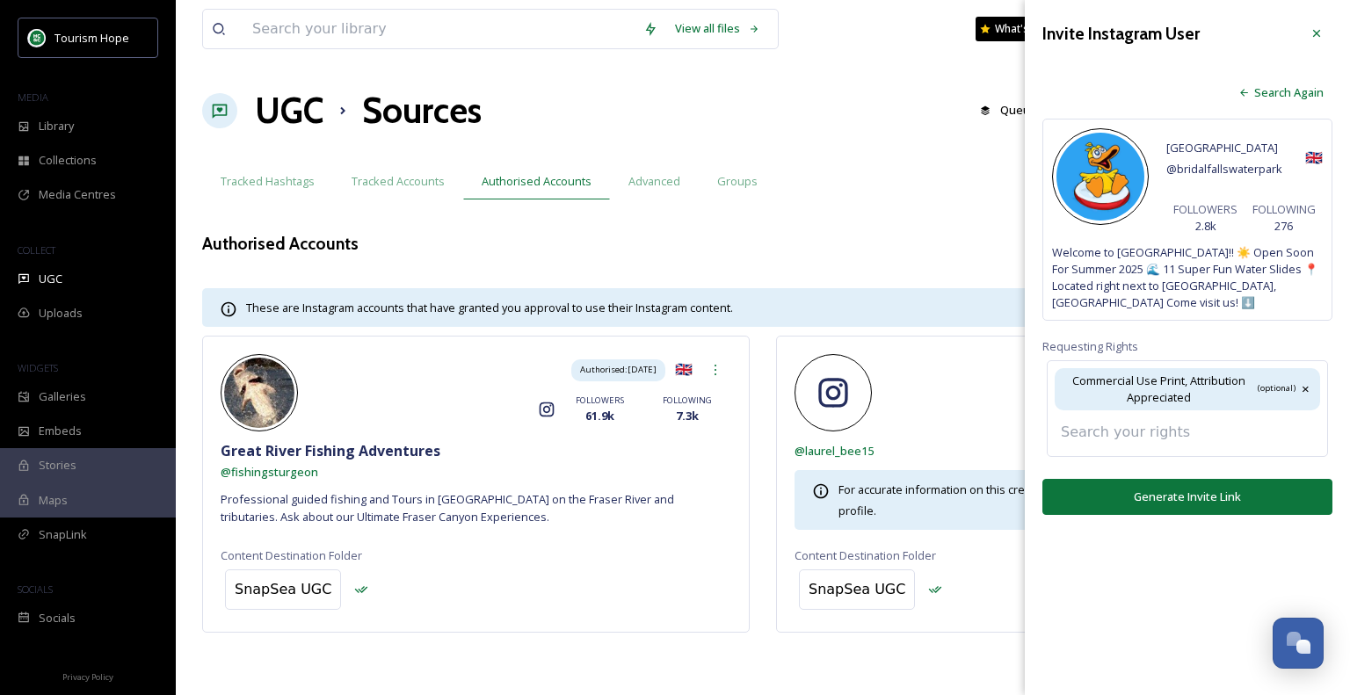
click at [1138, 440] on input at bounding box center [1148, 432] width 193 height 39
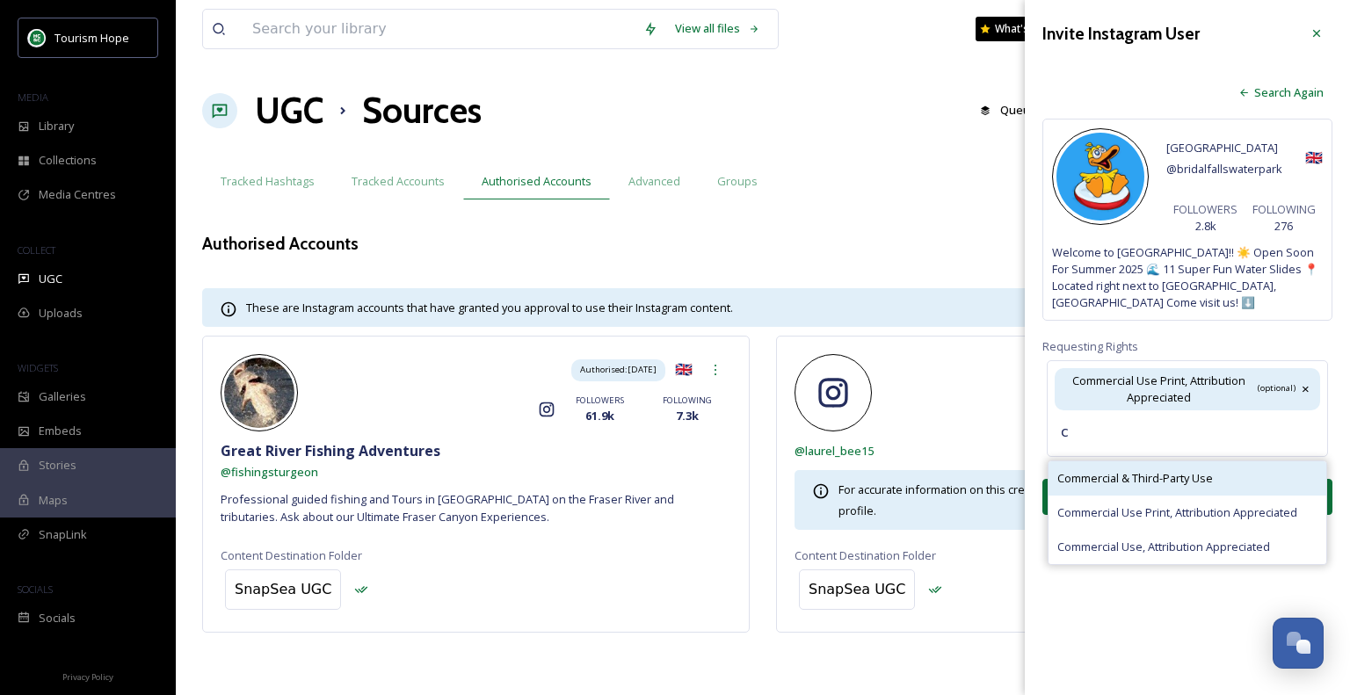
type input "c"
click at [1165, 488] on div "Commercial & Third-Party Use" at bounding box center [1188, 479] width 278 height 34
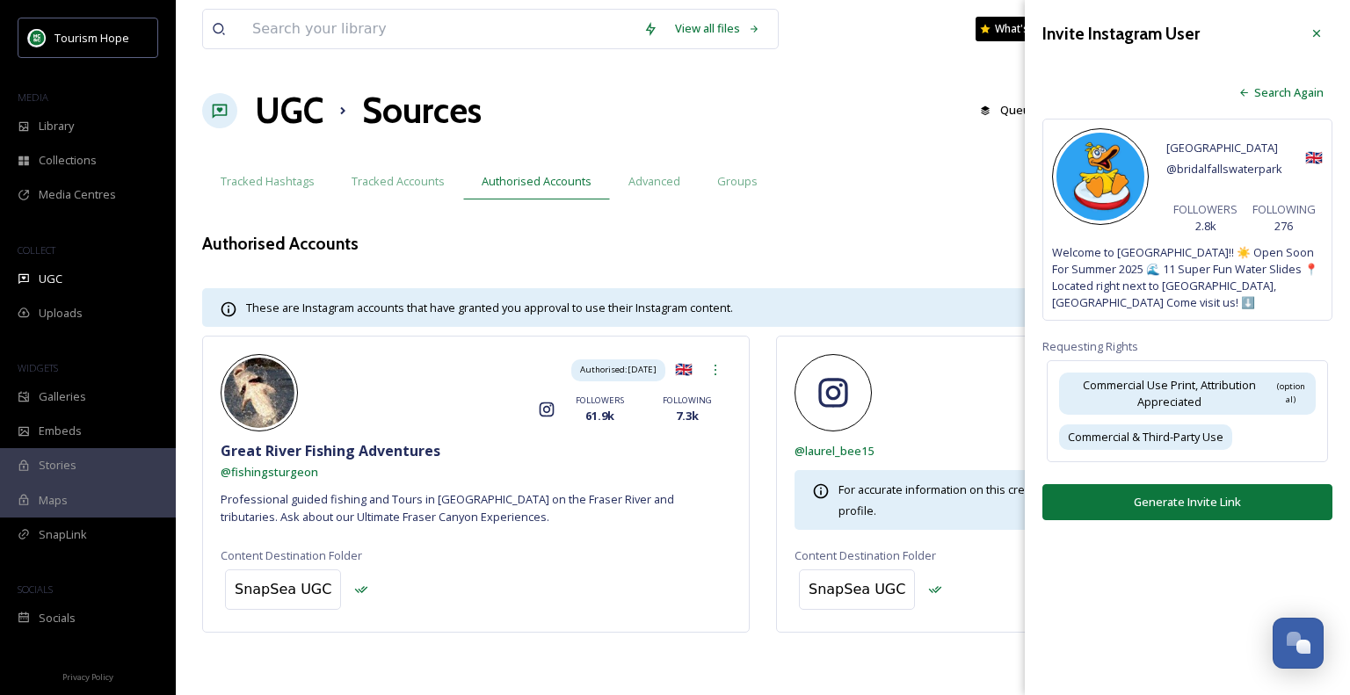
click at [1230, 530] on div "Invite Instagram User Search Again Bridal Falls Waterpark @ bridalfallswaterpar…" at bounding box center [1187, 269] width 325 height 538
click at [1188, 501] on button "Generate Invite Link" at bounding box center [1188, 502] width 290 height 36
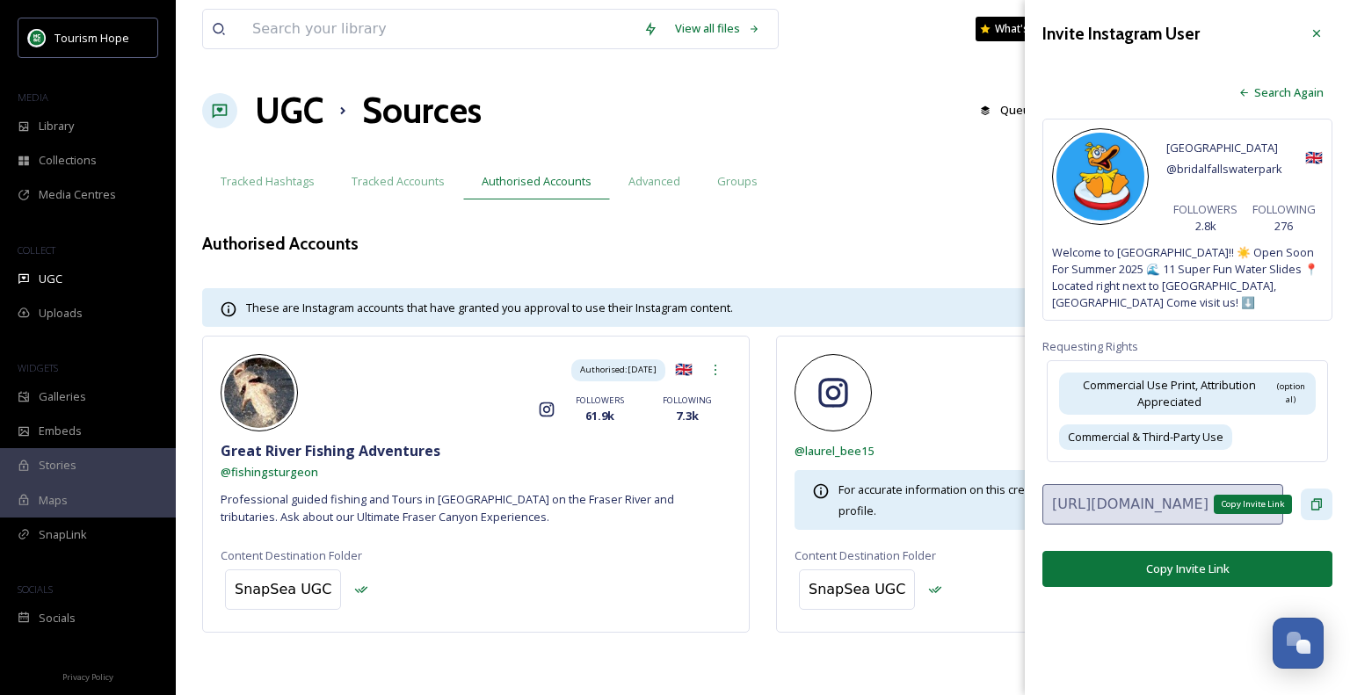
click at [1315, 505] on icon at bounding box center [1317, 505] width 14 height 14
